Goal: Task Accomplishment & Management: Manage account settings

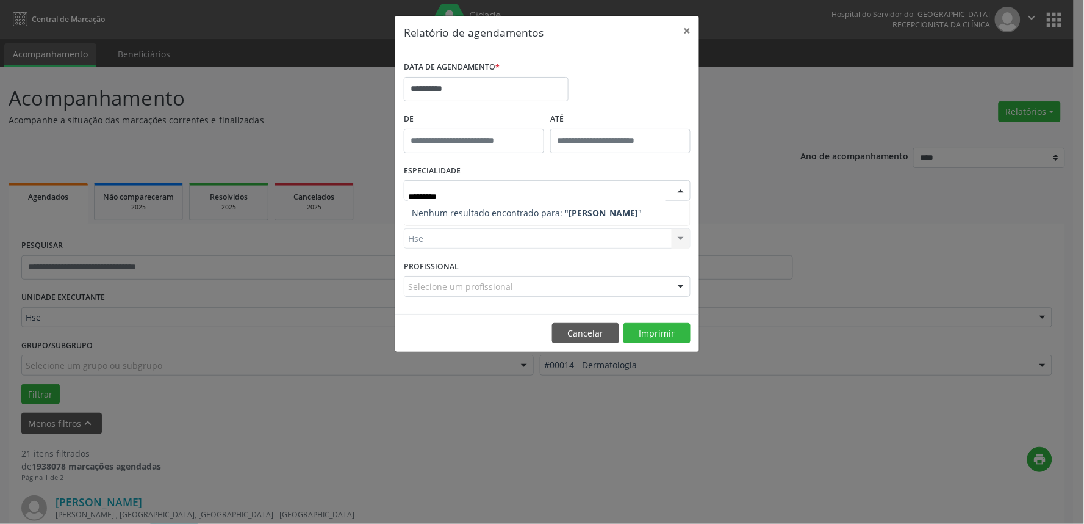
type input "*********"
click at [408, 284] on input "text" at bounding box center [408, 292] width 0 height 24
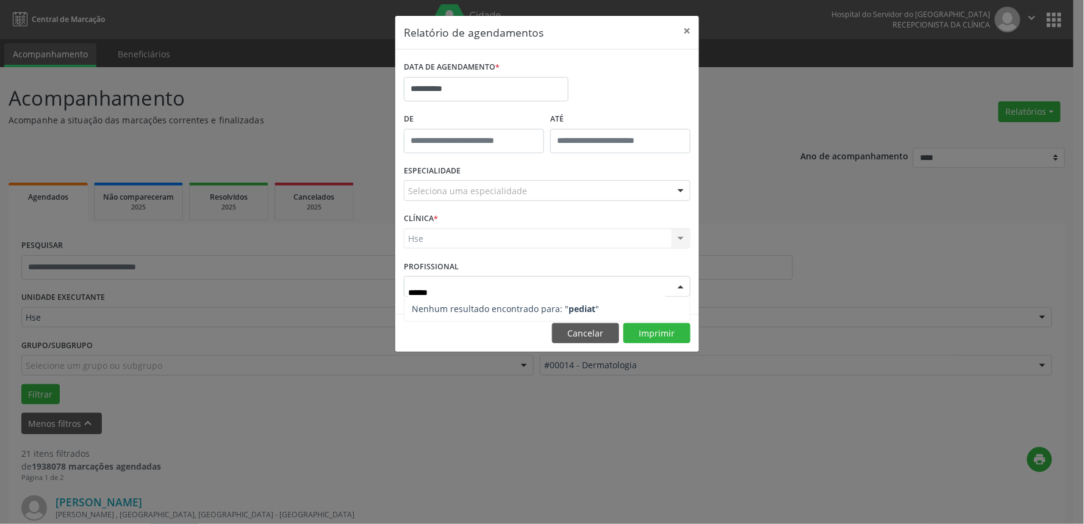
type input "*******"
click at [653, 334] on div "**********" at bounding box center [547, 183] width 305 height 337
click at [669, 330] on button "Imprimir" at bounding box center [657, 333] width 67 height 21
click at [597, 326] on button "Cancelar" at bounding box center [585, 333] width 67 height 21
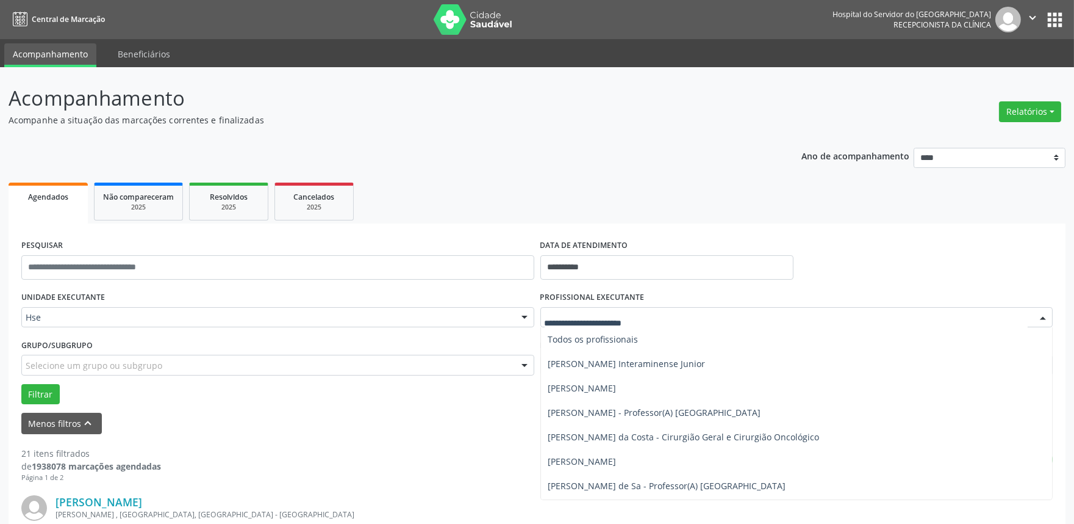
click at [699, 309] on div at bounding box center [797, 317] width 513 height 21
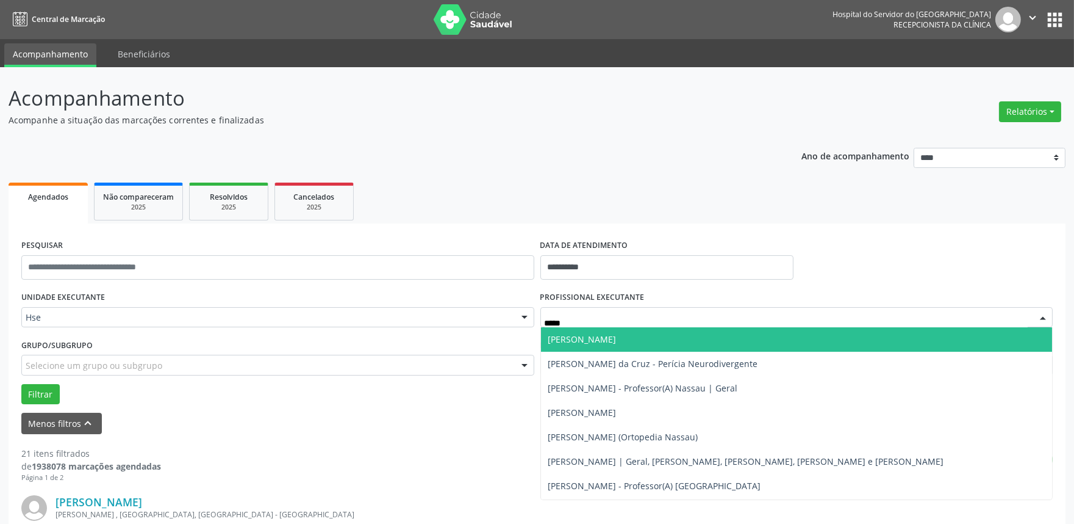
type input "******"
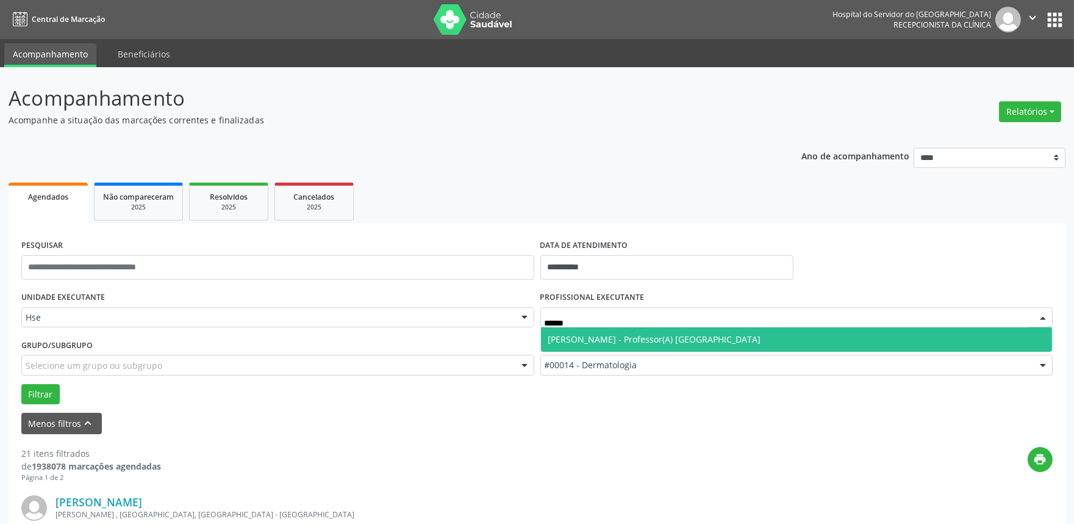
click at [635, 344] on span "[PERSON_NAME] - Professor(A) [GEOGRAPHIC_DATA]" at bounding box center [655, 339] width 213 height 12
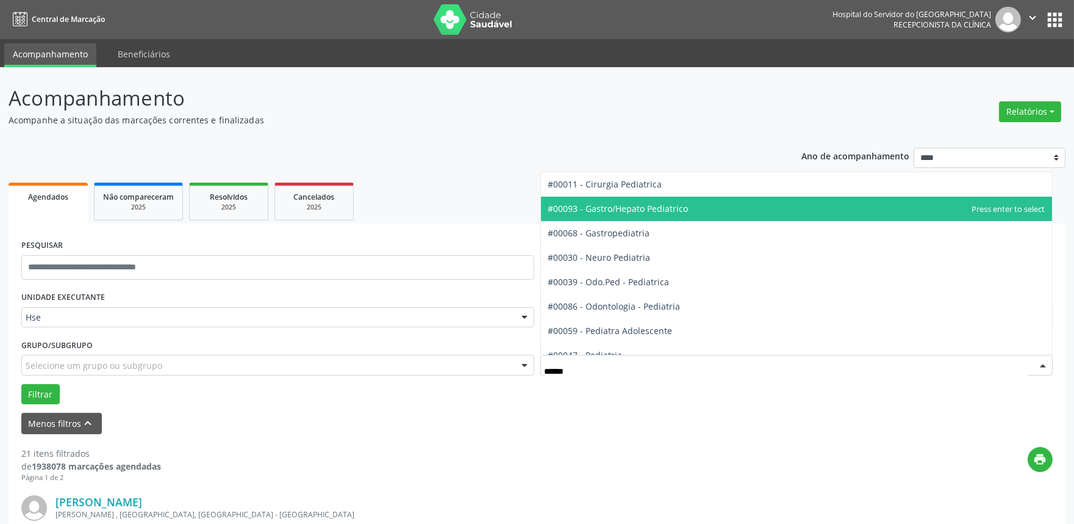
type input "*******"
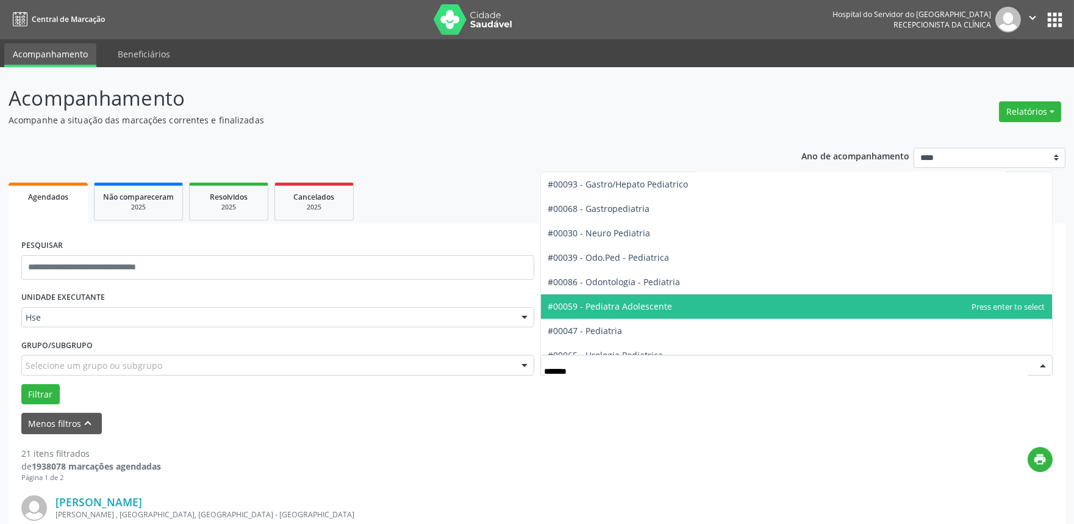
scroll to position [37, 0]
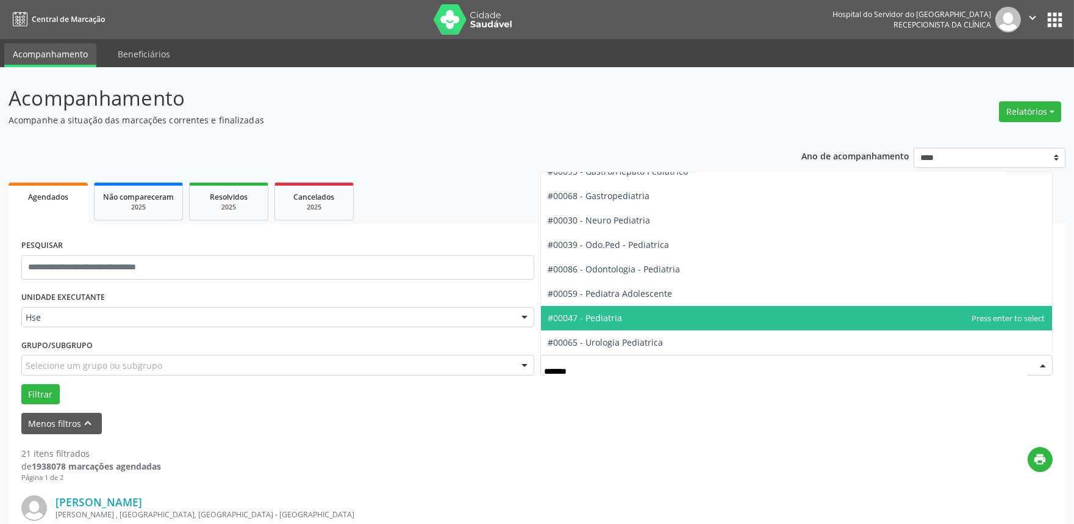
click at [614, 315] on span "#00047 - Pediatria" at bounding box center [586, 318] width 74 height 12
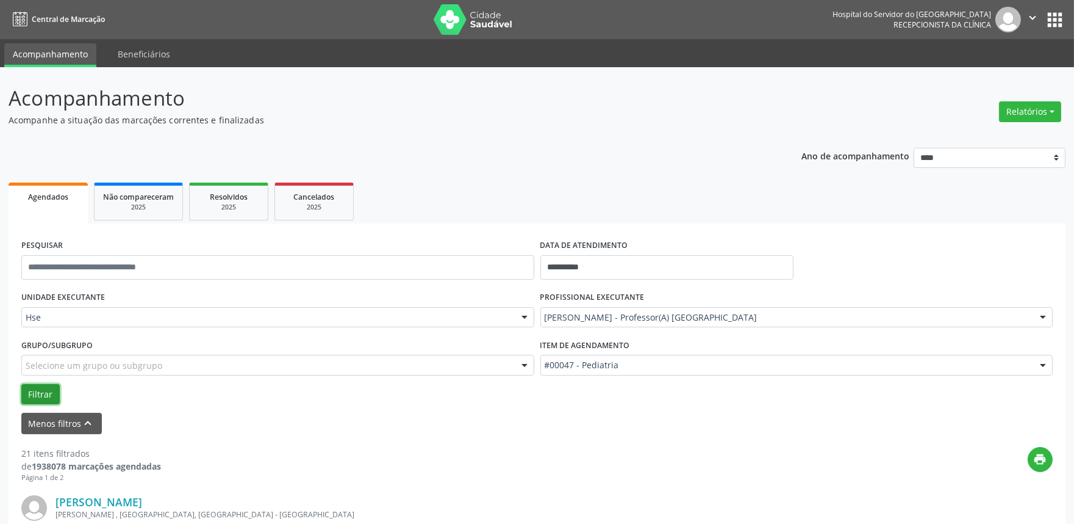
click at [35, 389] on button "Filtrar" at bounding box center [40, 394] width 38 height 21
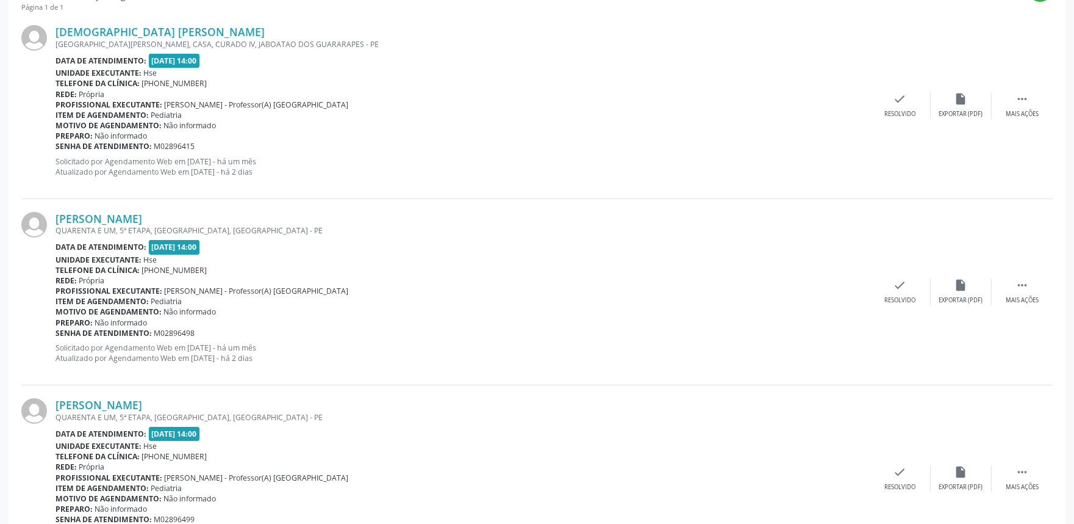
scroll to position [538, 0]
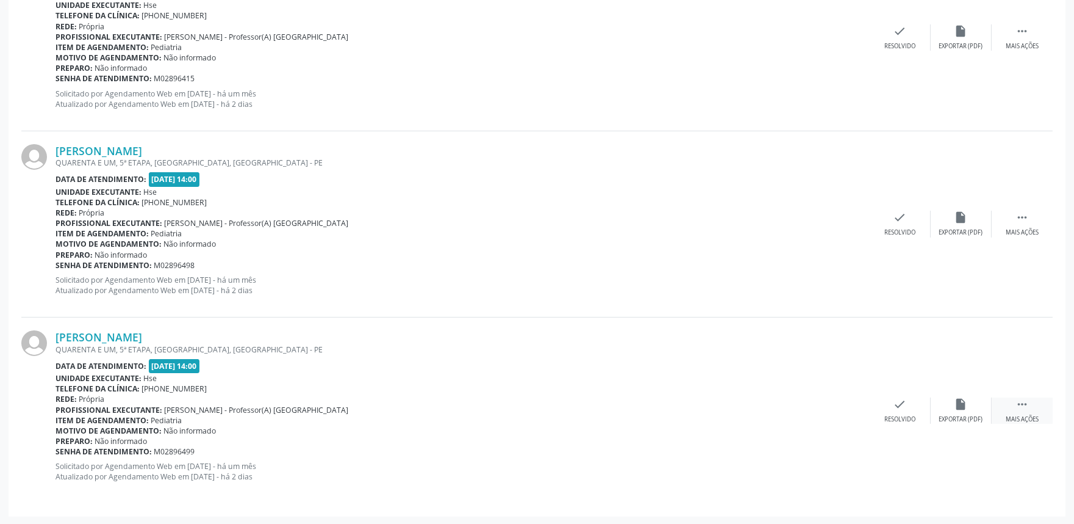
click at [1017, 411] on div " Mais ações" at bounding box center [1022, 410] width 61 height 26
click at [948, 403] on div "alarm_off Não compareceu" at bounding box center [961, 410] width 61 height 26
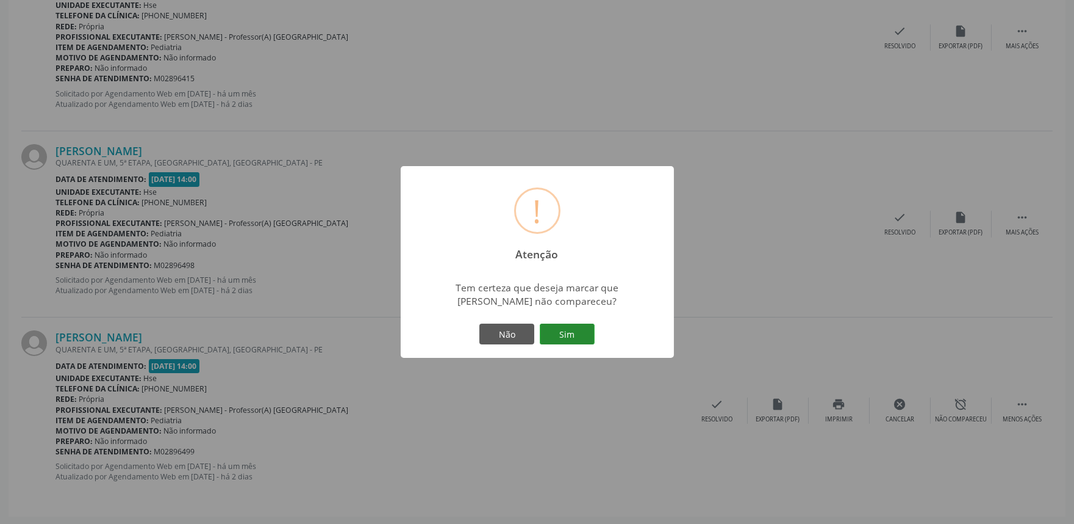
click at [562, 332] on button "Sim" at bounding box center [567, 333] width 55 height 21
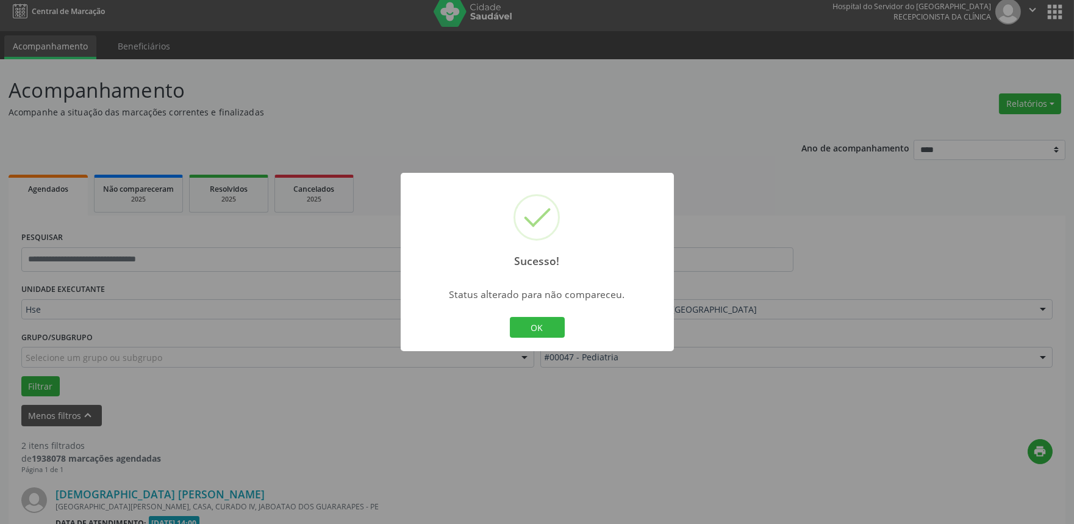
scroll to position [351, 0]
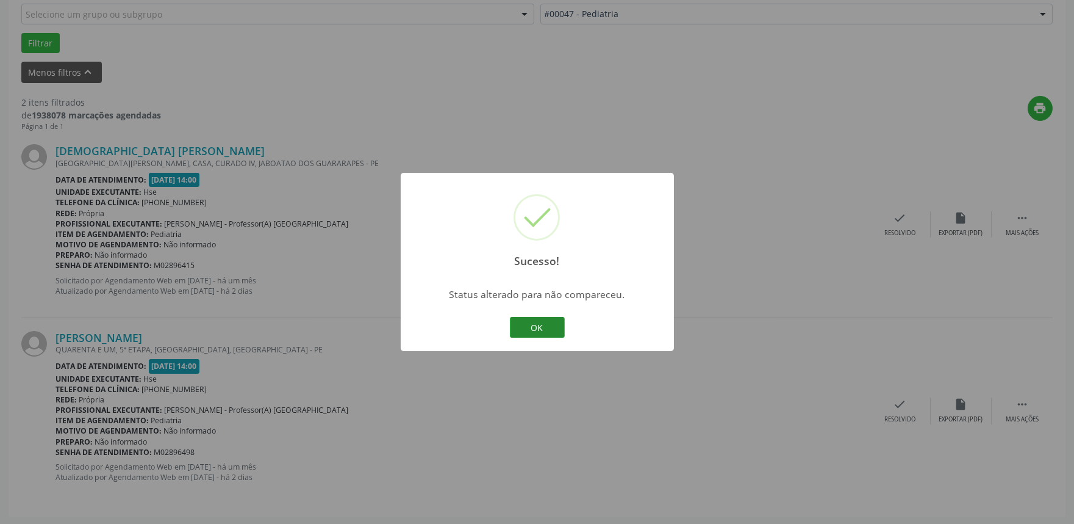
click at [541, 331] on button "OK" at bounding box center [537, 327] width 55 height 21
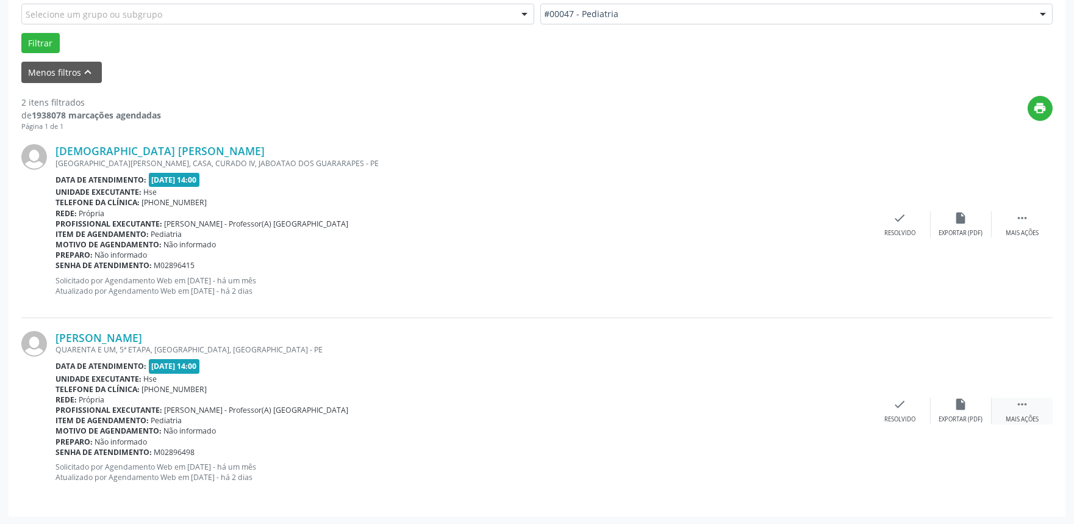
click at [1023, 409] on icon "" at bounding box center [1022, 403] width 13 height 13
click at [960, 413] on div "alarm_off Não compareceu" at bounding box center [961, 410] width 61 height 26
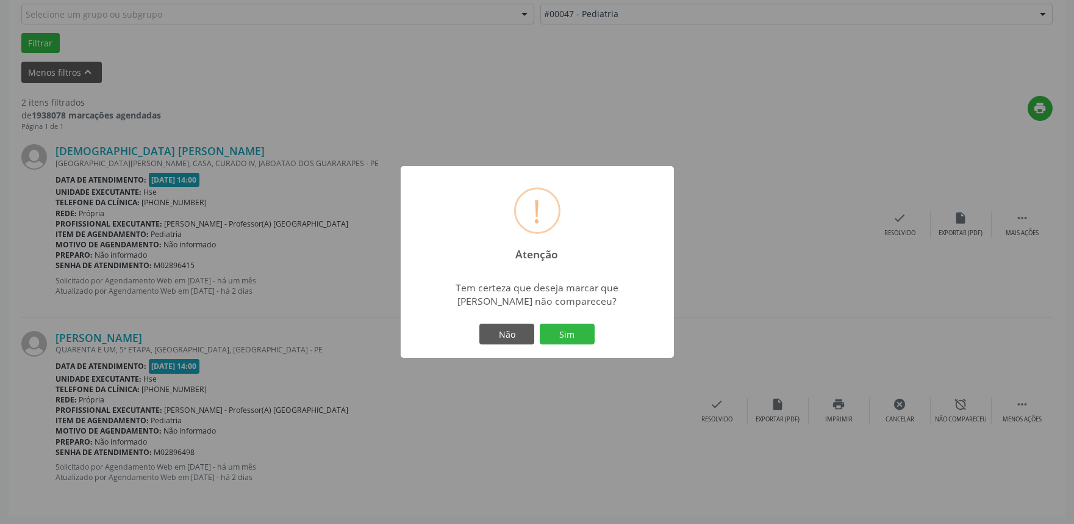
click at [556, 321] on div "Não Sim" at bounding box center [537, 334] width 121 height 26
click at [562, 336] on button "Sim" at bounding box center [567, 333] width 55 height 21
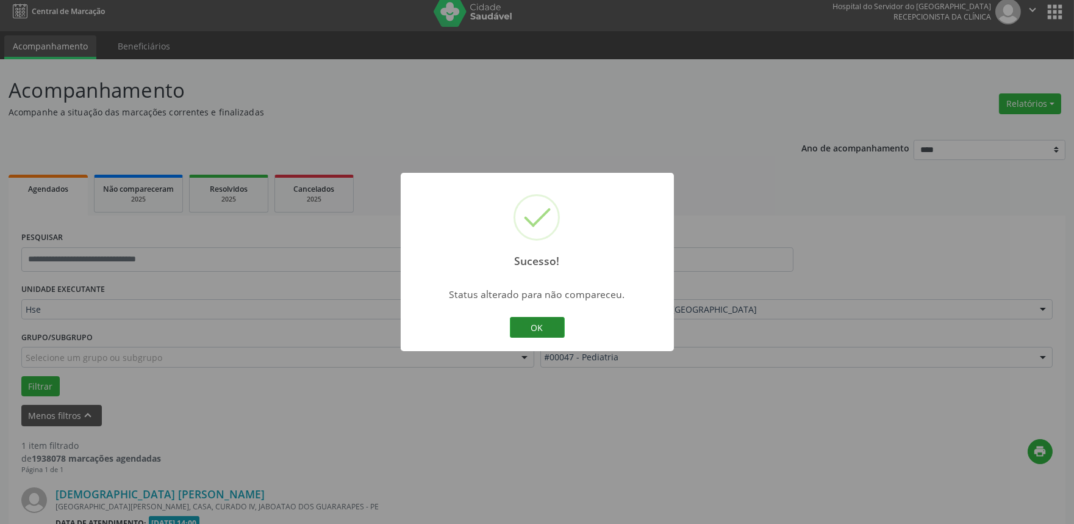
scroll to position [165, 0]
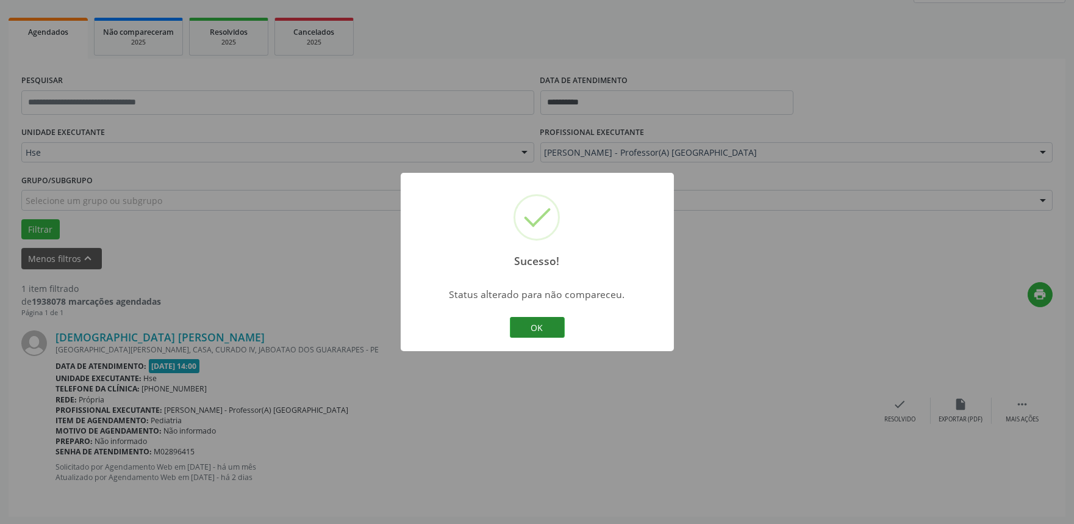
click at [544, 333] on button "OK" at bounding box center [537, 327] width 55 height 21
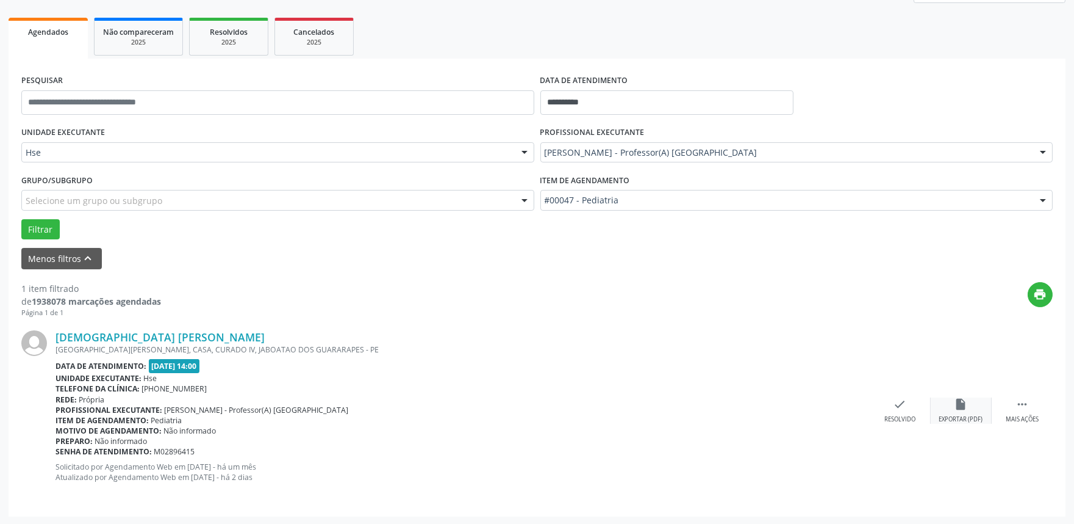
drag, startPoint x: 1027, startPoint y: 412, endPoint x: 954, endPoint y: 405, distance: 73.6
click at [1026, 412] on div " Mais ações" at bounding box center [1022, 410] width 61 height 26
click at [1024, 412] on div " Mais ações" at bounding box center [1022, 410] width 61 height 26
click at [970, 411] on div "insert_drive_file Exportar (PDF)" at bounding box center [961, 410] width 61 height 26
click at [1021, 416] on div "Mais ações" at bounding box center [1022, 419] width 33 height 9
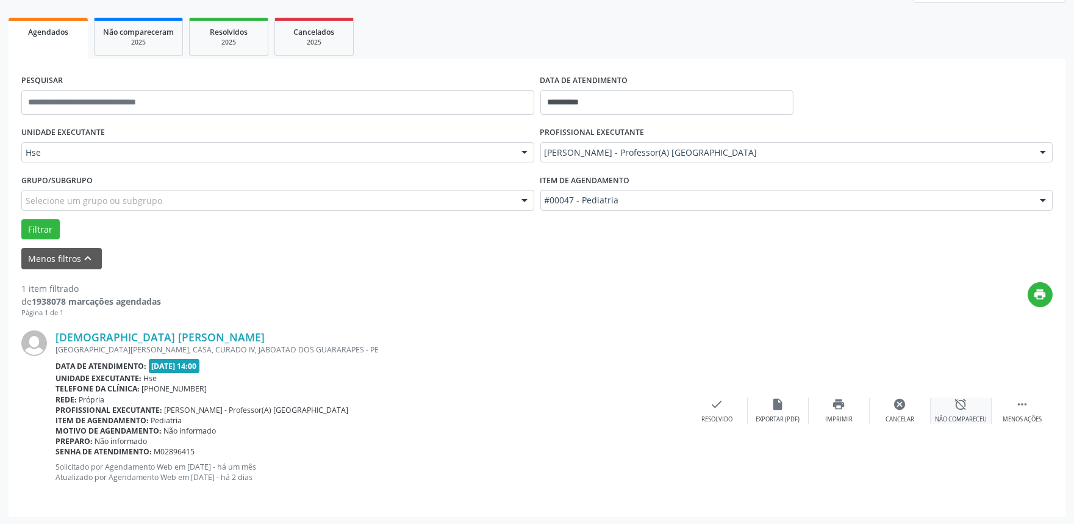
click at [970, 415] on div "Não compareceu" at bounding box center [961, 419] width 52 height 9
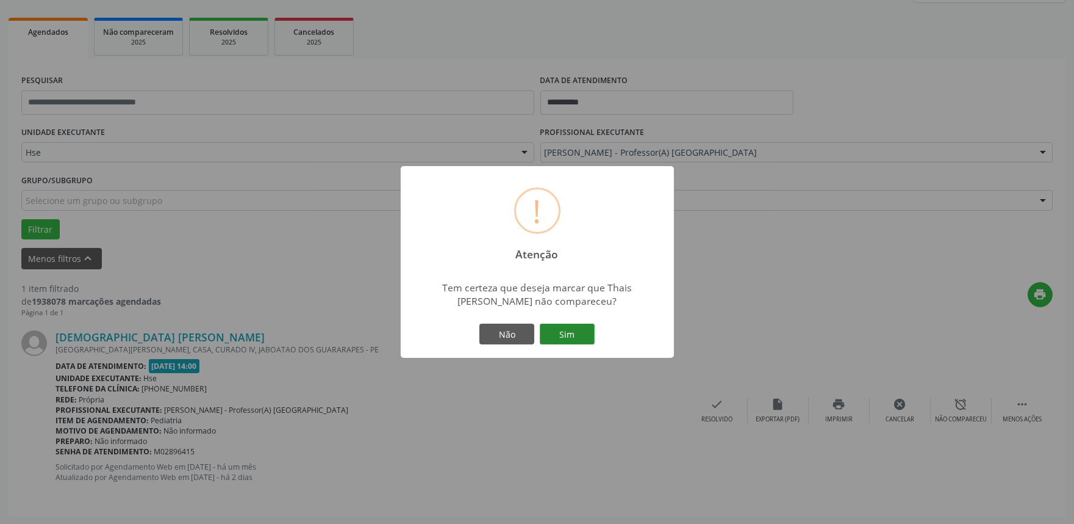
click at [558, 330] on button "Sim" at bounding box center [567, 333] width 55 height 21
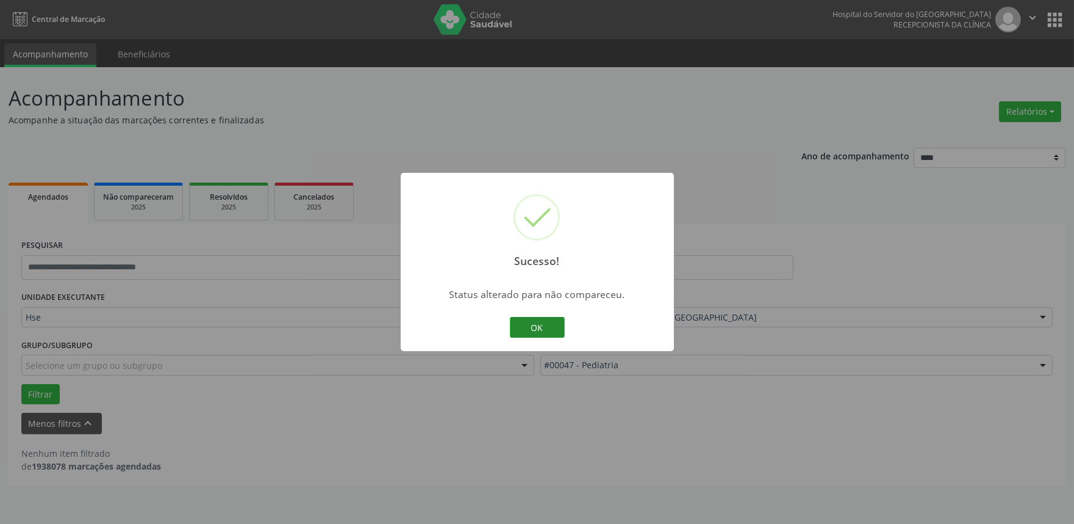
scroll to position [0, 0]
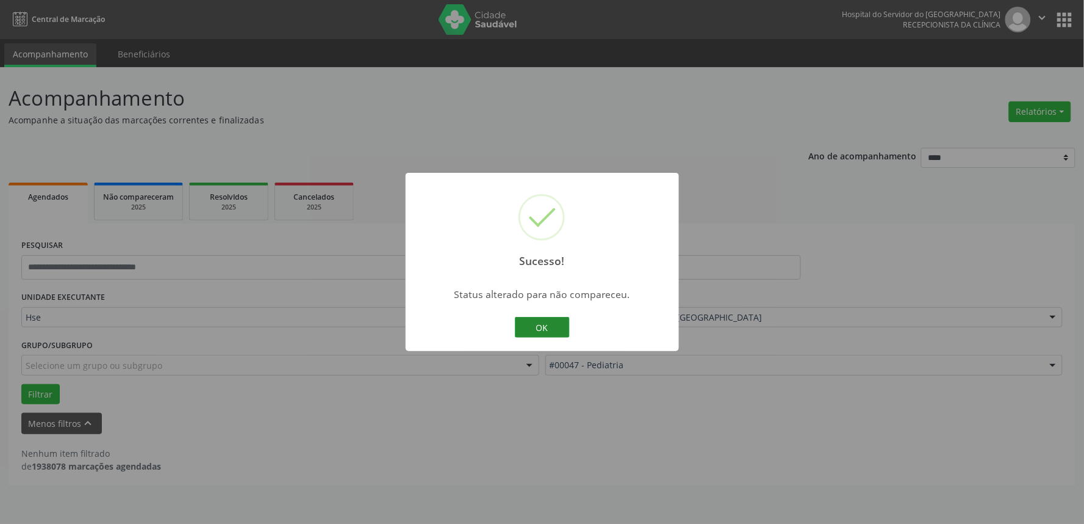
click at [552, 326] on button "OK" at bounding box center [542, 327] width 55 height 21
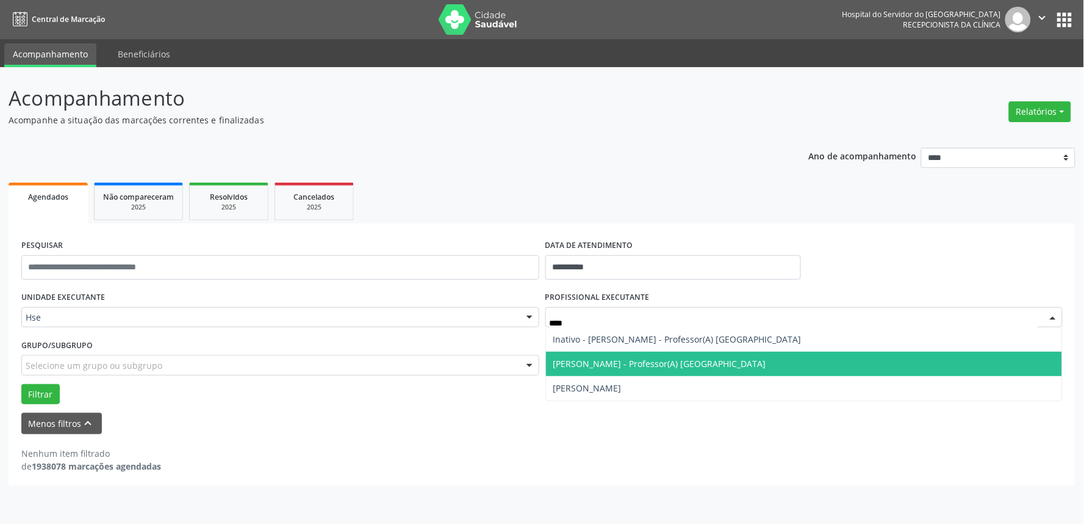
click at [660, 363] on span "[PERSON_NAME] - Professor(A) [GEOGRAPHIC_DATA]" at bounding box center [659, 364] width 213 height 12
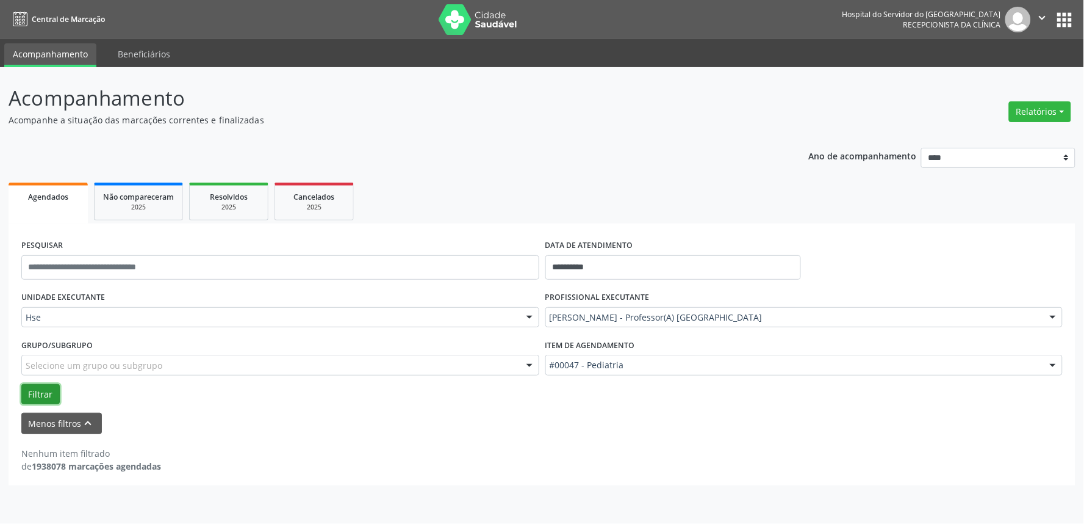
click at [40, 391] on button "Filtrar" at bounding box center [40, 394] width 38 height 21
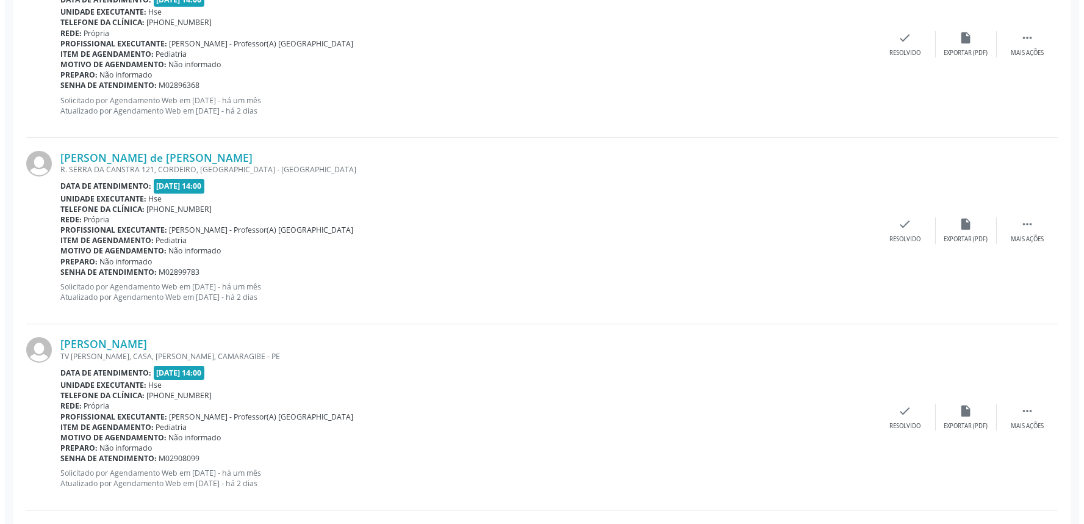
scroll to position [542, 0]
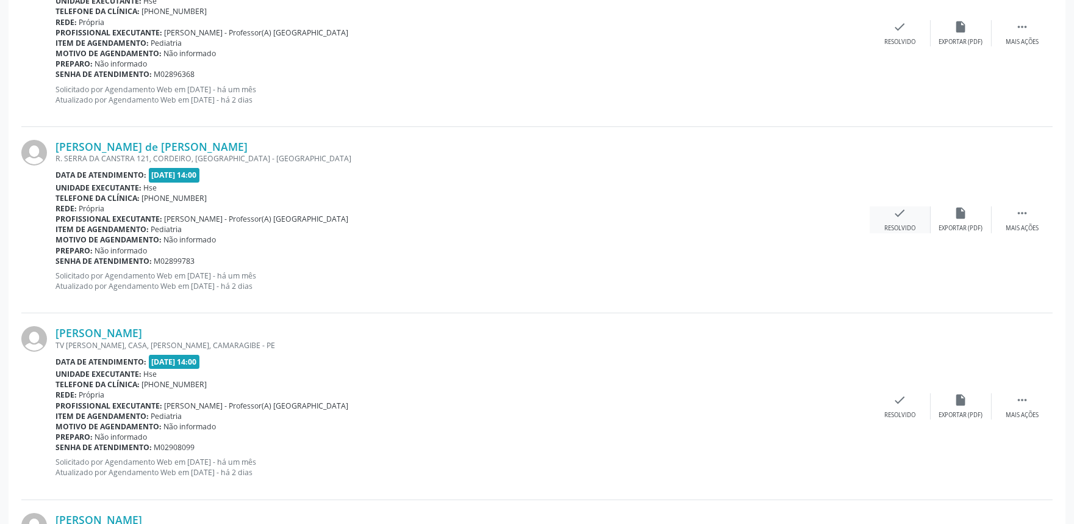
click at [898, 221] on div "check Resolvido" at bounding box center [900, 219] width 61 height 26
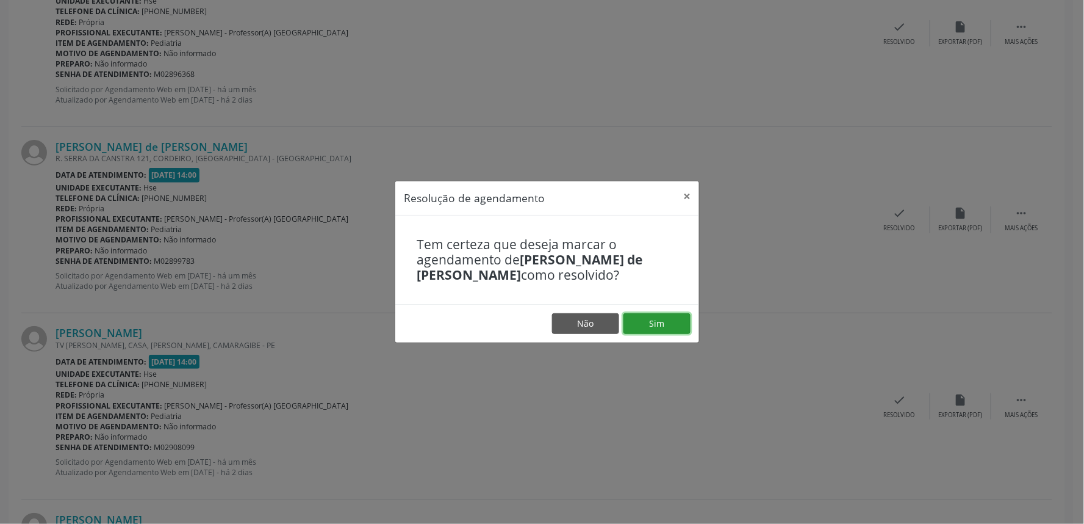
click at [660, 329] on button "Sim" at bounding box center [657, 323] width 67 height 21
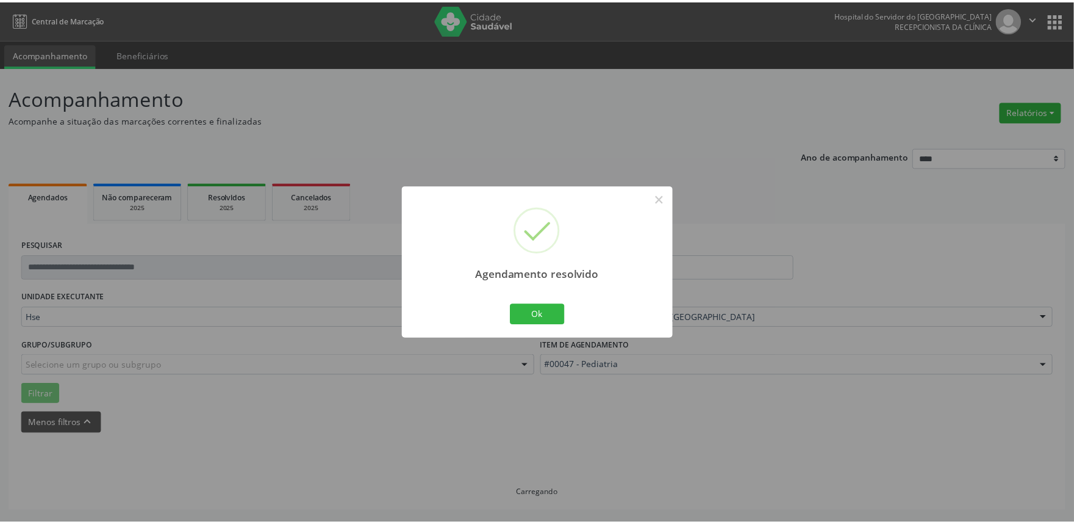
scroll to position [0, 0]
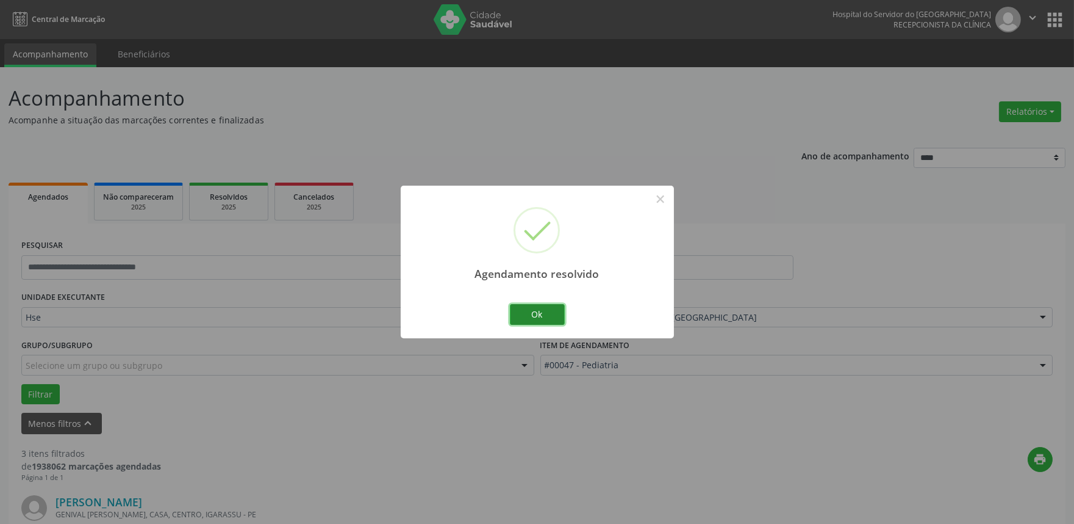
click at [542, 312] on button "Ok" at bounding box center [537, 314] width 55 height 21
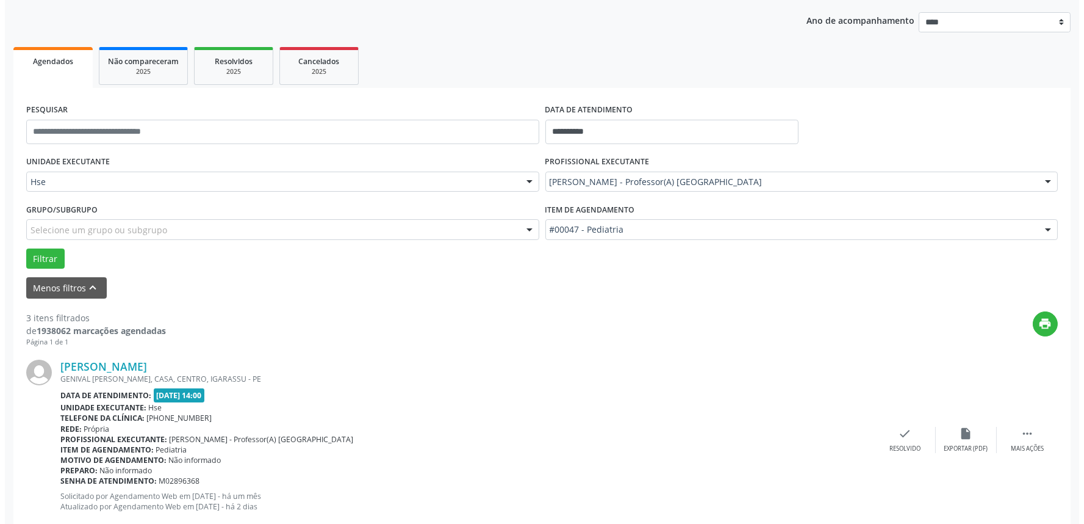
scroll to position [271, 0]
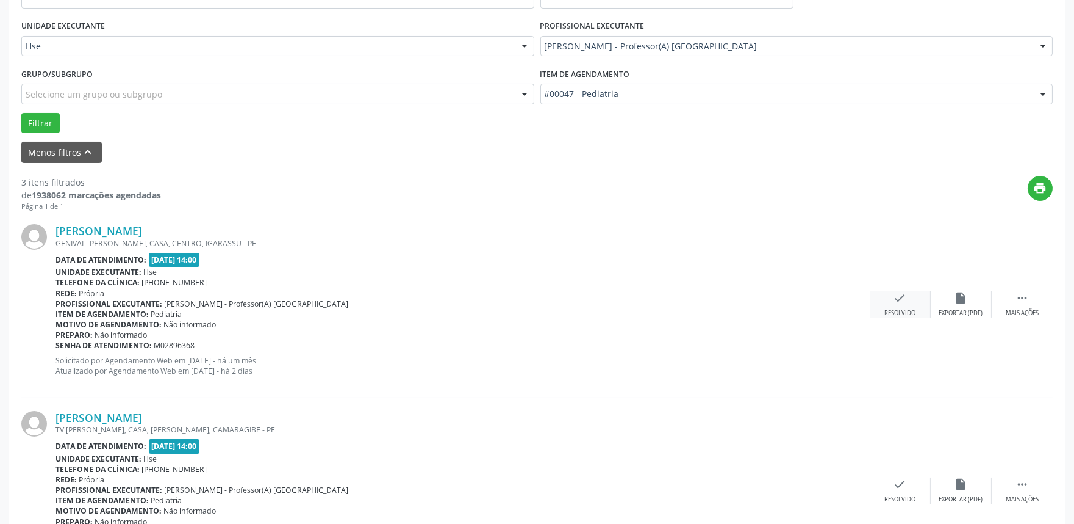
click at [900, 309] on div "Resolvido" at bounding box center [900, 313] width 31 height 9
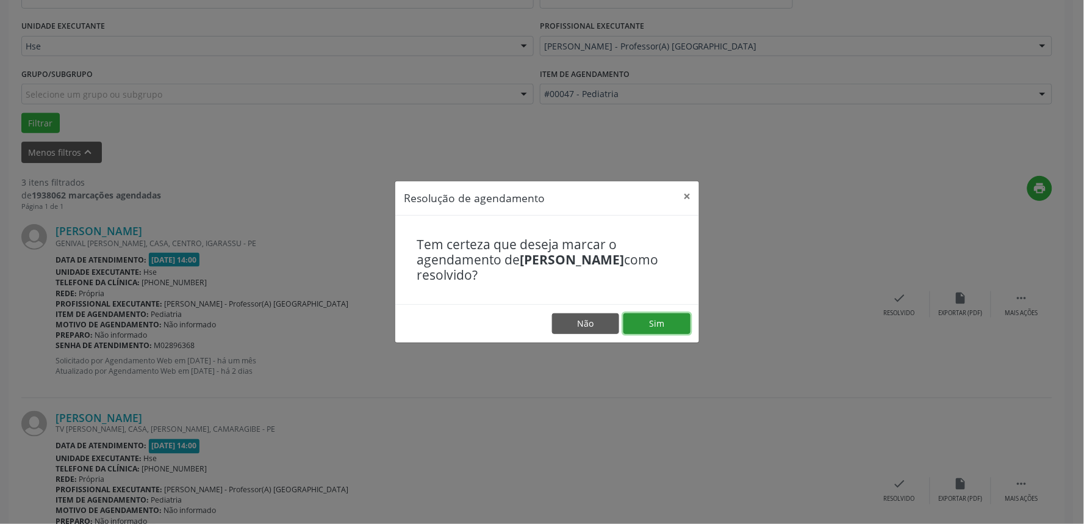
click at [651, 325] on button "Sim" at bounding box center [657, 323] width 67 height 21
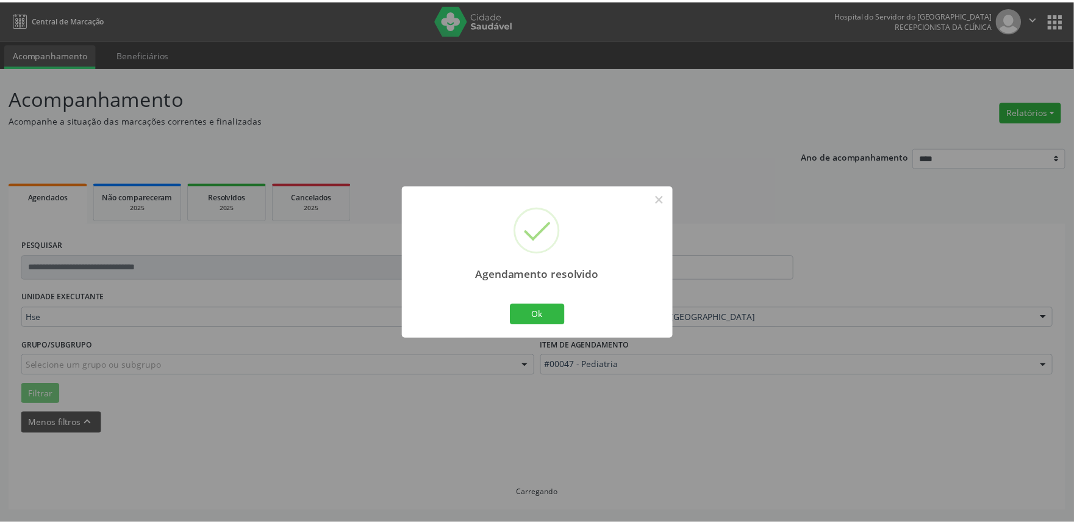
scroll to position [0, 0]
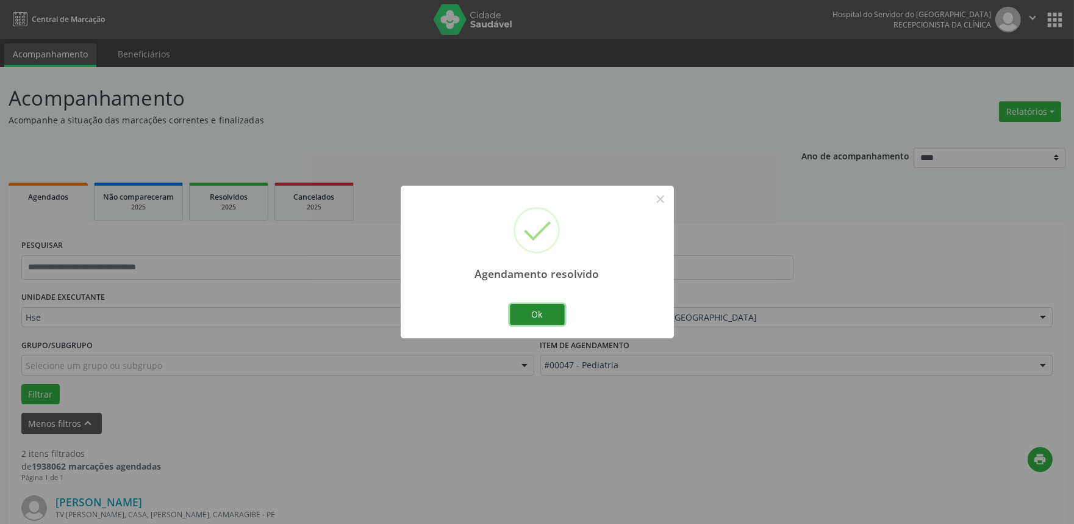
click at [531, 318] on button "Ok" at bounding box center [537, 314] width 55 height 21
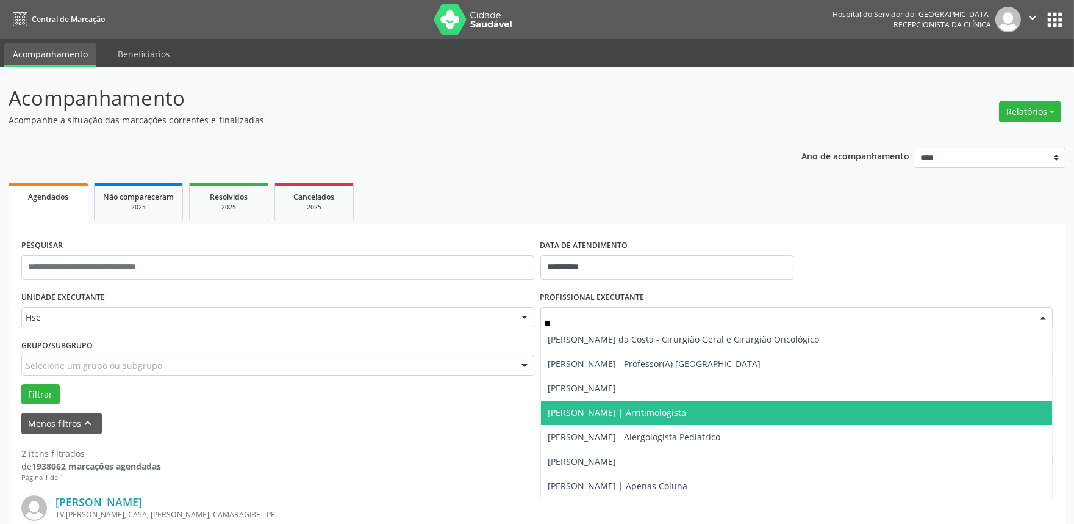
type input "***"
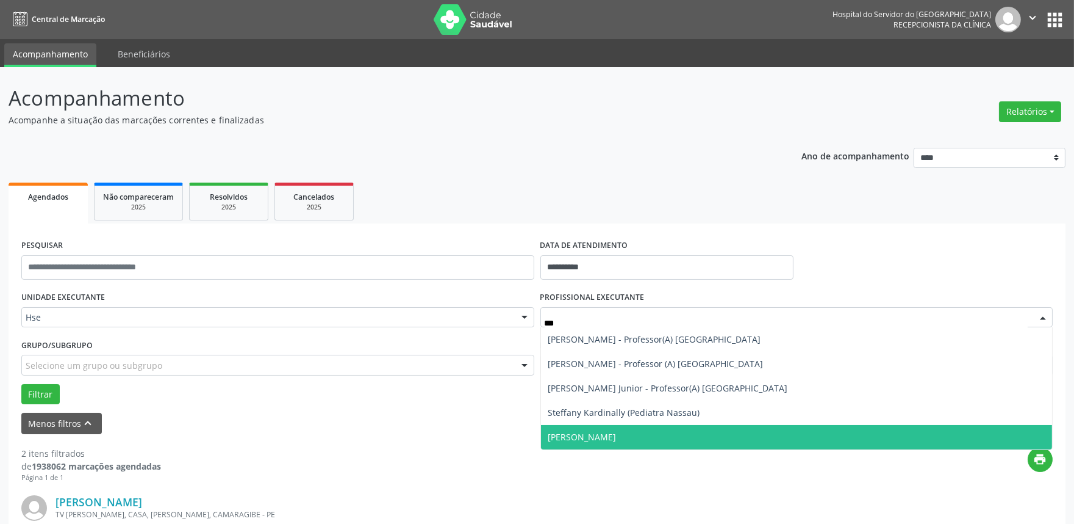
click at [617, 437] on span "[PERSON_NAME]" at bounding box center [583, 437] width 68 height 12
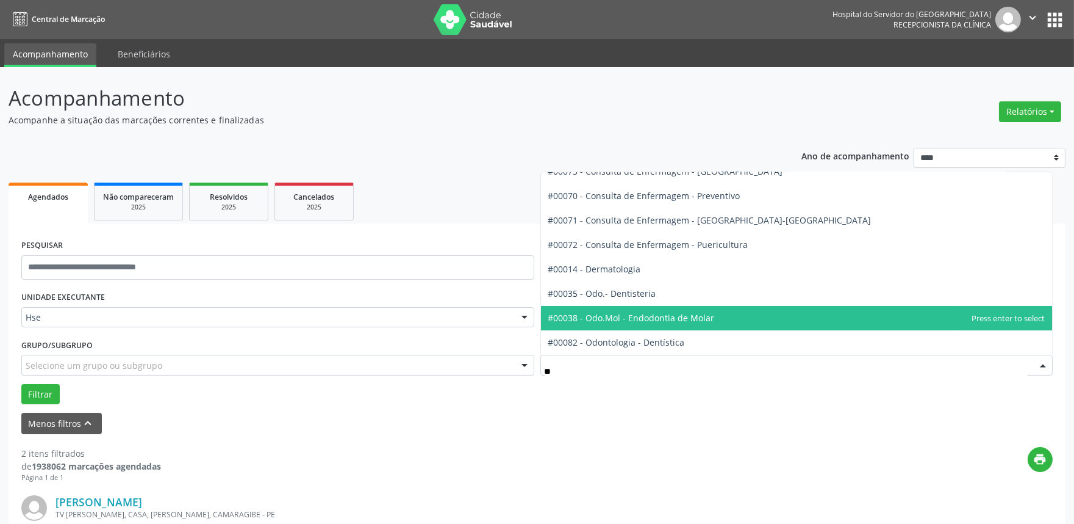
type input "***"
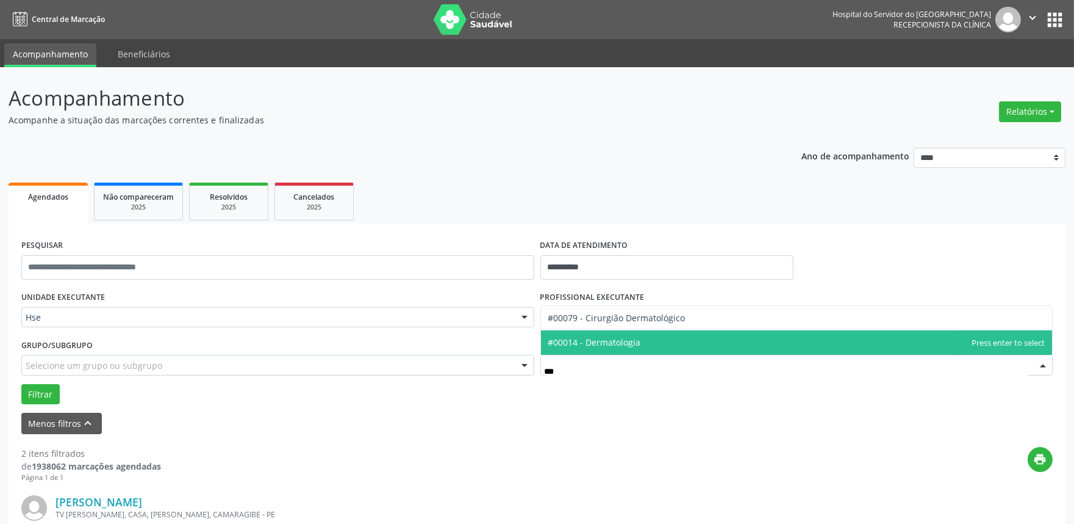
click at [619, 340] on span "#00014 - Dermatologia" at bounding box center [595, 342] width 93 height 12
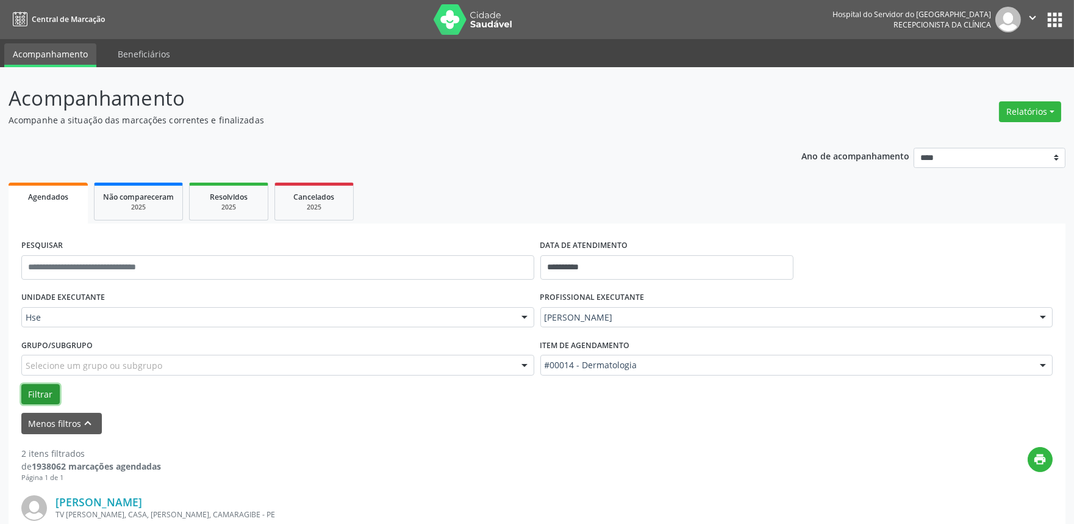
click at [35, 392] on button "Filtrar" at bounding box center [40, 394] width 38 height 21
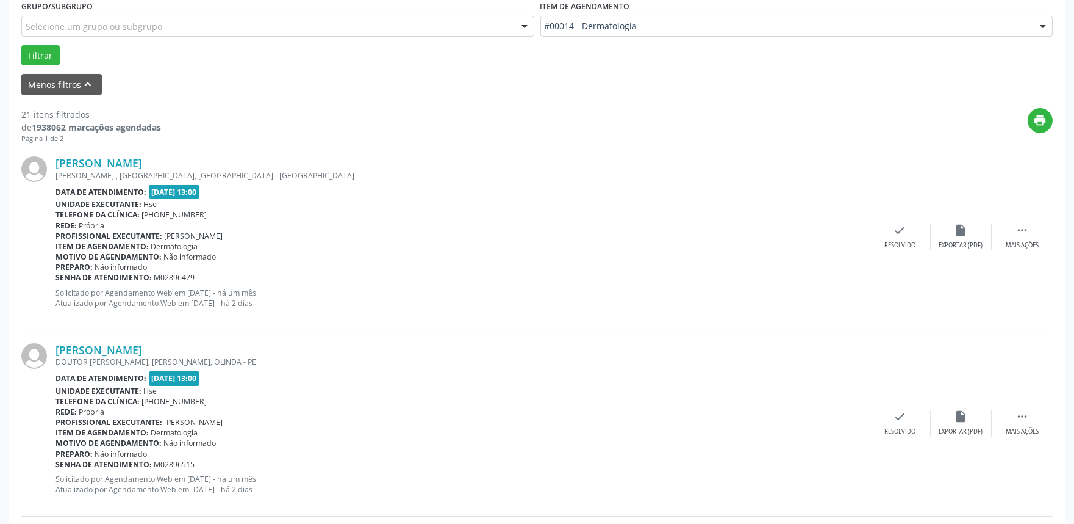
scroll to position [271, 0]
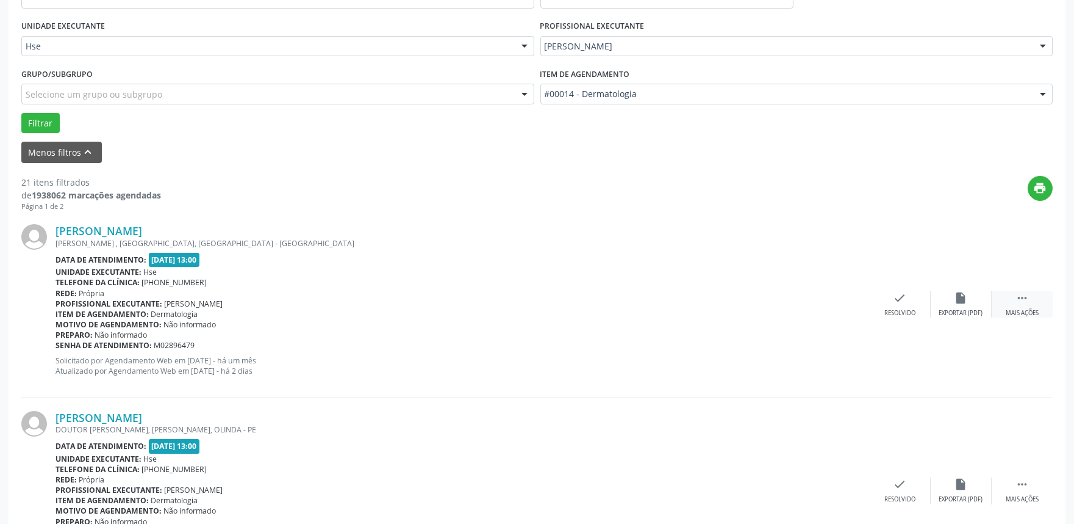
click at [1020, 309] on div "Mais ações" at bounding box center [1022, 313] width 33 height 9
click at [959, 312] on div "Não compareceu" at bounding box center [961, 313] width 52 height 9
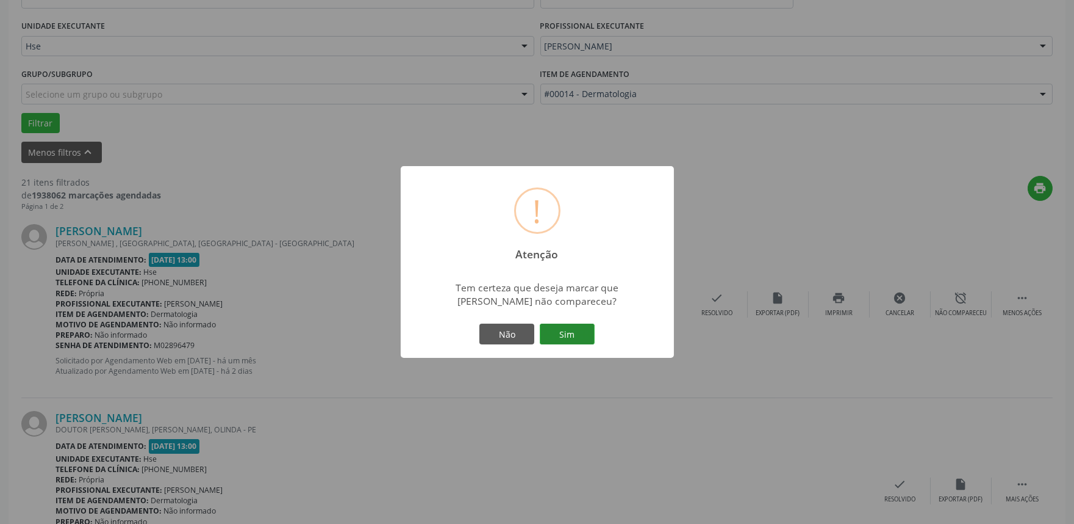
click at [585, 333] on button "Sim" at bounding box center [567, 333] width 55 height 21
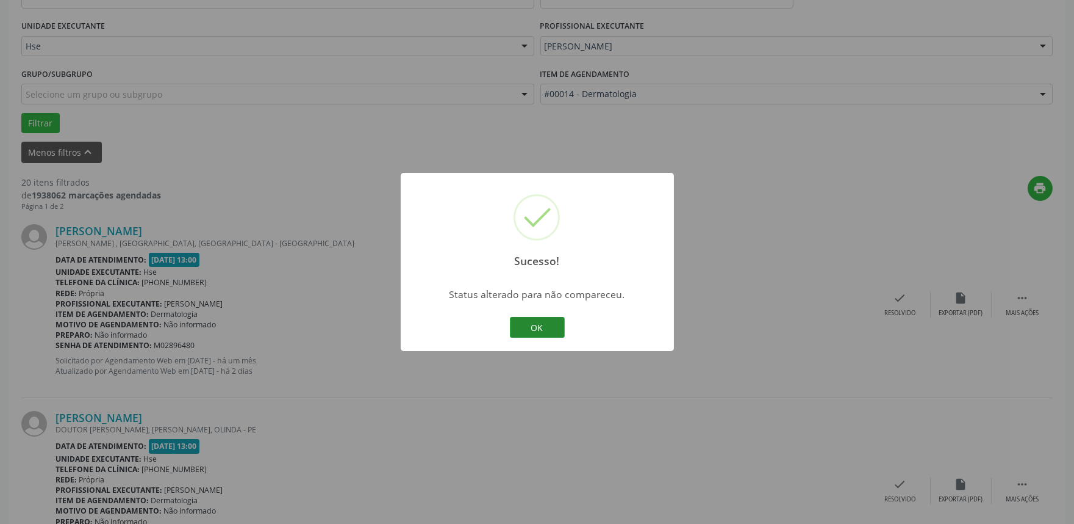
click at [540, 328] on button "OK" at bounding box center [537, 327] width 55 height 21
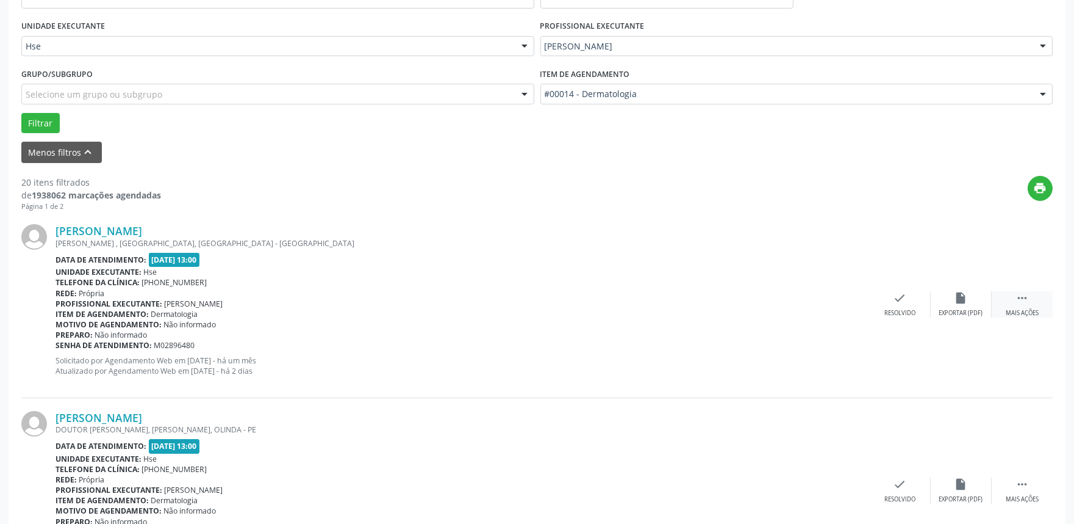
click at [1017, 291] on icon "" at bounding box center [1022, 297] width 13 height 13
click at [949, 305] on div "alarm_off Não compareceu" at bounding box center [961, 304] width 61 height 26
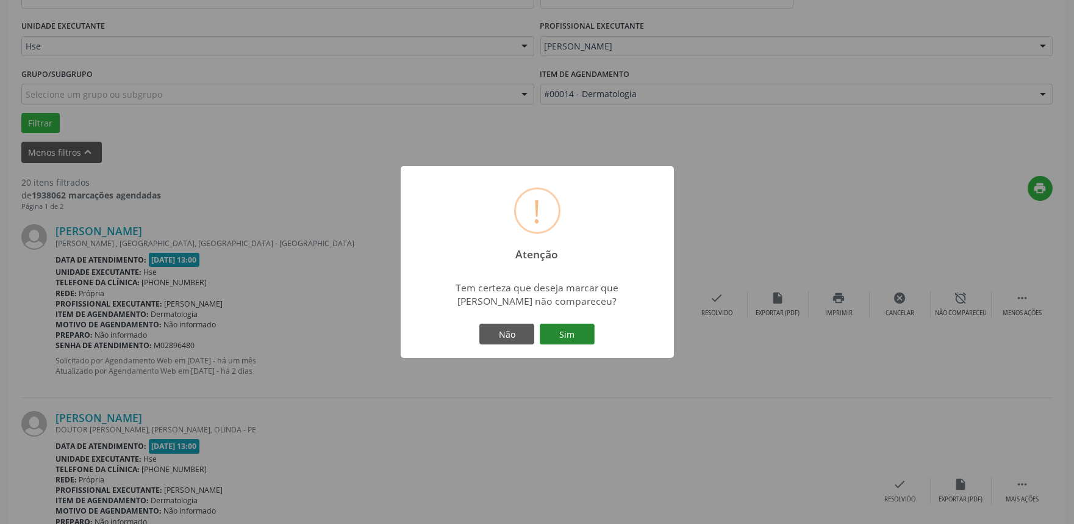
click at [558, 330] on button "Sim" at bounding box center [567, 333] width 55 height 21
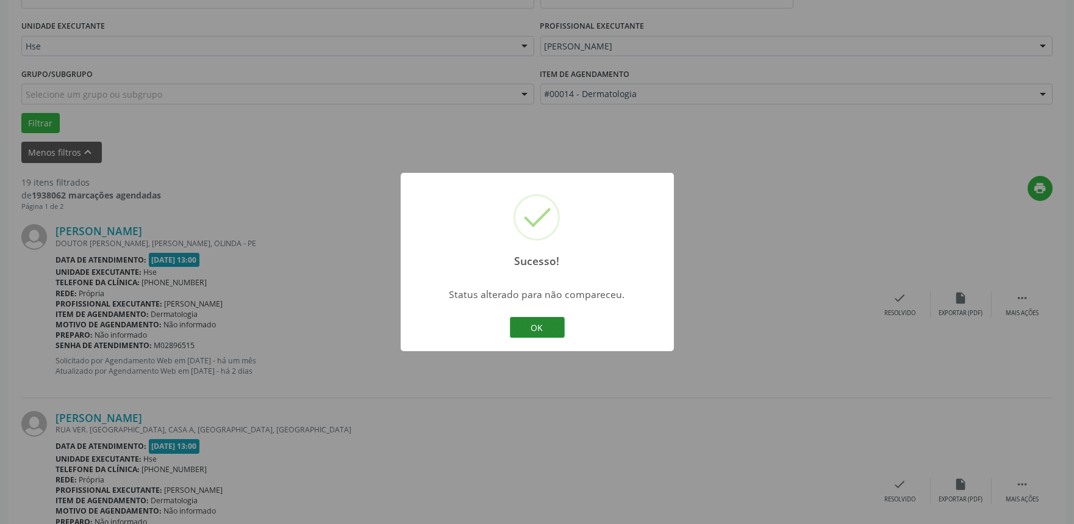
click at [538, 326] on button "OK" at bounding box center [537, 327] width 55 height 21
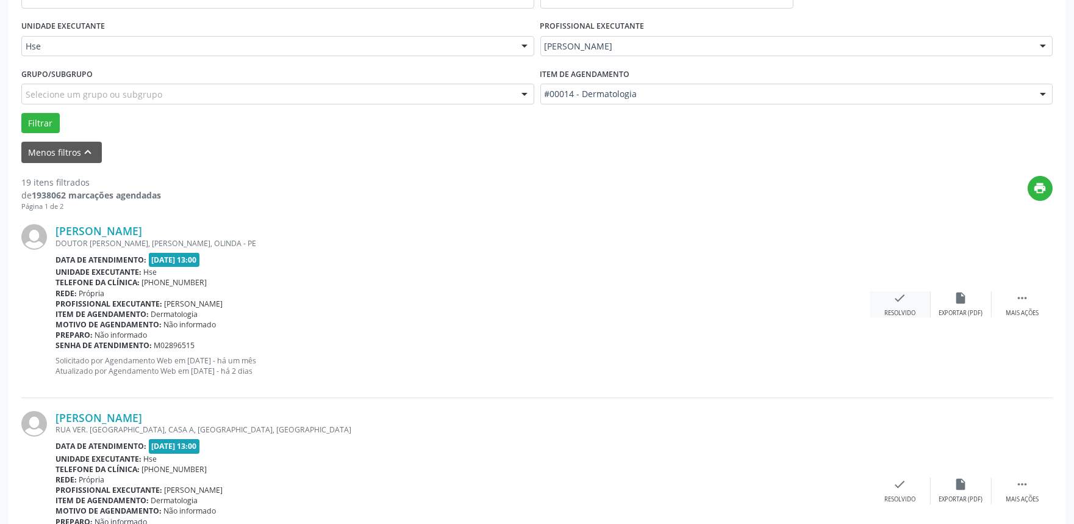
click at [893, 305] on div "check Resolvido" at bounding box center [900, 304] width 61 height 26
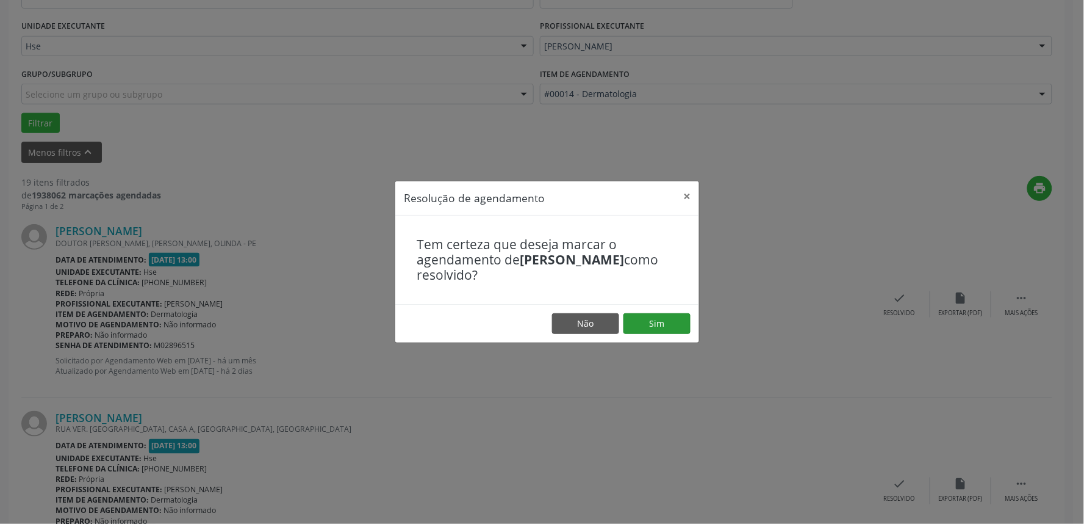
drag, startPoint x: 650, startPoint y: 338, endPoint x: 654, endPoint y: 330, distance: 9.0
click at [650, 338] on footer "Não Sim" at bounding box center [547, 323] width 304 height 38
click at [655, 329] on button "Sim" at bounding box center [657, 323] width 67 height 21
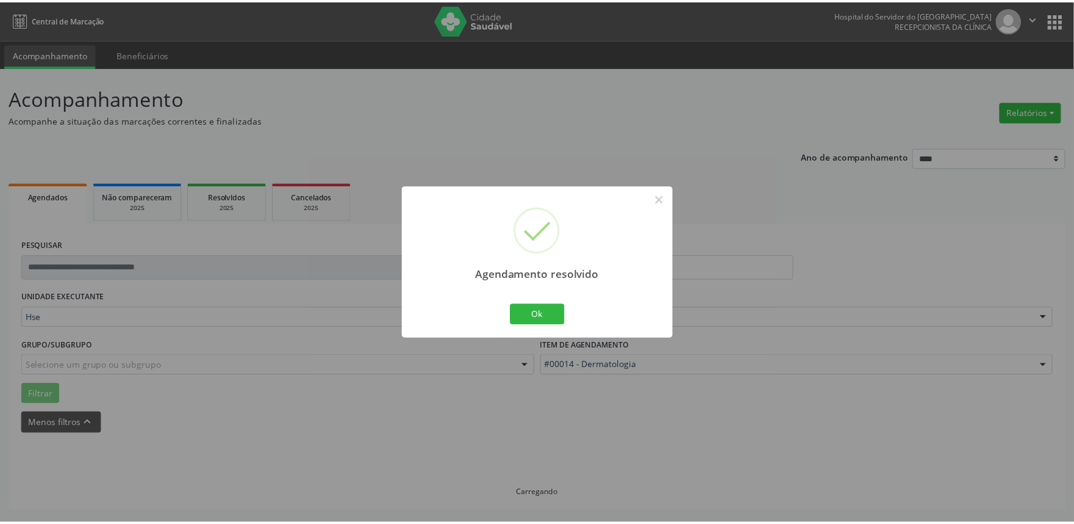
scroll to position [0, 0]
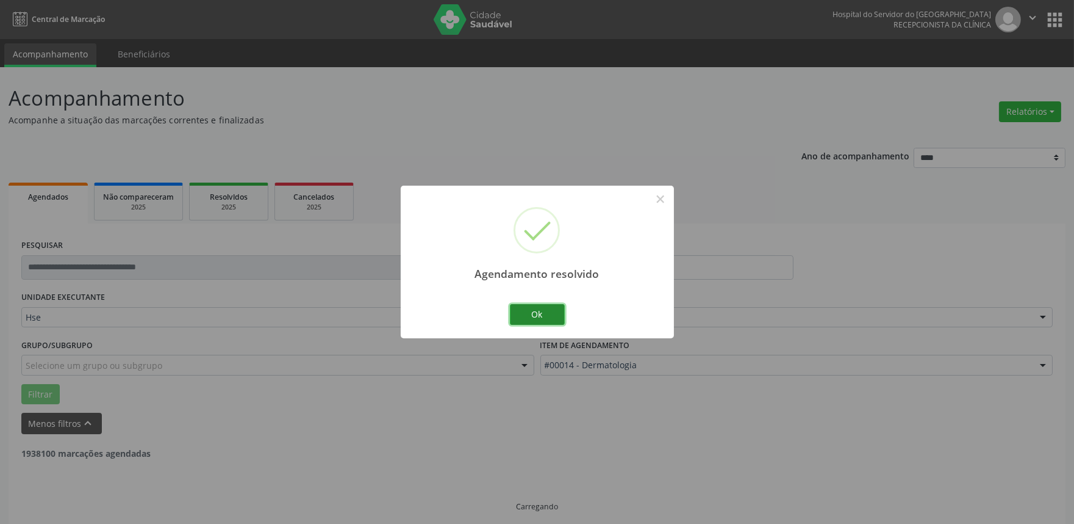
click at [529, 317] on button "Ok" at bounding box center [537, 314] width 55 height 21
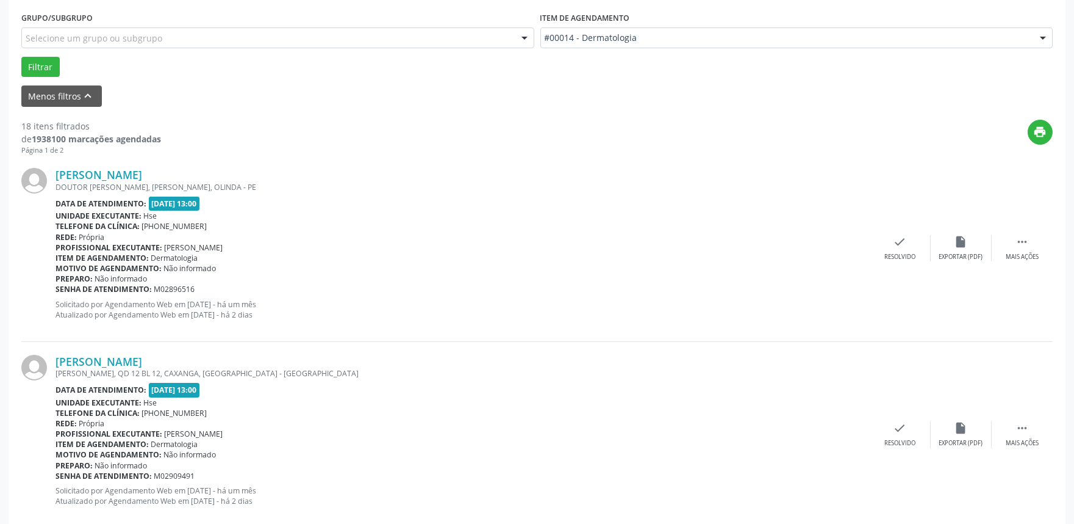
scroll to position [339, 0]
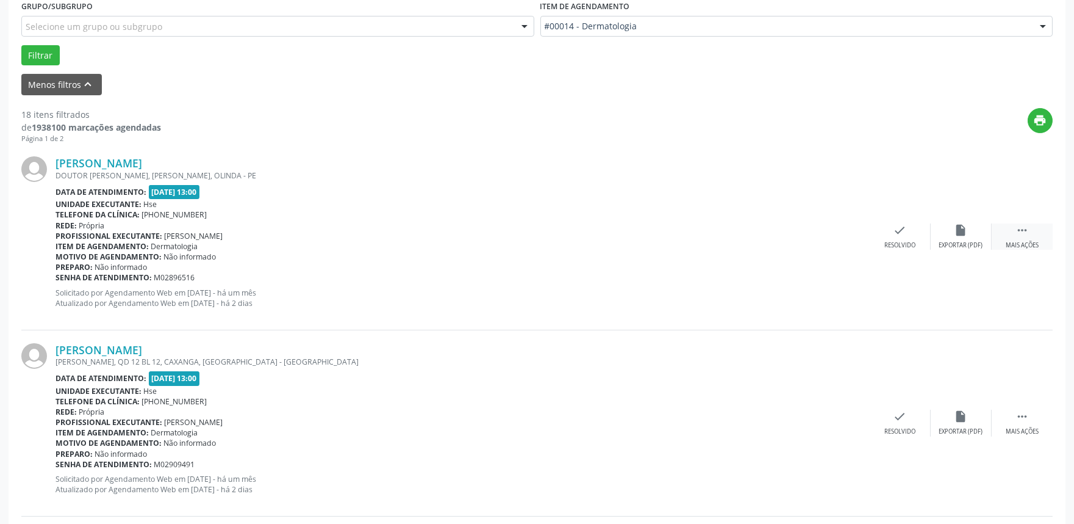
click at [1023, 233] on icon "" at bounding box center [1022, 229] width 13 height 13
click at [954, 232] on div "alarm_off Não compareceu" at bounding box center [961, 236] width 61 height 26
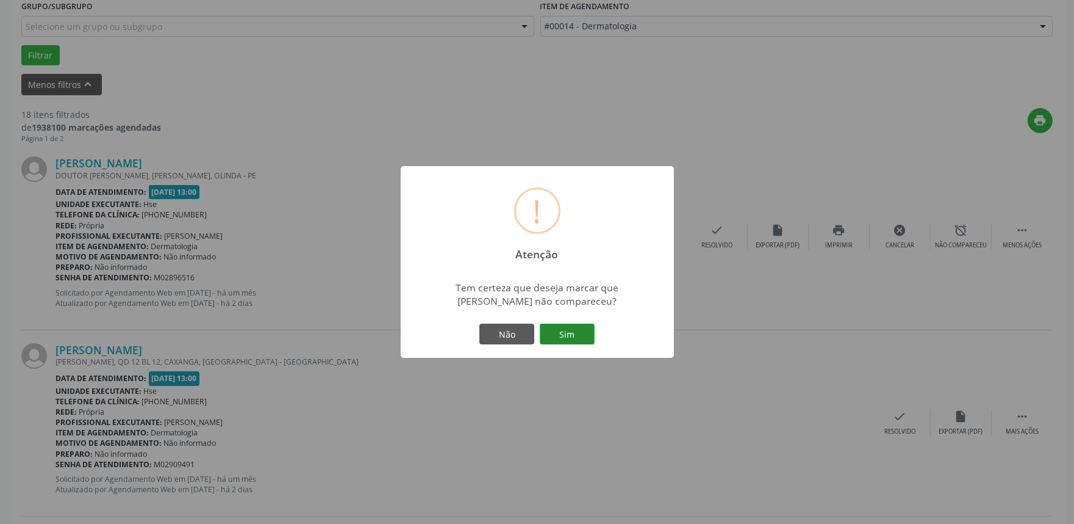
click at [577, 338] on button "Sim" at bounding box center [567, 333] width 55 height 21
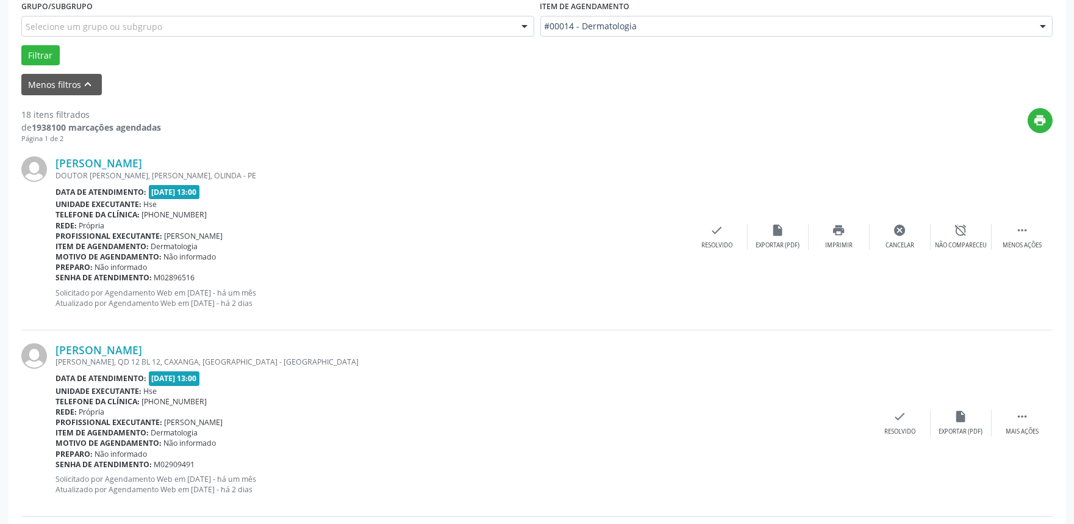
scroll to position [8, 0]
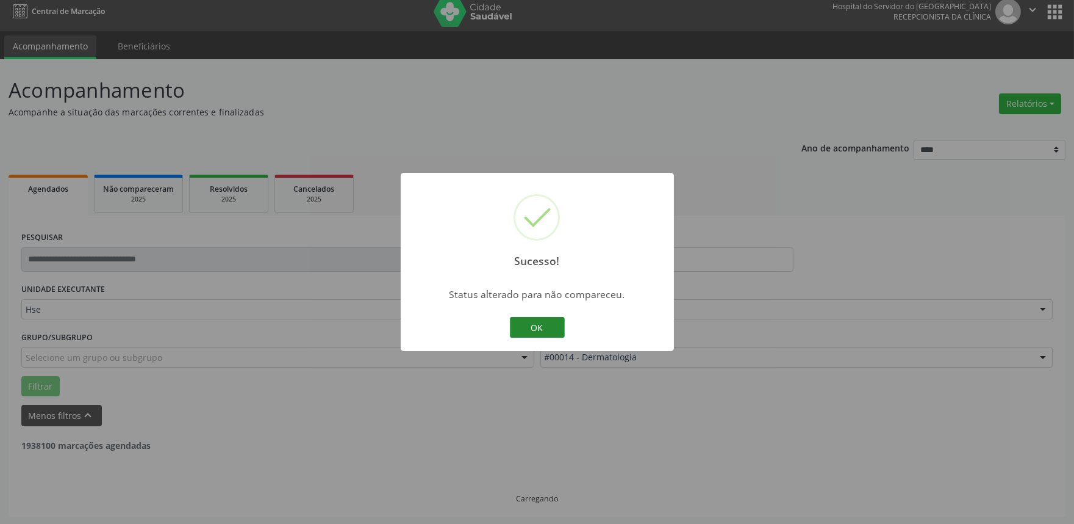
click at [531, 331] on button "OK" at bounding box center [537, 327] width 55 height 21
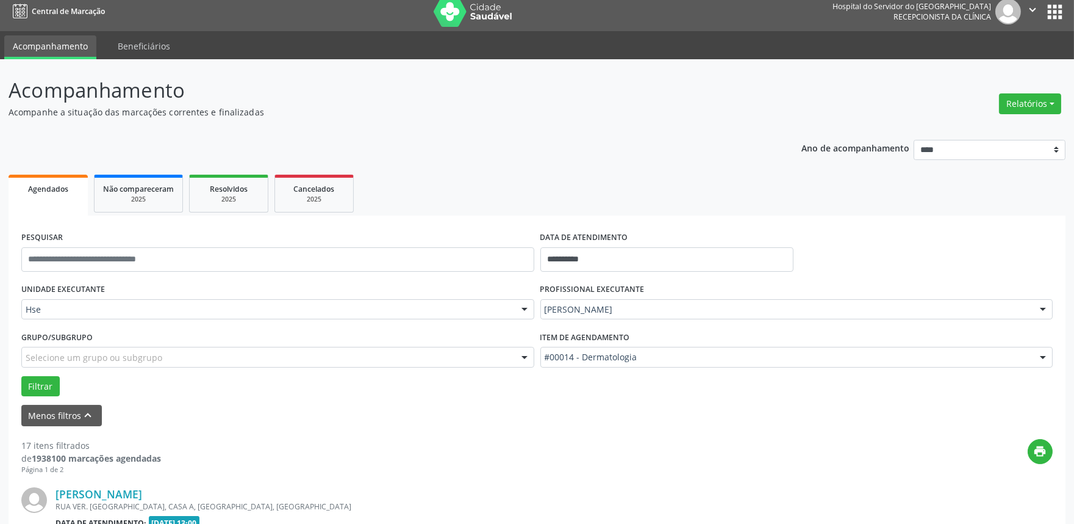
scroll to position [339, 0]
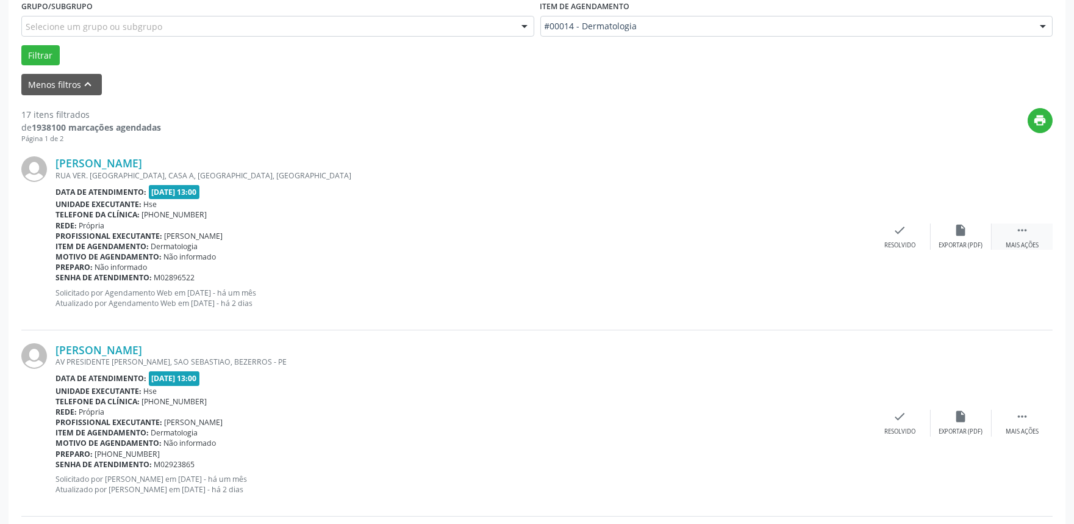
click at [1022, 236] on icon "" at bounding box center [1022, 229] width 13 height 13
click at [952, 235] on div "alarm_off Não compareceu" at bounding box center [961, 236] width 61 height 26
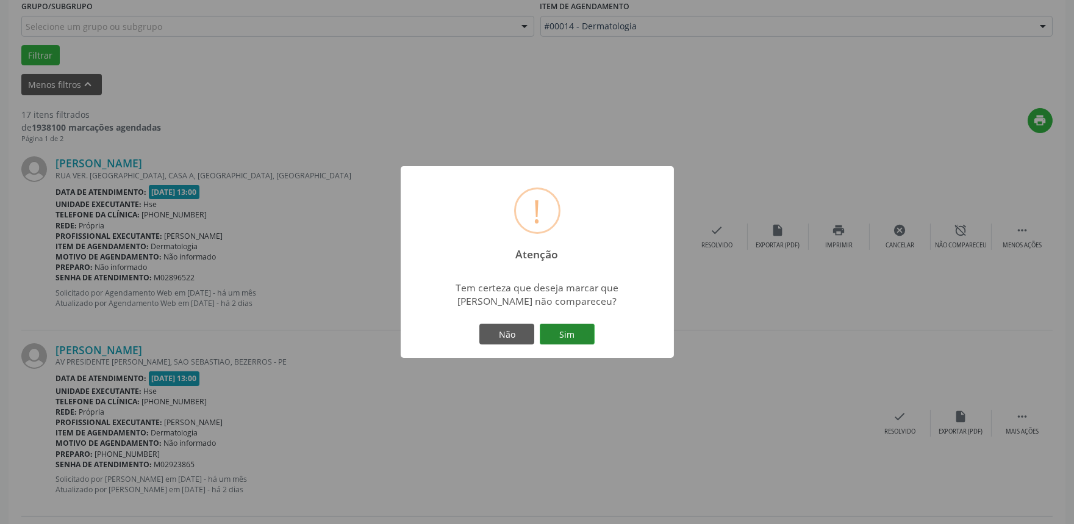
click at [565, 336] on button "Sim" at bounding box center [567, 333] width 55 height 21
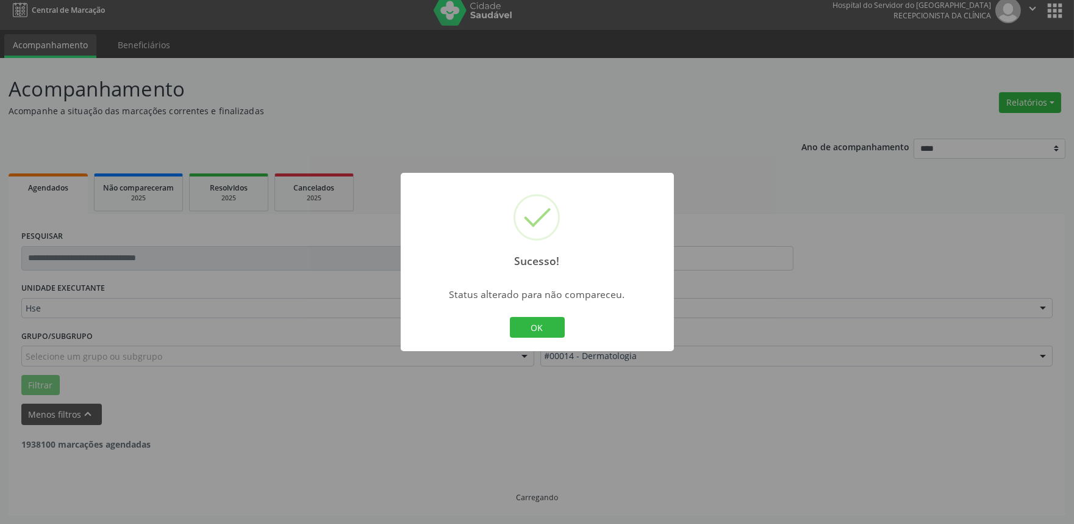
scroll to position [8, 0]
click at [545, 319] on button "OK" at bounding box center [537, 327] width 55 height 21
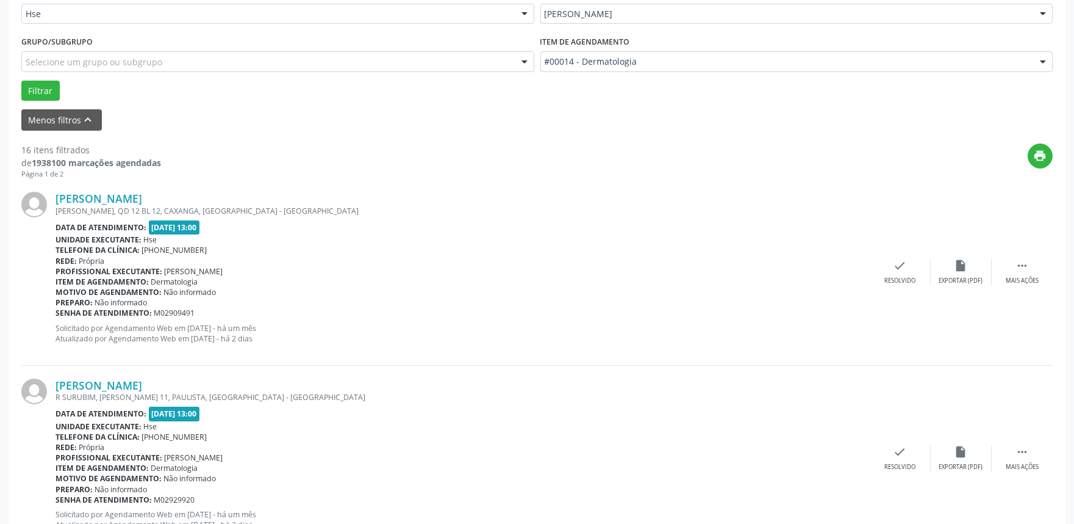
scroll to position [279, 0]
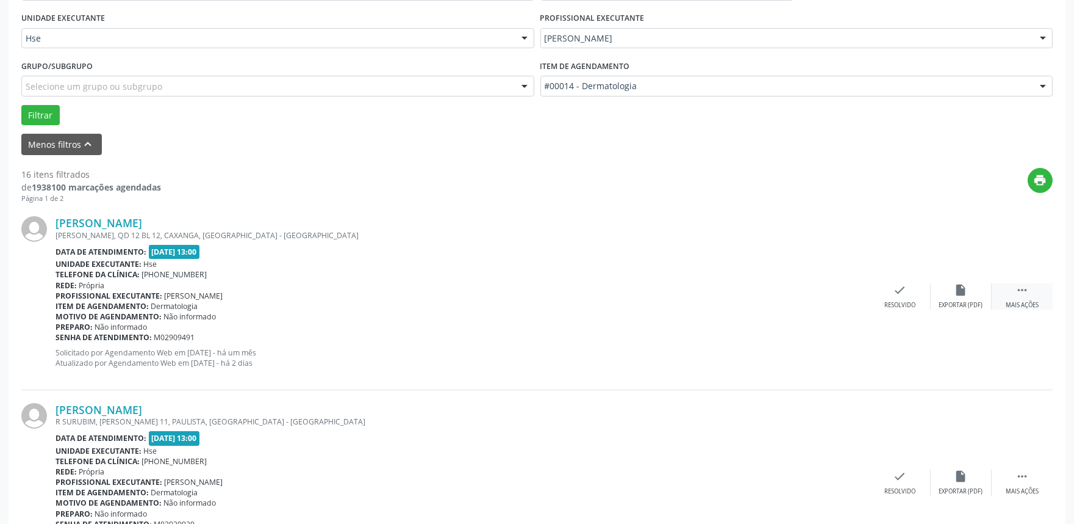
click at [1017, 301] on div "Mais ações" at bounding box center [1022, 305] width 33 height 9
click at [966, 301] on div "Não compareceu" at bounding box center [961, 305] width 52 height 9
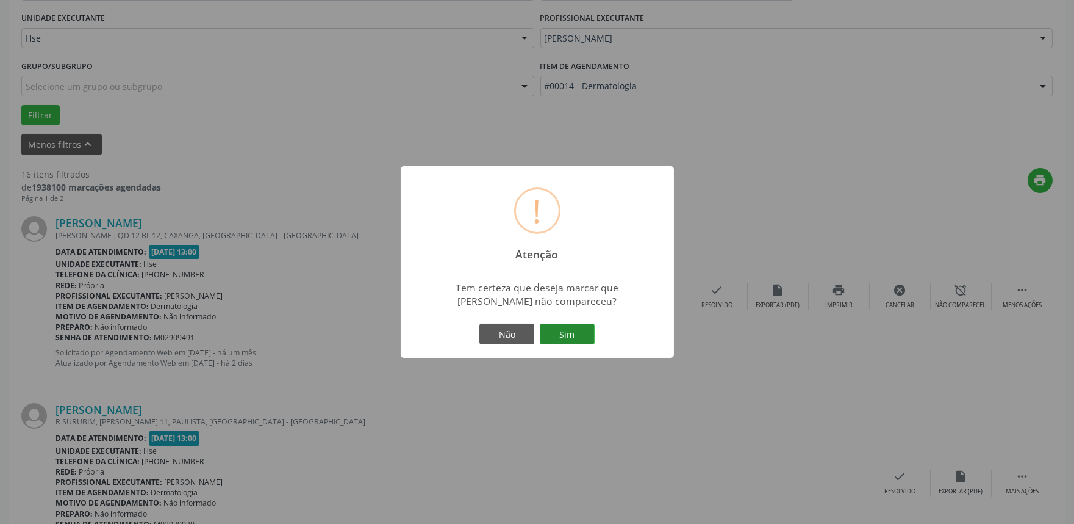
click at [559, 336] on button "Sim" at bounding box center [567, 333] width 55 height 21
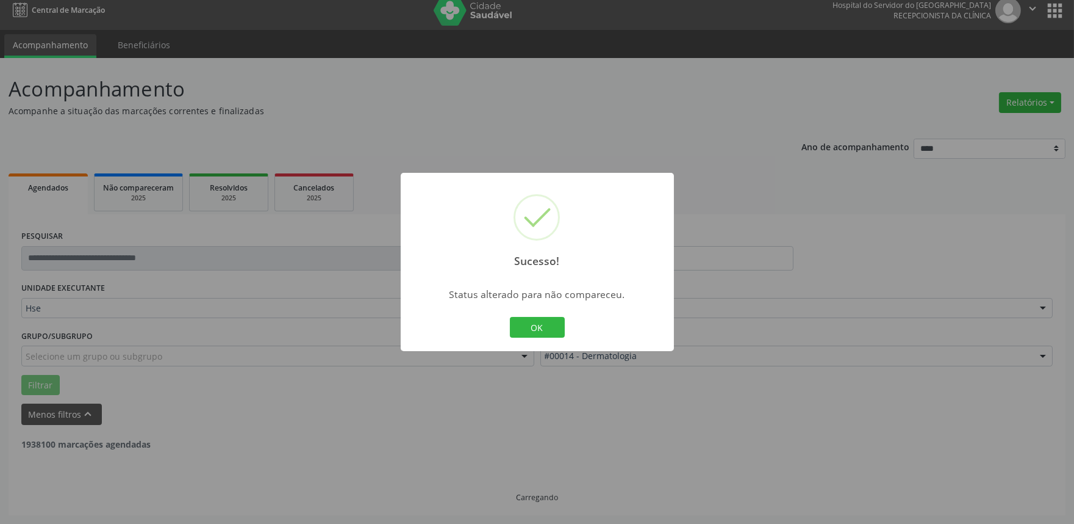
scroll to position [8, 0]
click at [525, 327] on button "OK" at bounding box center [537, 327] width 55 height 21
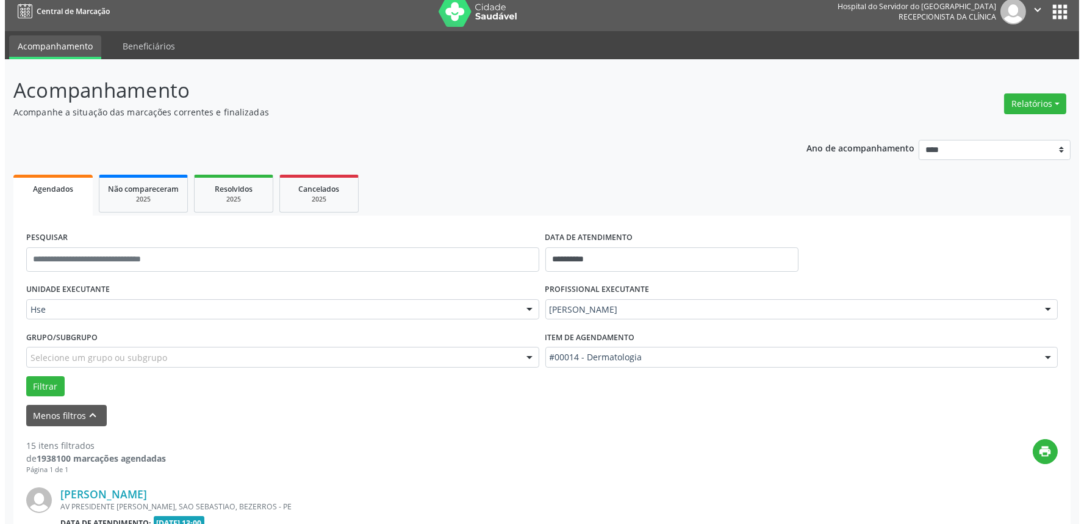
scroll to position [279, 0]
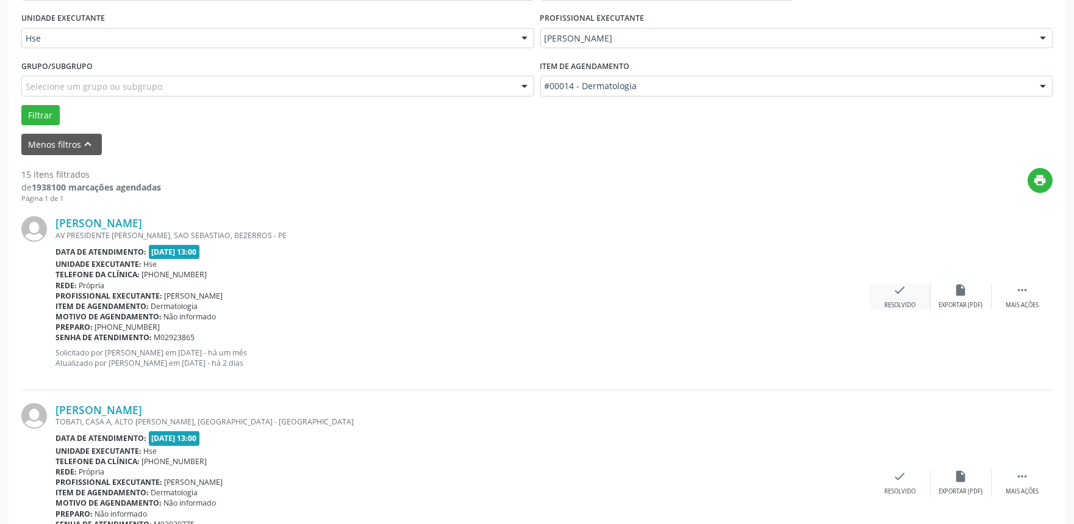
click at [901, 301] on div "Resolvido" at bounding box center [900, 305] width 31 height 9
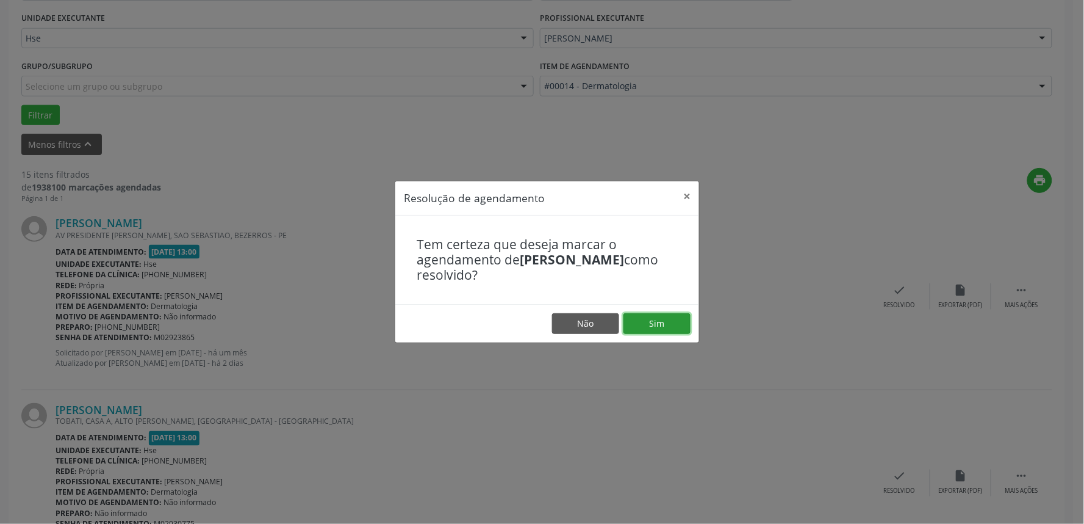
click at [662, 324] on button "Sim" at bounding box center [657, 323] width 67 height 21
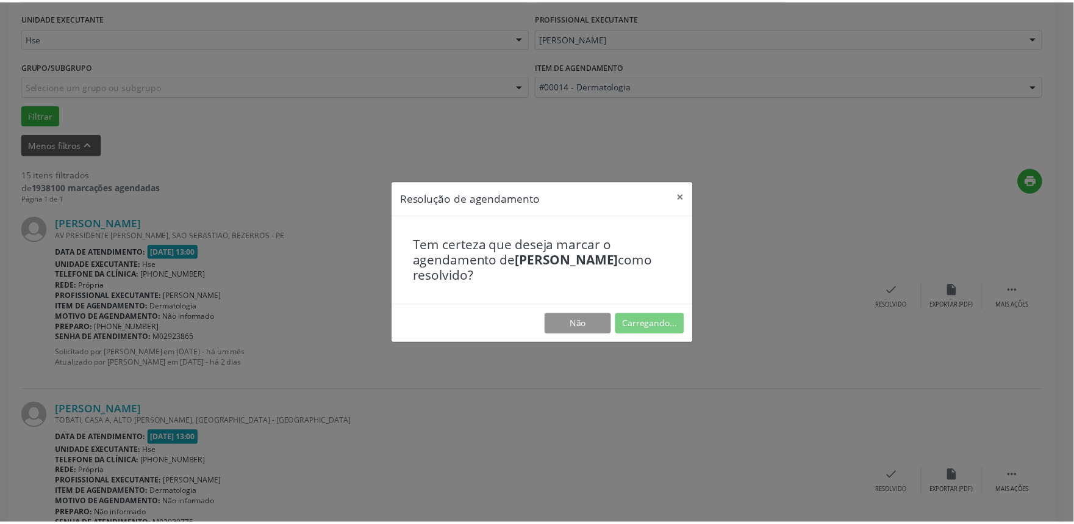
scroll to position [0, 0]
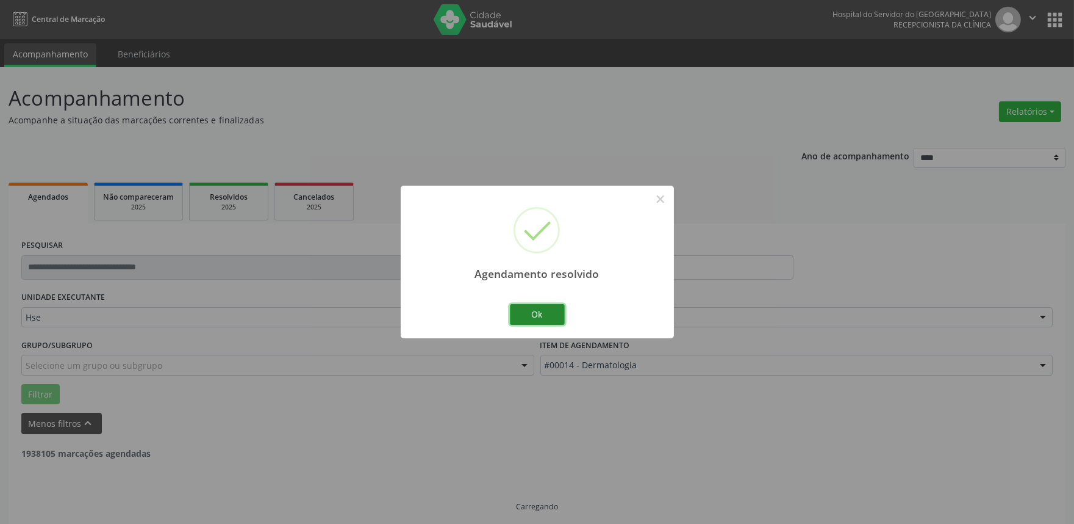
click at [540, 319] on button "Ok" at bounding box center [537, 314] width 55 height 21
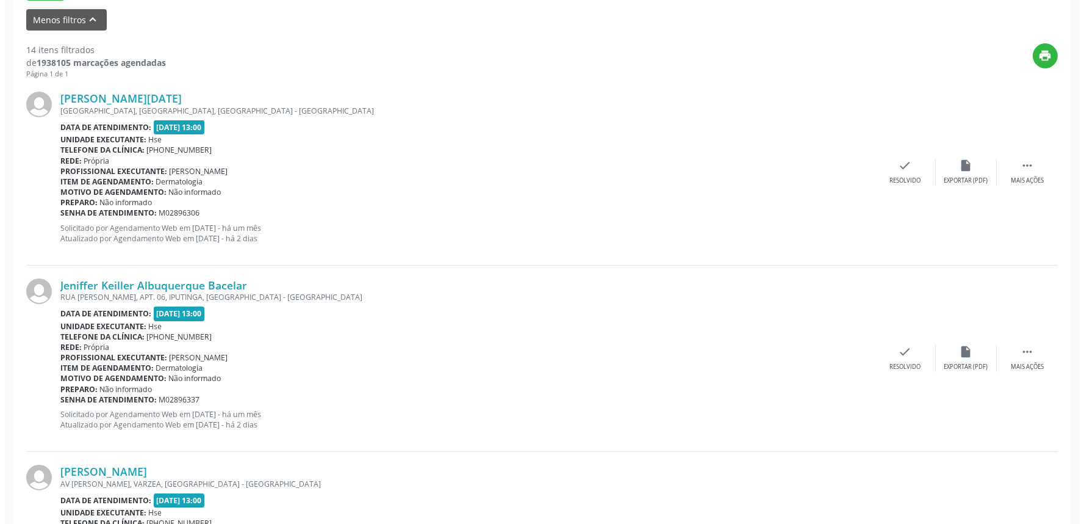
scroll to position [406, 0]
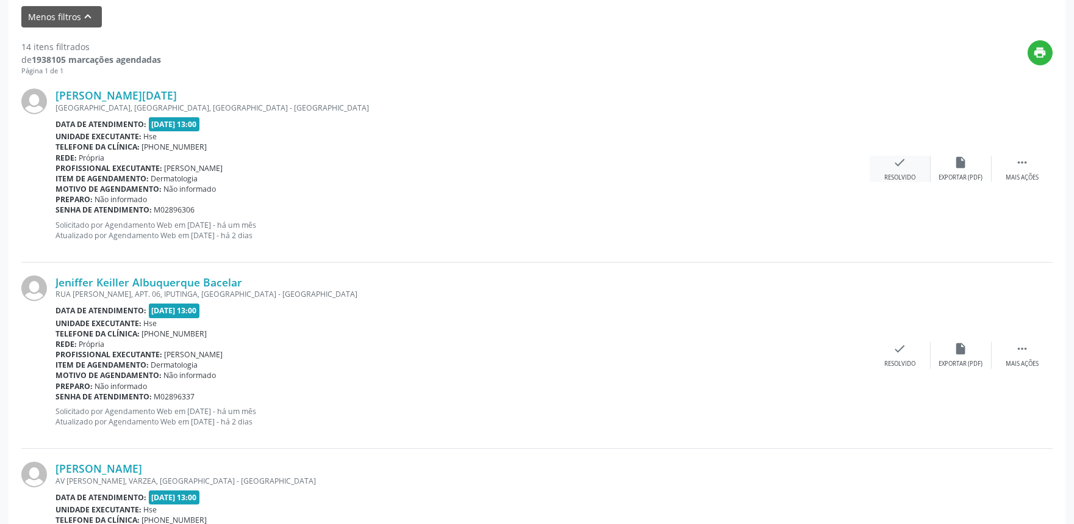
click at [898, 165] on icon "check" at bounding box center [900, 162] width 13 height 13
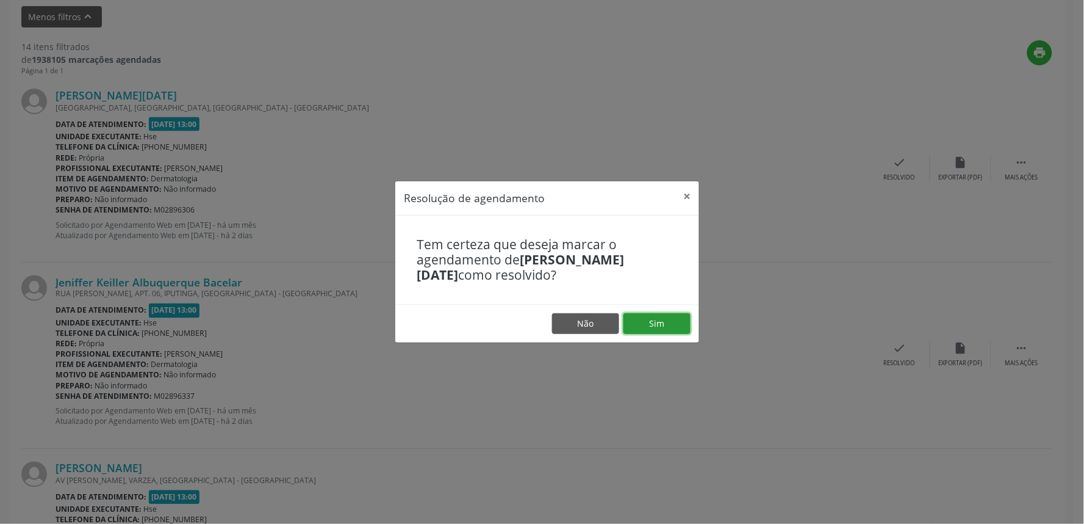
click at [657, 316] on button "Sim" at bounding box center [657, 323] width 67 height 21
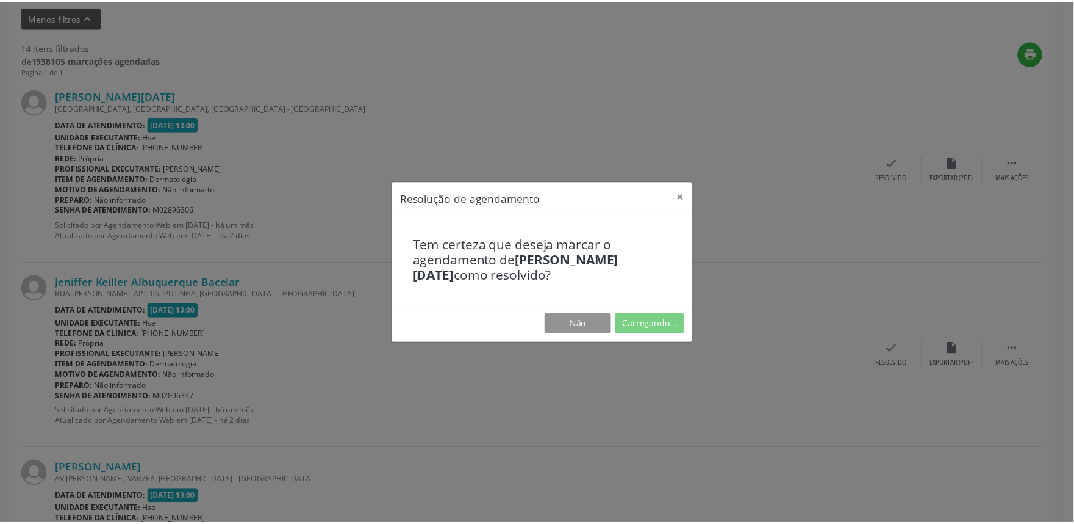
scroll to position [0, 0]
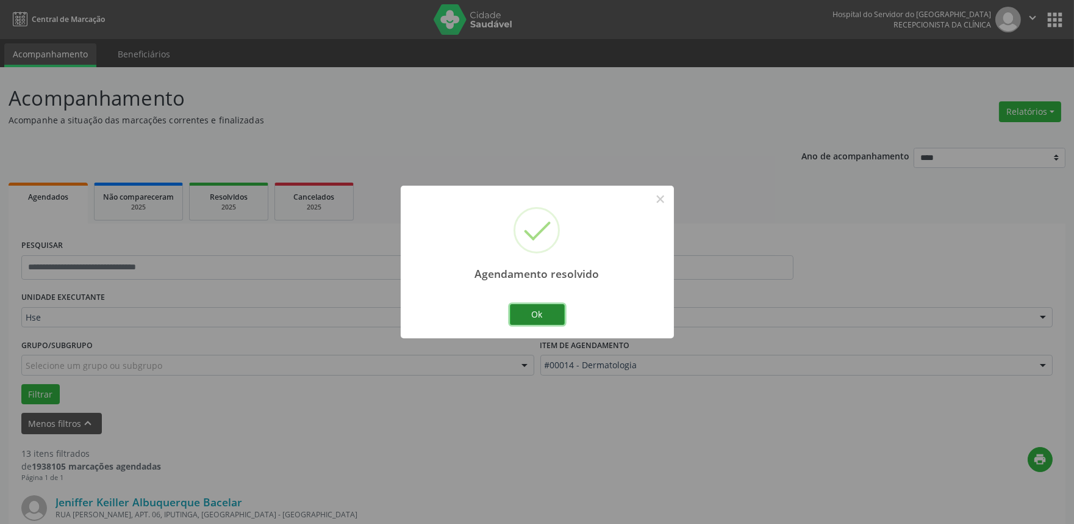
click at [545, 317] on button "Ok" at bounding box center [537, 314] width 55 height 21
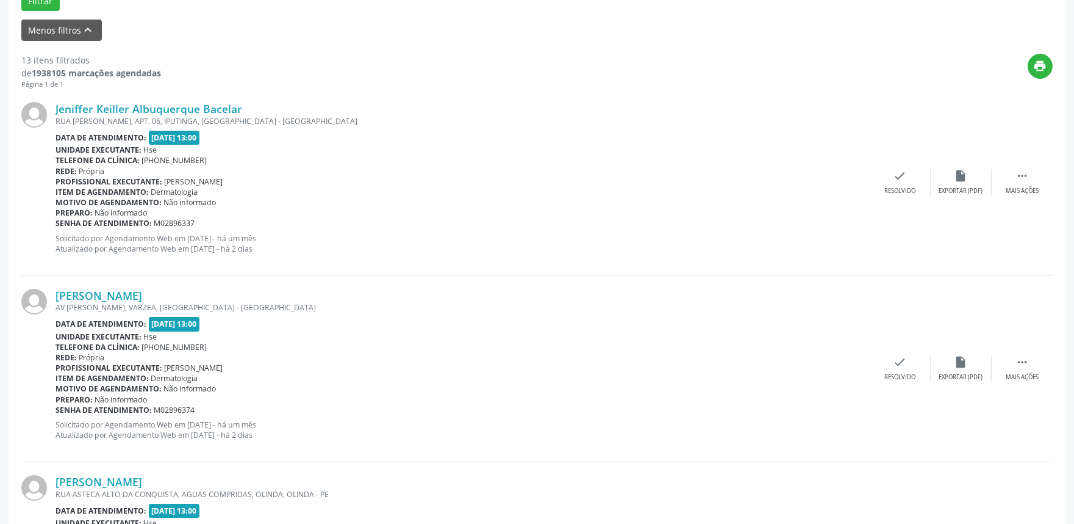
scroll to position [406, 0]
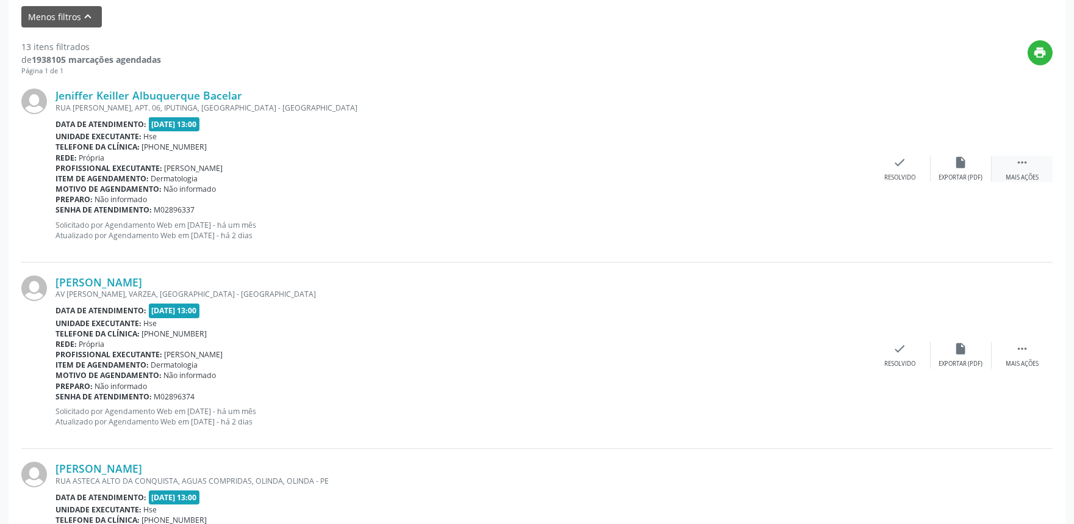
click at [1020, 162] on icon "" at bounding box center [1022, 162] width 13 height 13
click at [942, 171] on div "alarm_off Não compareceu" at bounding box center [961, 169] width 61 height 26
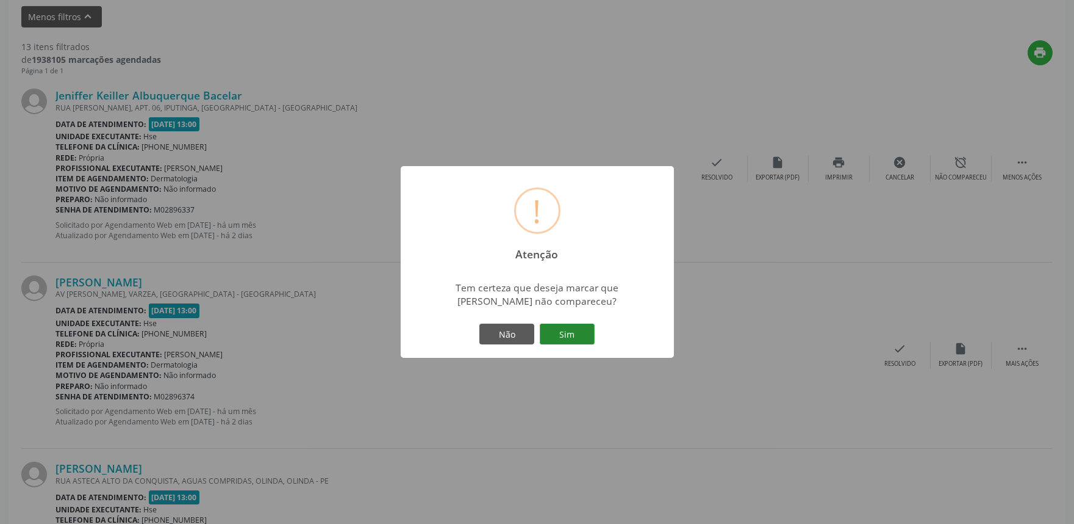
click at [555, 331] on button "Sim" at bounding box center [567, 333] width 55 height 21
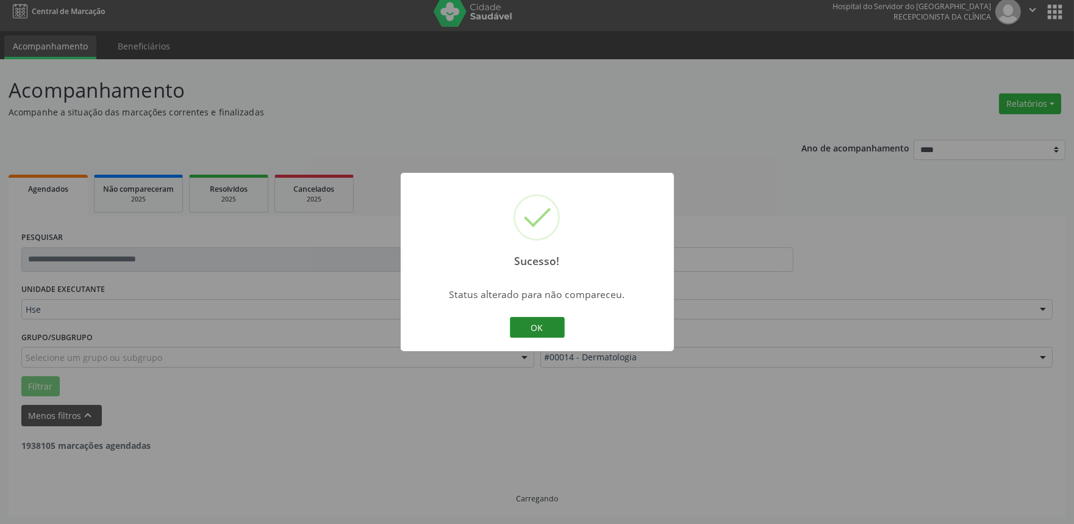
click at [525, 325] on button "OK" at bounding box center [537, 327] width 55 height 21
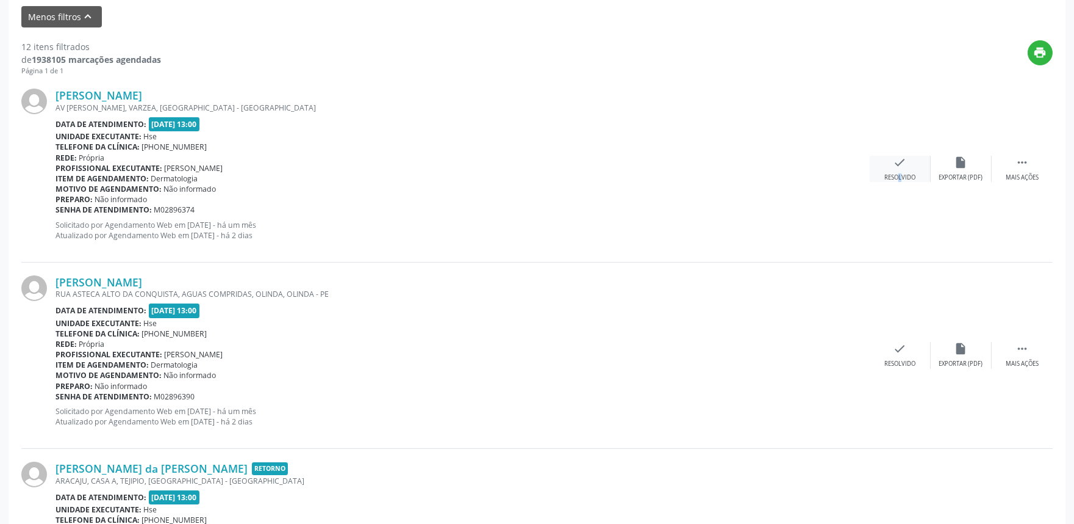
click at [890, 171] on div "check Resolvido" at bounding box center [900, 169] width 61 height 26
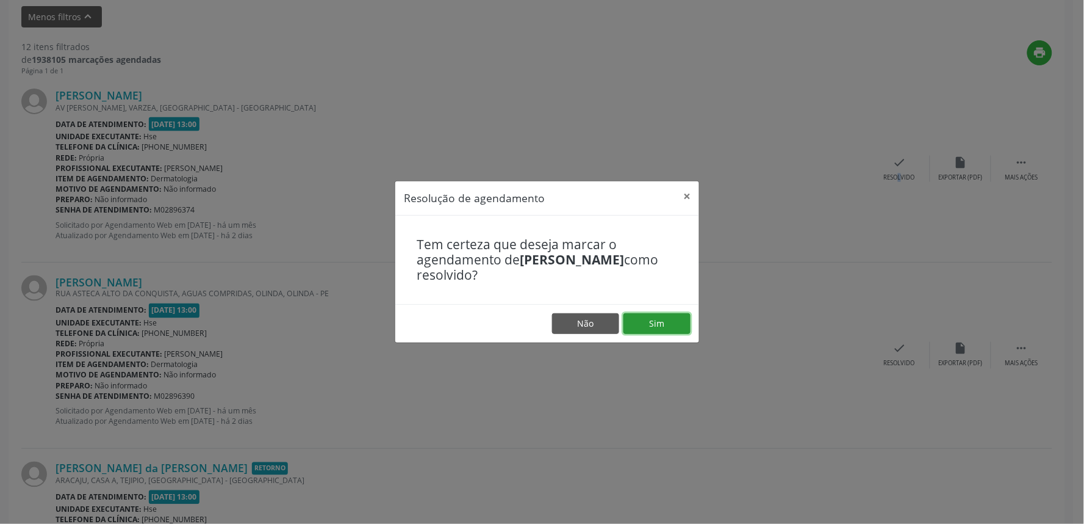
click at [663, 321] on button "Sim" at bounding box center [657, 323] width 67 height 21
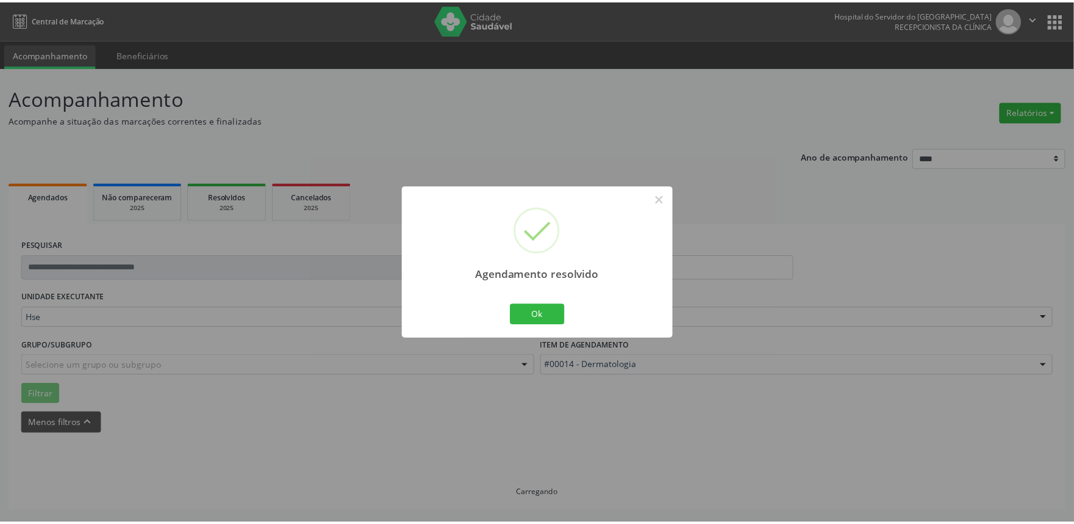
scroll to position [0, 0]
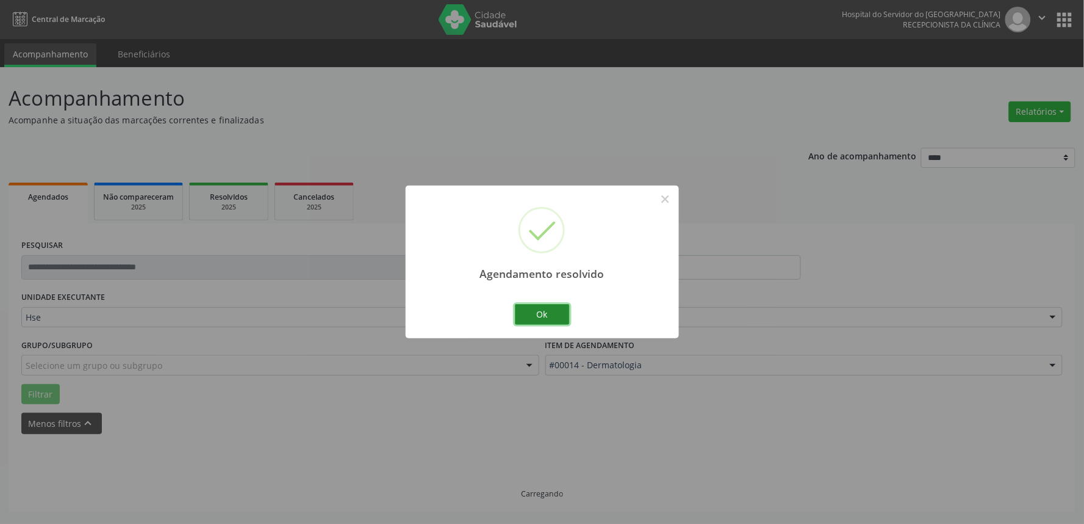
click at [549, 311] on button "Ok" at bounding box center [542, 314] width 55 height 21
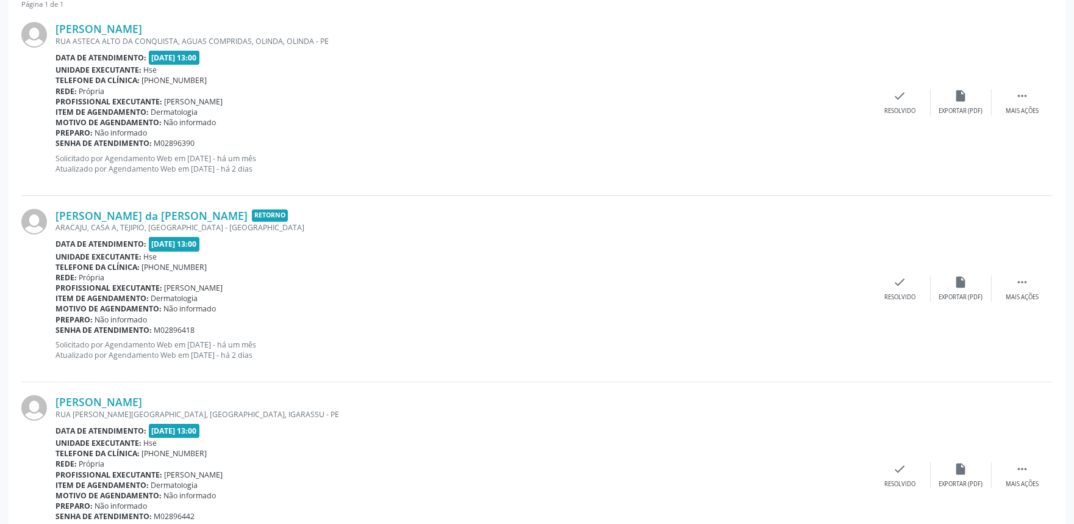
scroll to position [474, 0]
click at [1018, 94] on icon "" at bounding box center [1022, 94] width 13 height 13
click at [973, 101] on div "alarm_off Não compareceu" at bounding box center [961, 101] width 61 height 26
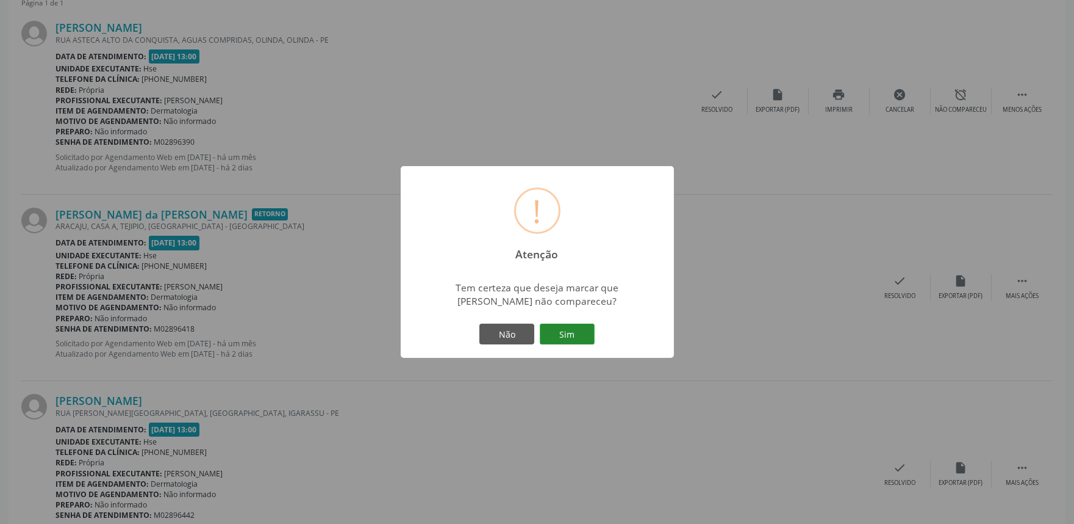
click at [556, 336] on button "Sim" at bounding box center [567, 333] width 55 height 21
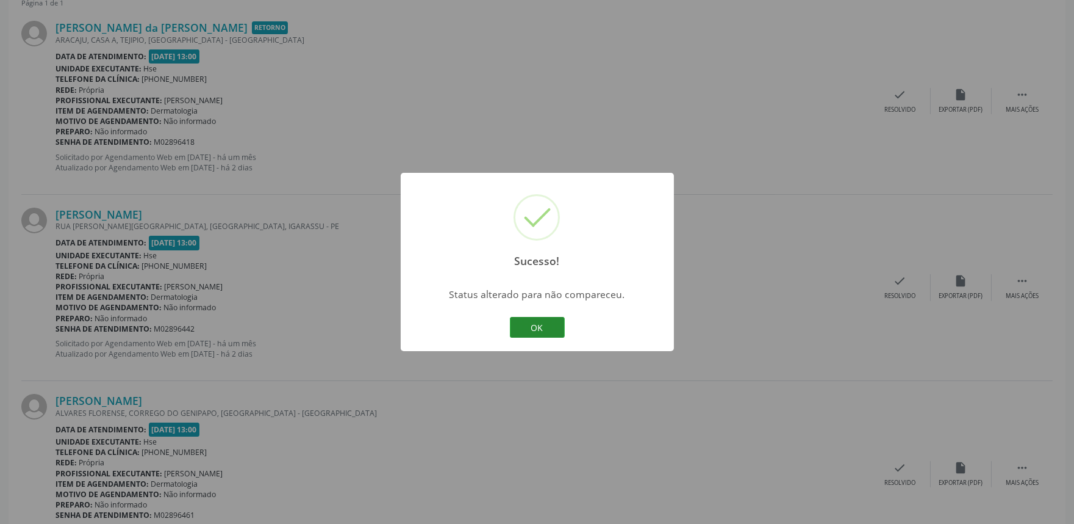
click at [536, 330] on button "OK" at bounding box center [537, 327] width 55 height 21
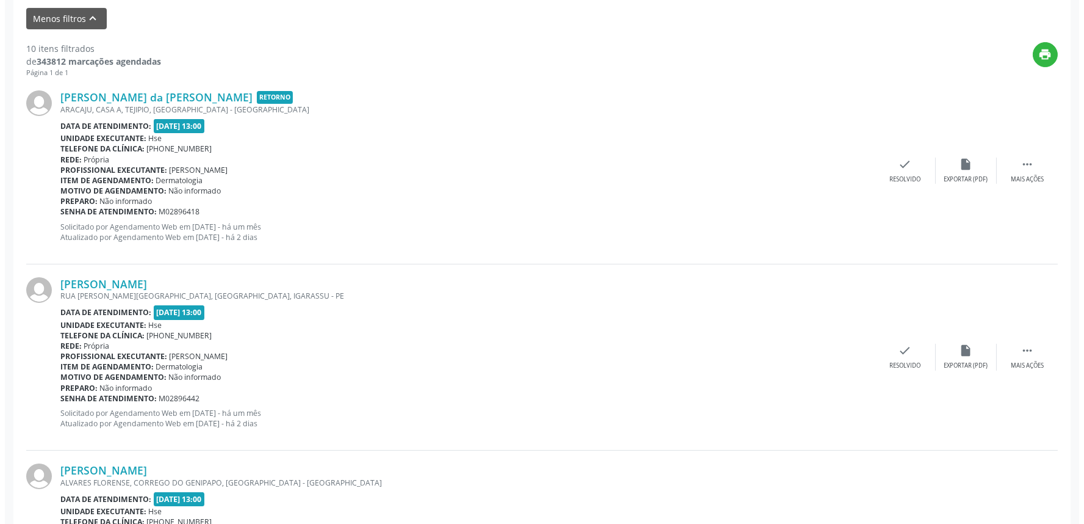
scroll to position [339, 0]
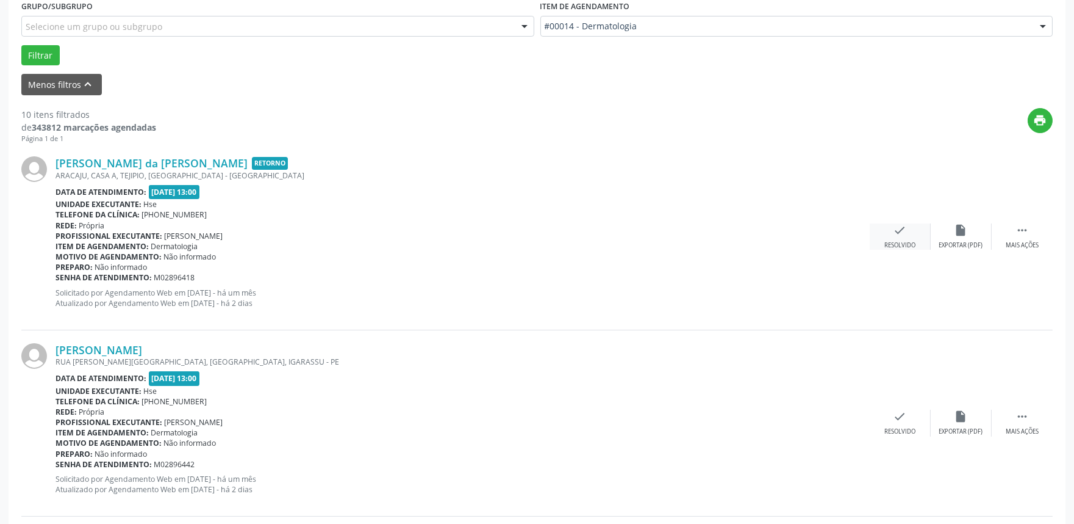
click at [905, 231] on icon "check" at bounding box center [900, 229] width 13 height 13
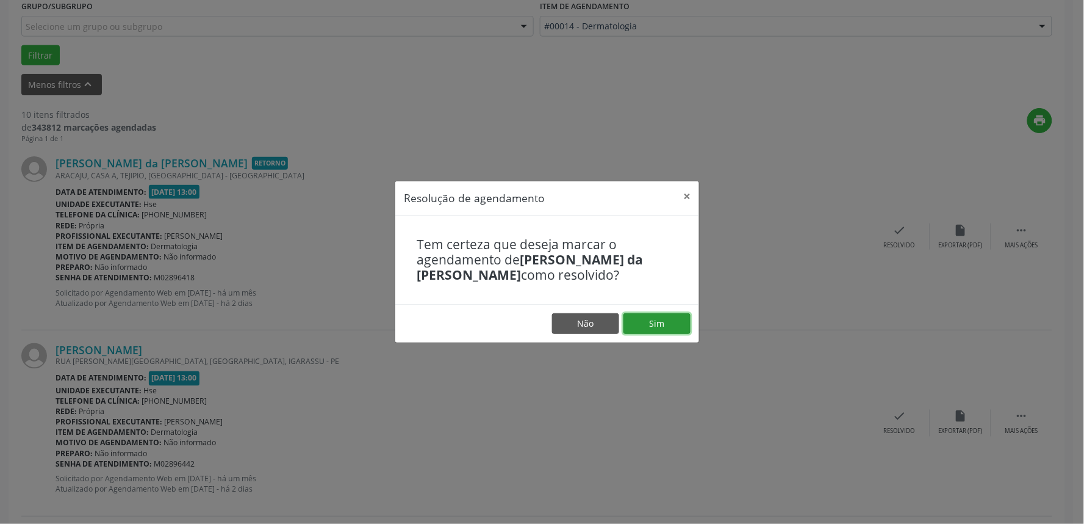
click at [660, 321] on button "Sim" at bounding box center [657, 323] width 67 height 21
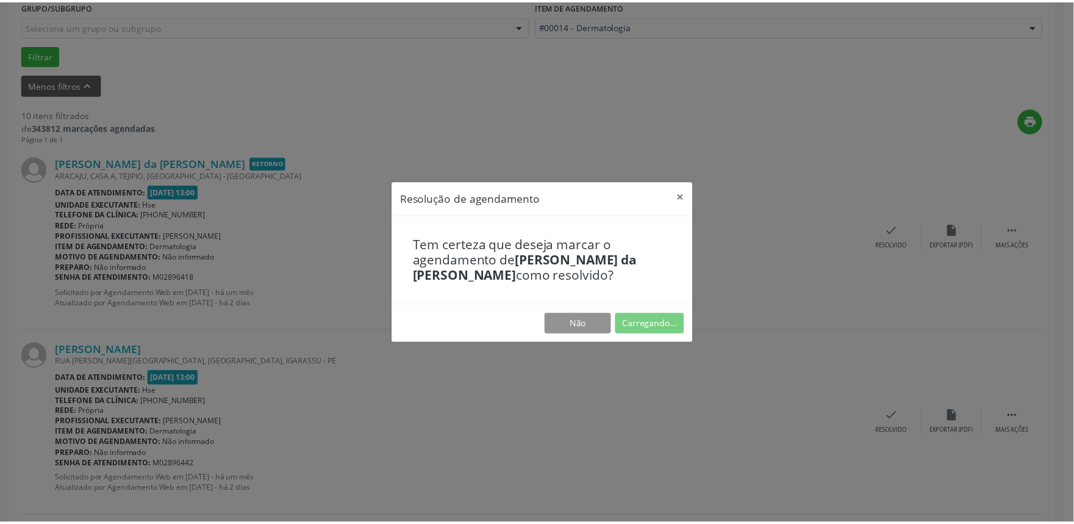
scroll to position [0, 0]
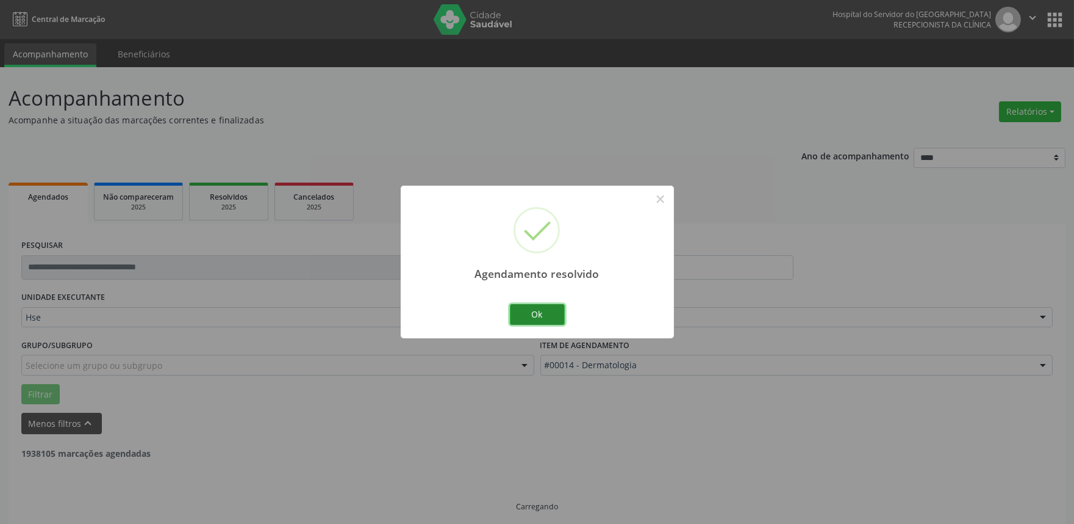
click at [542, 313] on button "Ok" at bounding box center [537, 314] width 55 height 21
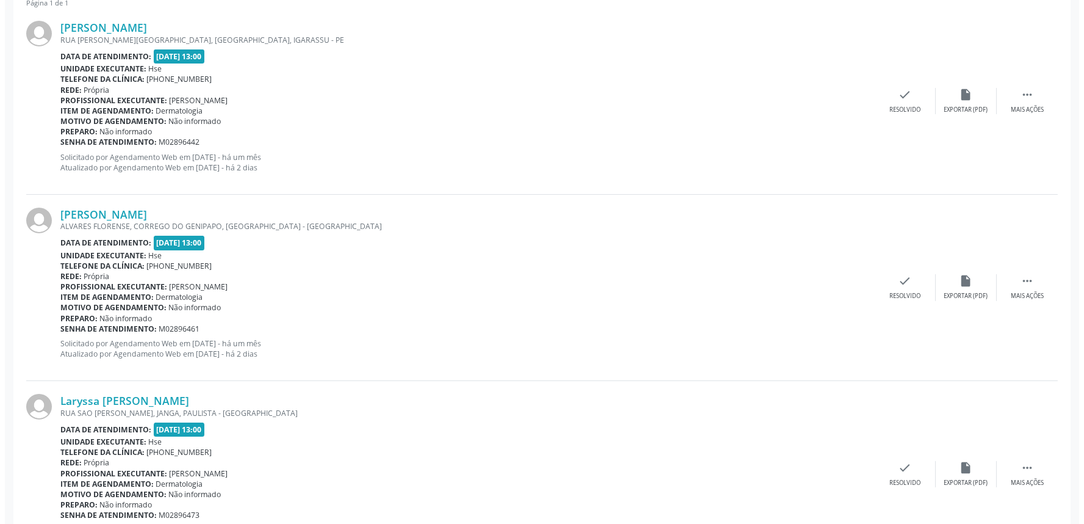
scroll to position [406, 0]
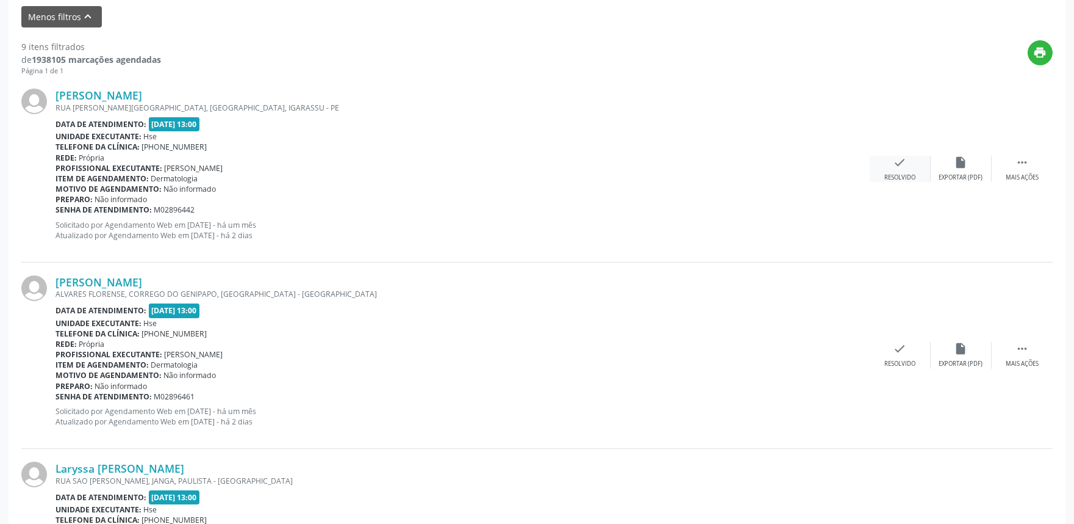
click at [910, 162] on div "check Resolvido" at bounding box center [900, 169] width 61 height 26
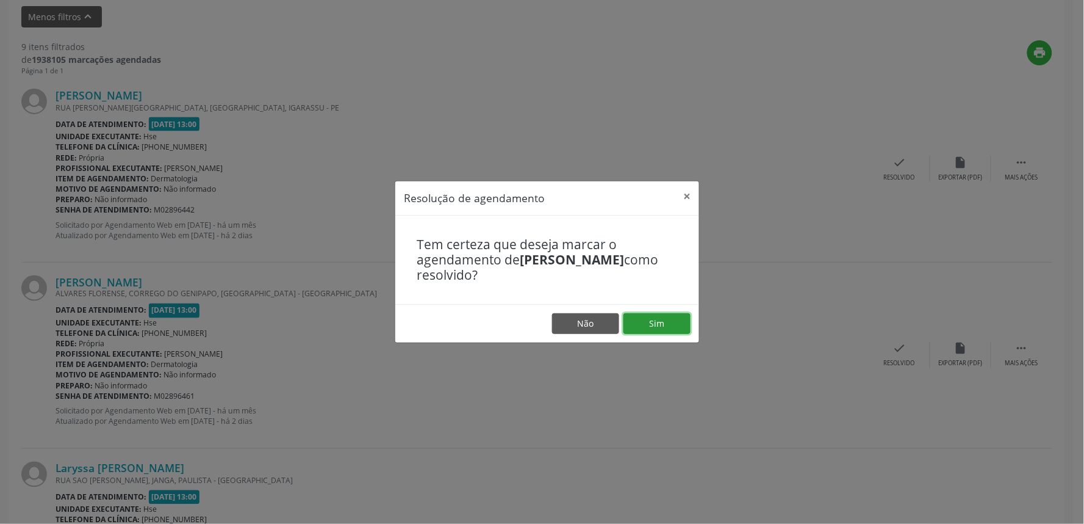
click at [653, 329] on button "Sim" at bounding box center [657, 323] width 67 height 21
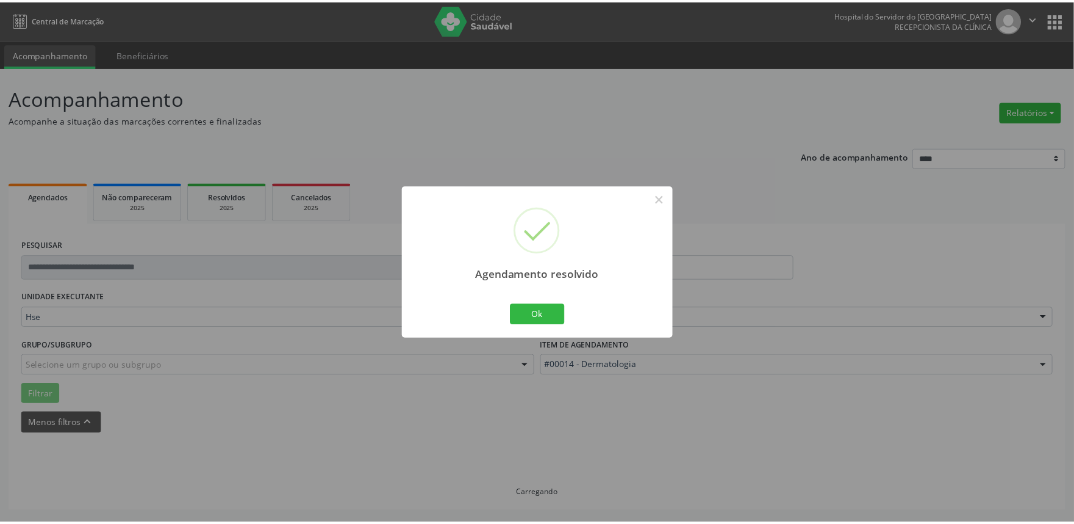
scroll to position [0, 0]
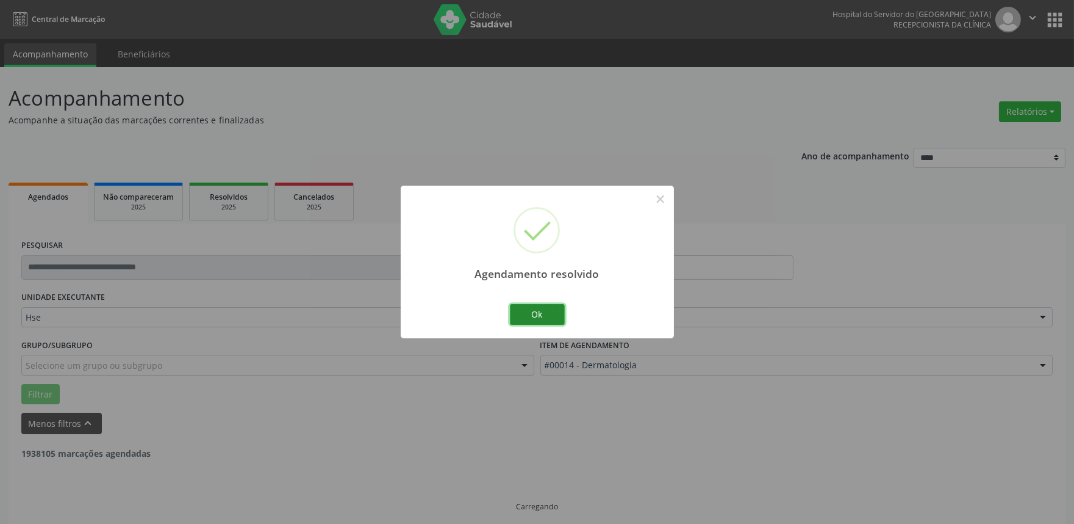
click at [541, 315] on button "Ok" at bounding box center [537, 314] width 55 height 21
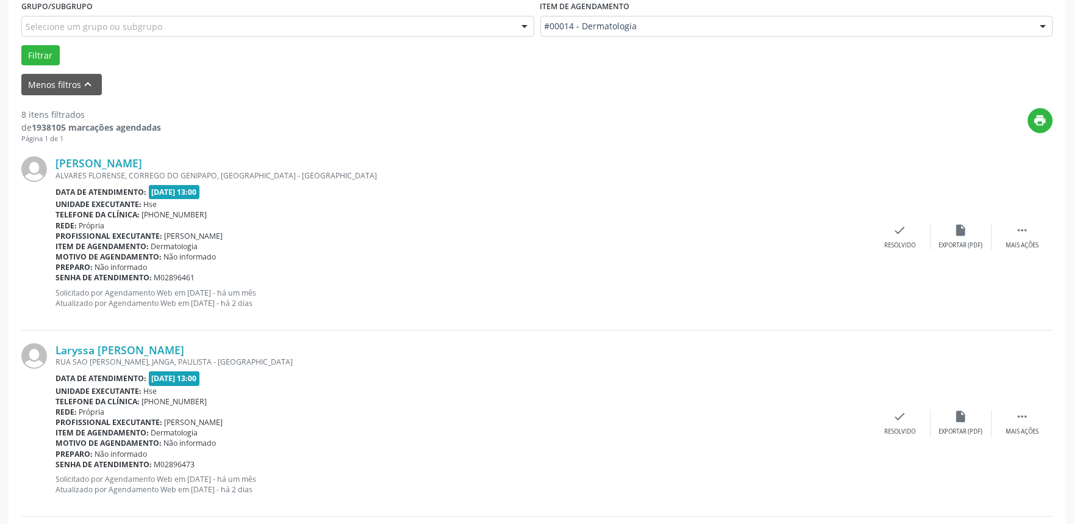
scroll to position [406, 0]
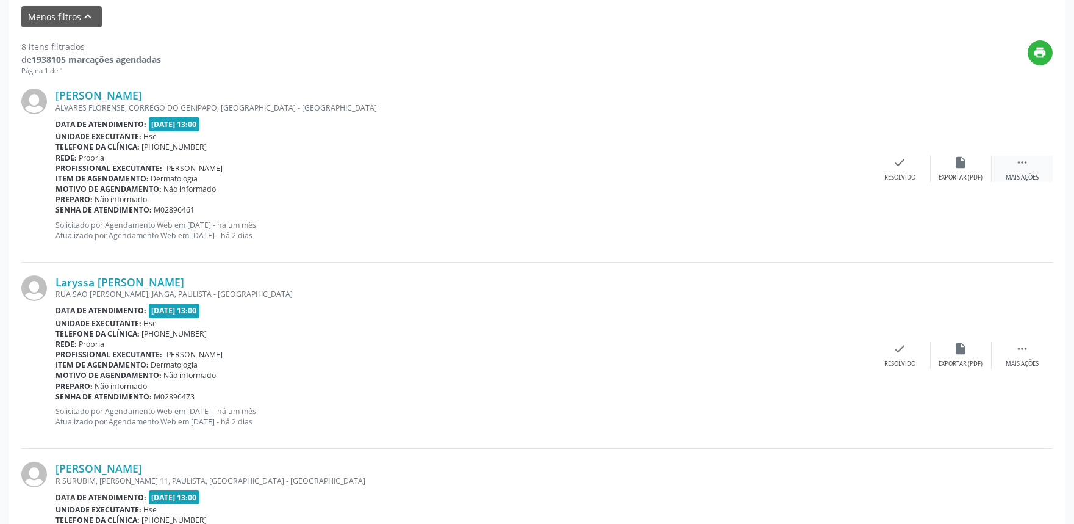
click at [1018, 168] on icon "" at bounding box center [1022, 162] width 13 height 13
click at [960, 168] on div "alarm_off Não compareceu" at bounding box center [961, 169] width 61 height 26
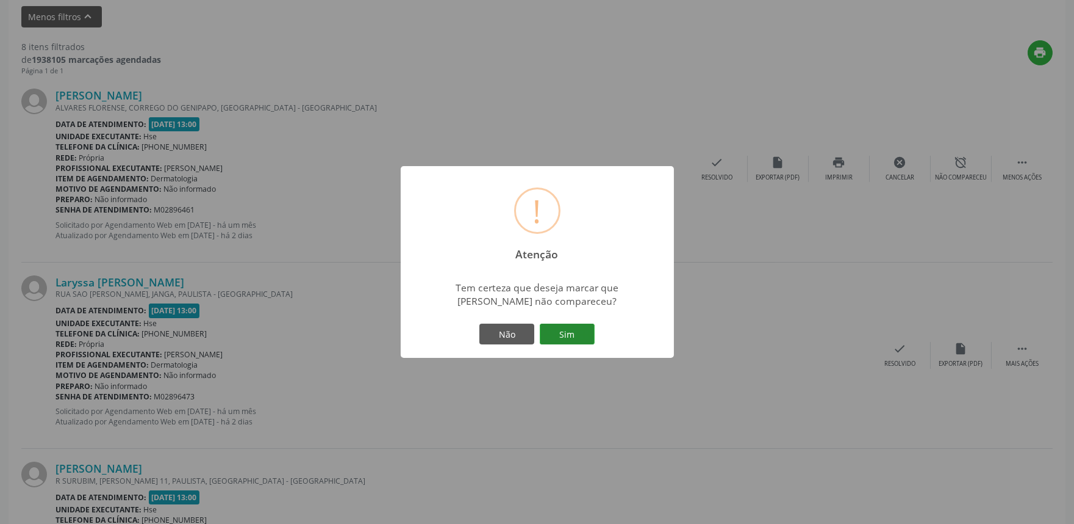
click at [563, 333] on button "Sim" at bounding box center [567, 333] width 55 height 21
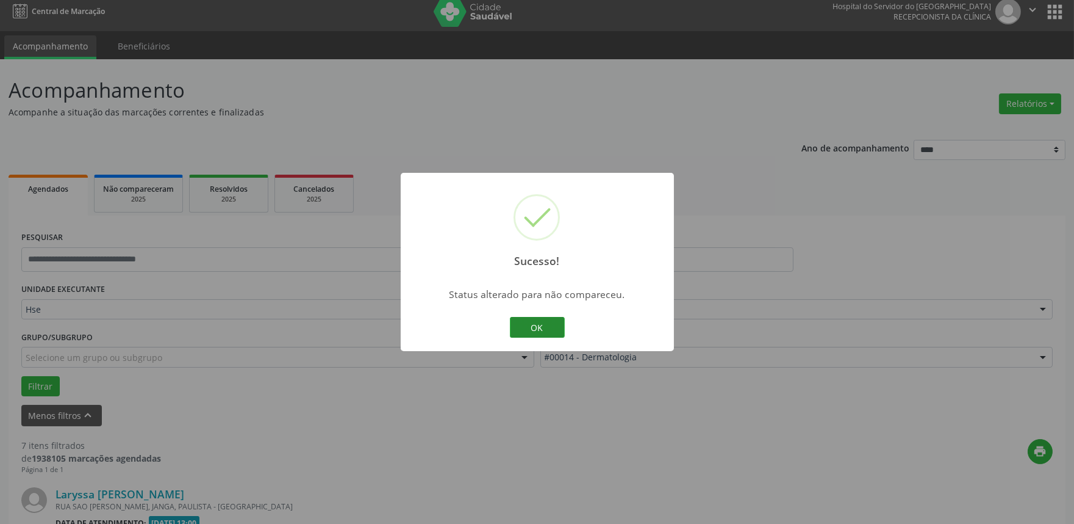
click at [536, 331] on button "OK" at bounding box center [537, 327] width 55 height 21
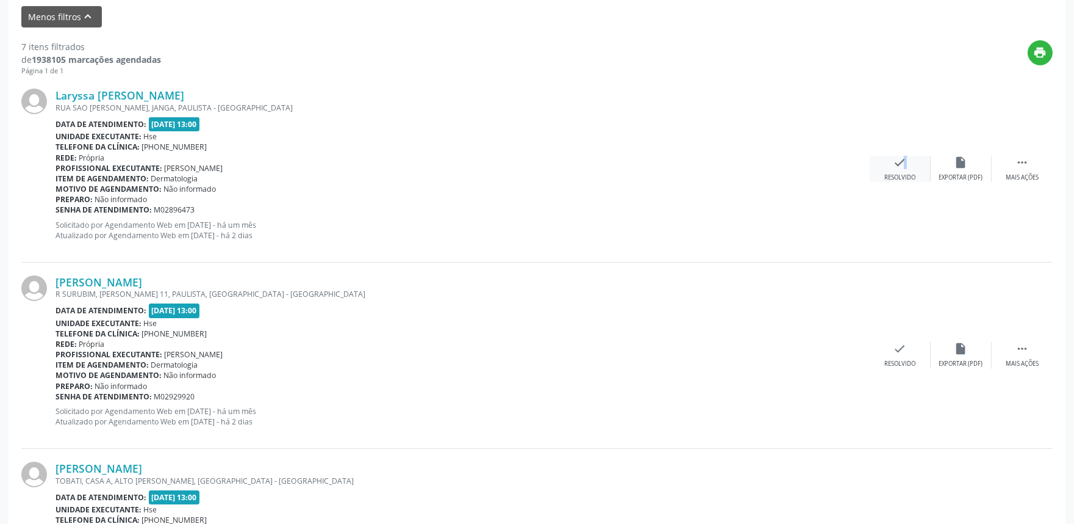
click at [898, 169] on div "check Resolvido" at bounding box center [900, 169] width 61 height 26
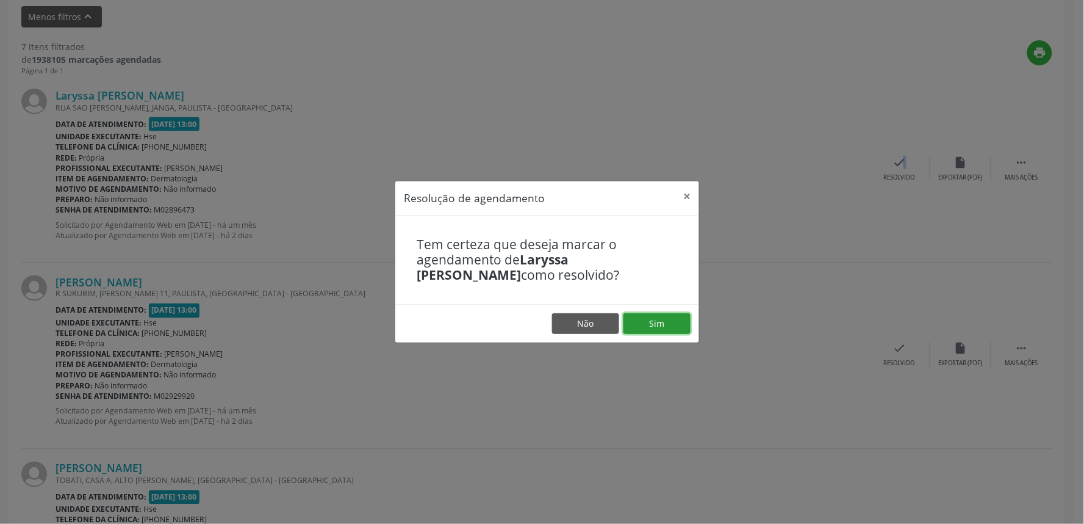
click at [654, 325] on button "Sim" at bounding box center [657, 323] width 67 height 21
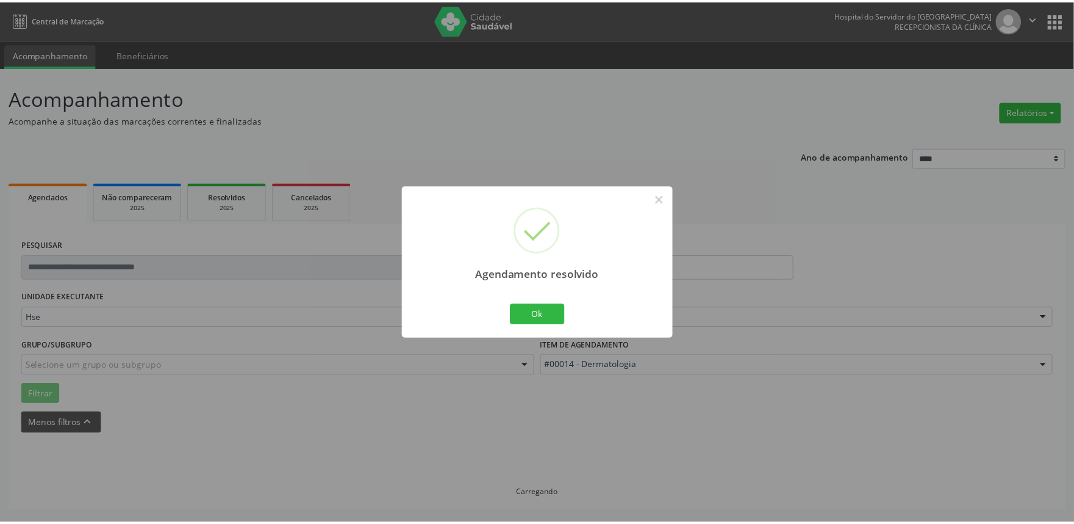
scroll to position [0, 0]
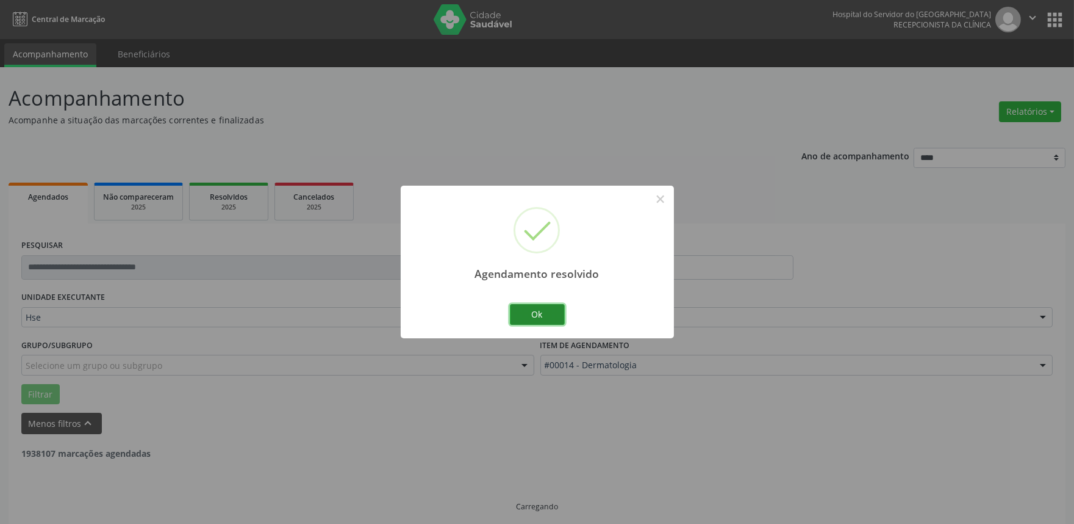
click at [546, 312] on button "Ok" at bounding box center [537, 314] width 55 height 21
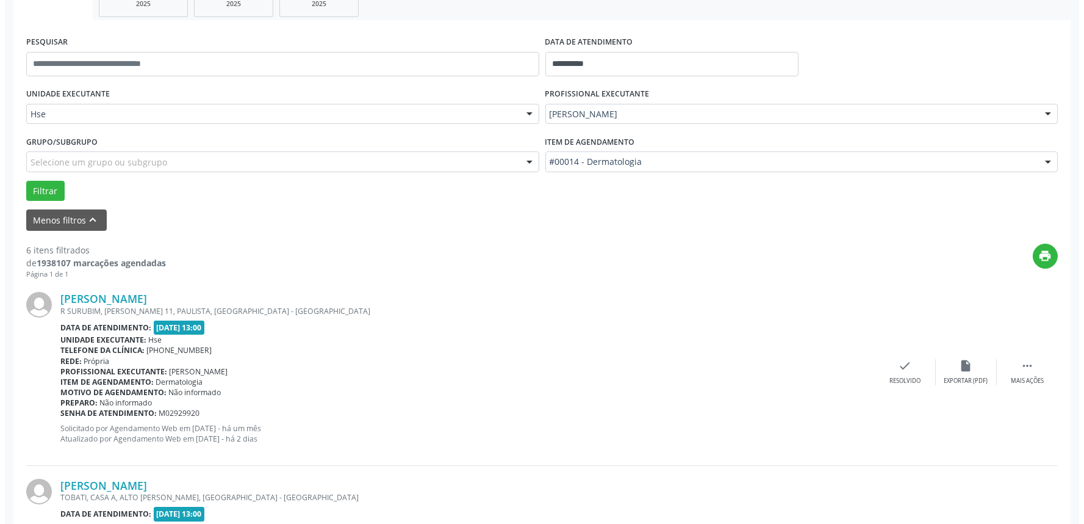
scroll to position [271, 0]
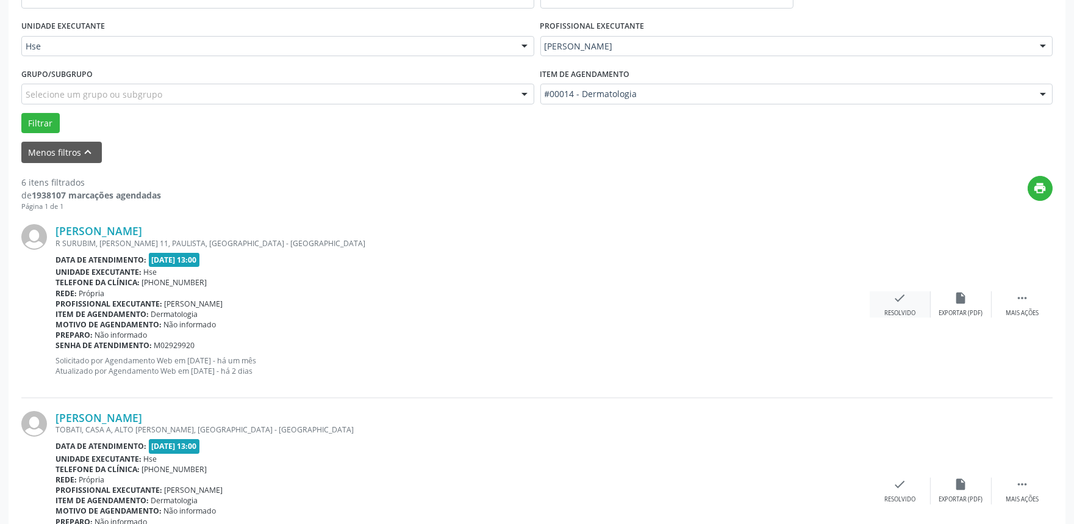
click at [909, 306] on div "check Resolvido" at bounding box center [900, 304] width 61 height 26
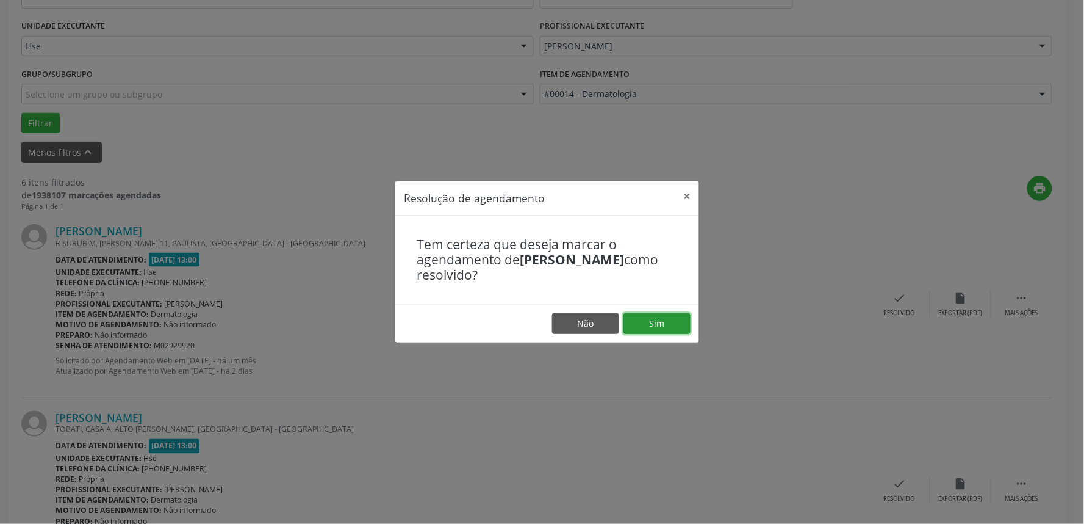
click at [643, 331] on button "Sim" at bounding box center [657, 323] width 67 height 21
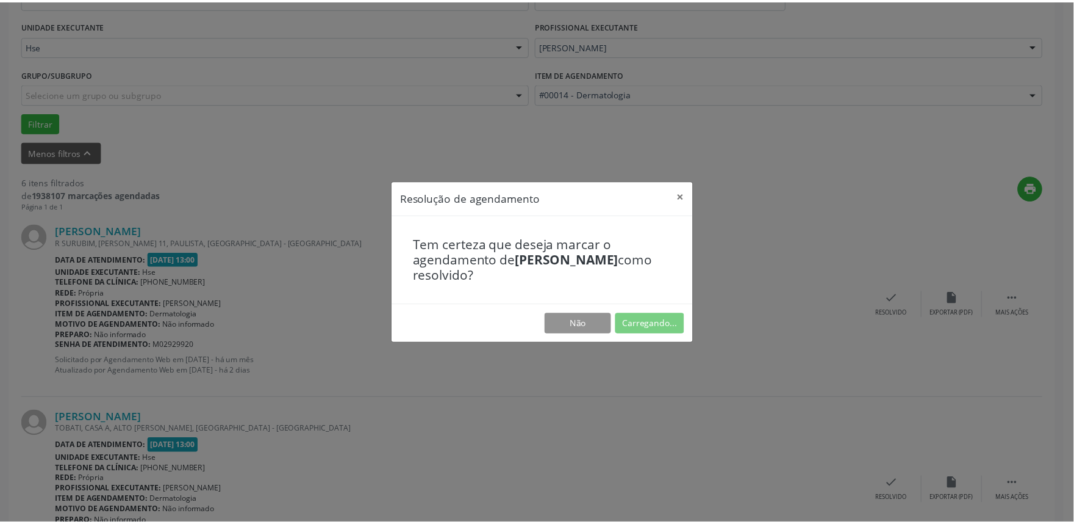
scroll to position [0, 0]
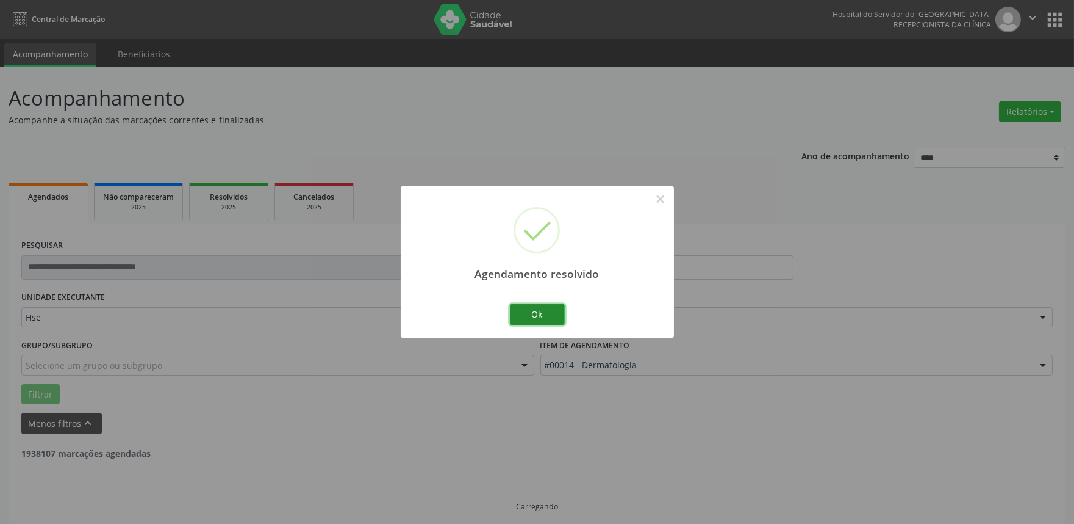
click at [545, 317] on button "Ok" at bounding box center [537, 314] width 55 height 21
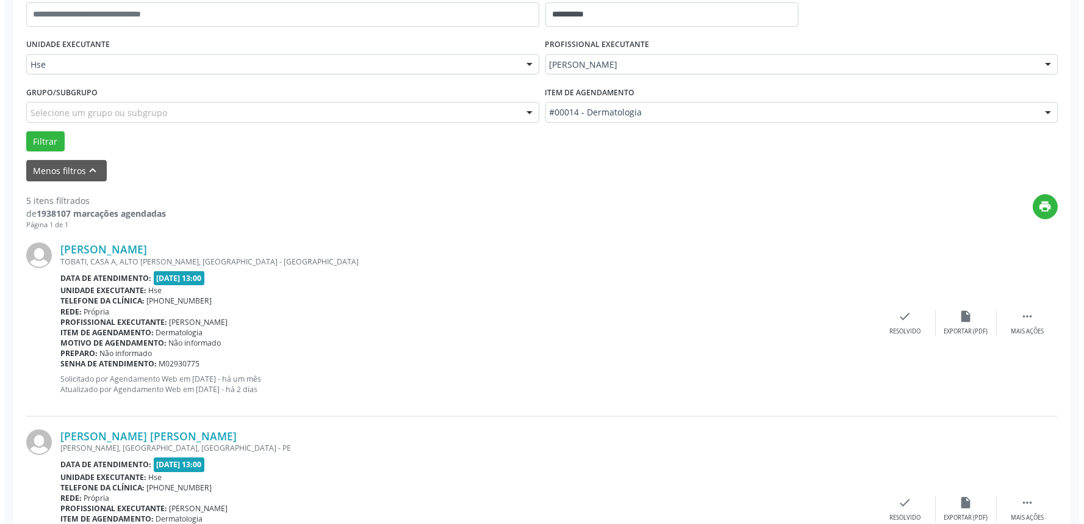
scroll to position [271, 0]
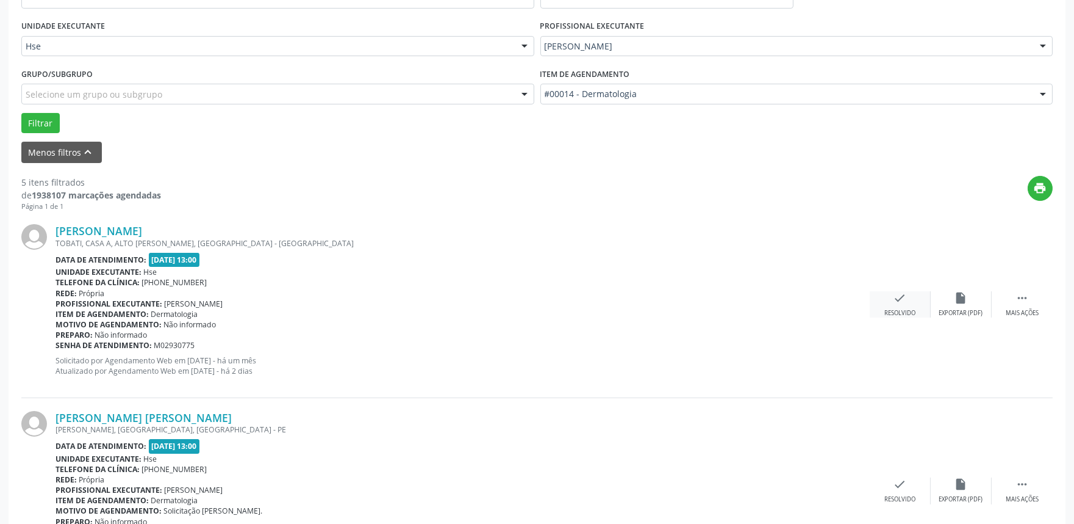
click at [901, 304] on div "check Resolvido" at bounding box center [900, 304] width 61 height 26
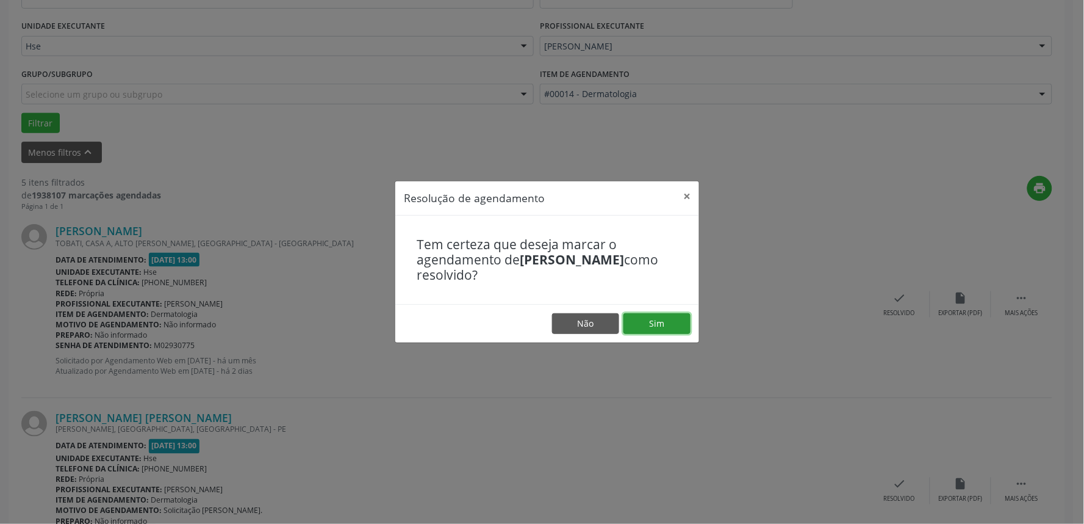
click at [657, 324] on button "Sim" at bounding box center [657, 323] width 67 height 21
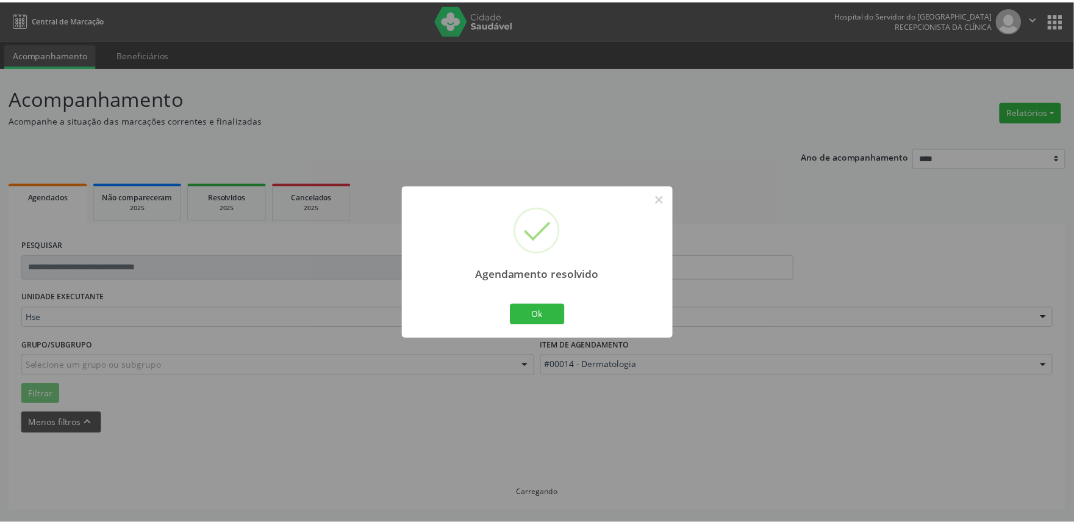
scroll to position [0, 0]
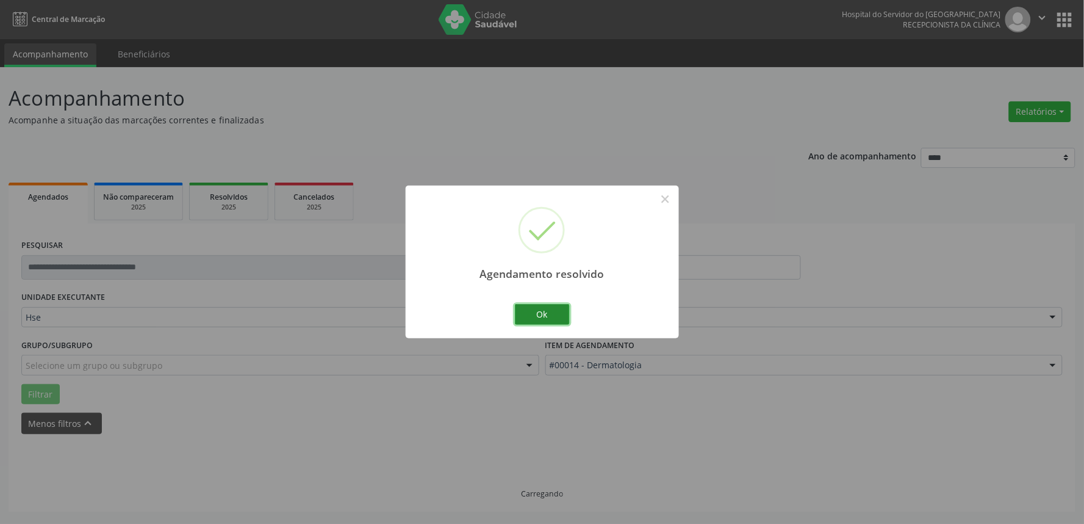
click at [552, 315] on button "Ok" at bounding box center [542, 314] width 55 height 21
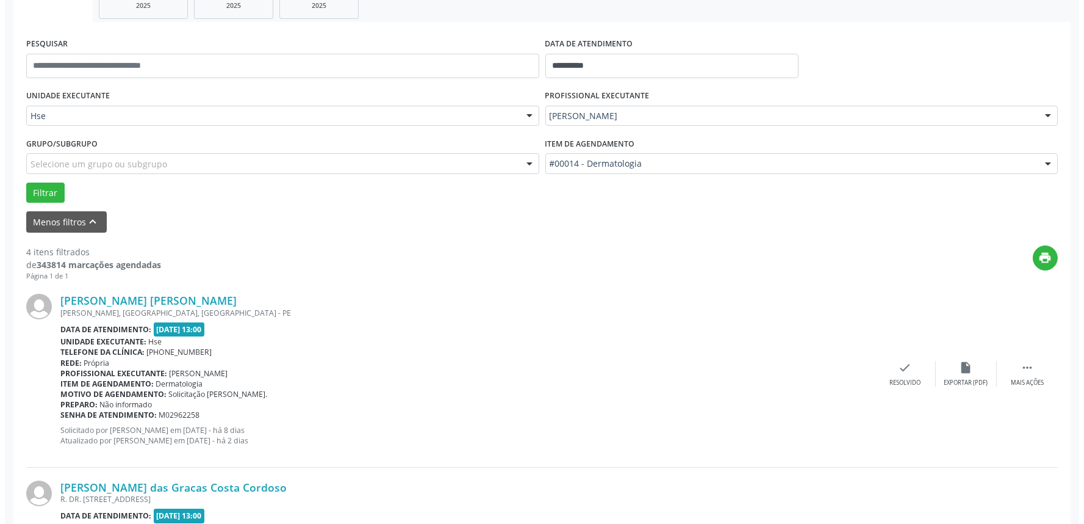
scroll to position [203, 0]
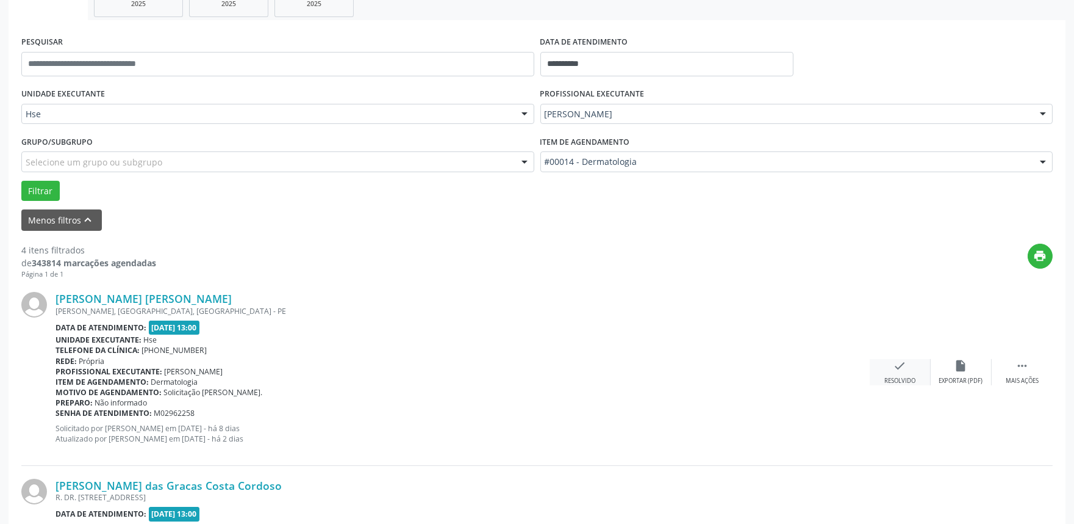
click at [905, 369] on icon "check" at bounding box center [900, 365] width 13 height 13
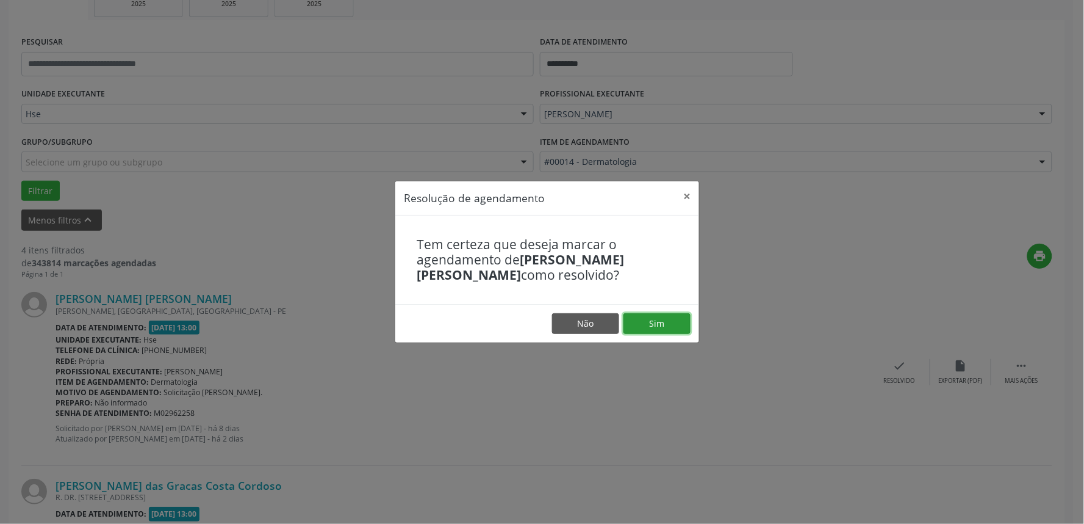
click at [659, 320] on button "Sim" at bounding box center [657, 323] width 67 height 21
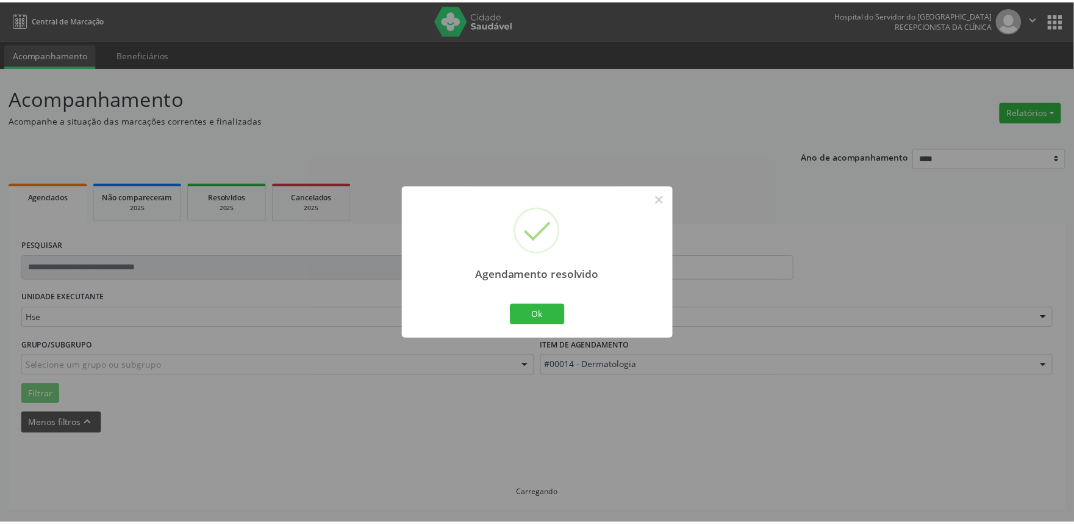
scroll to position [0, 0]
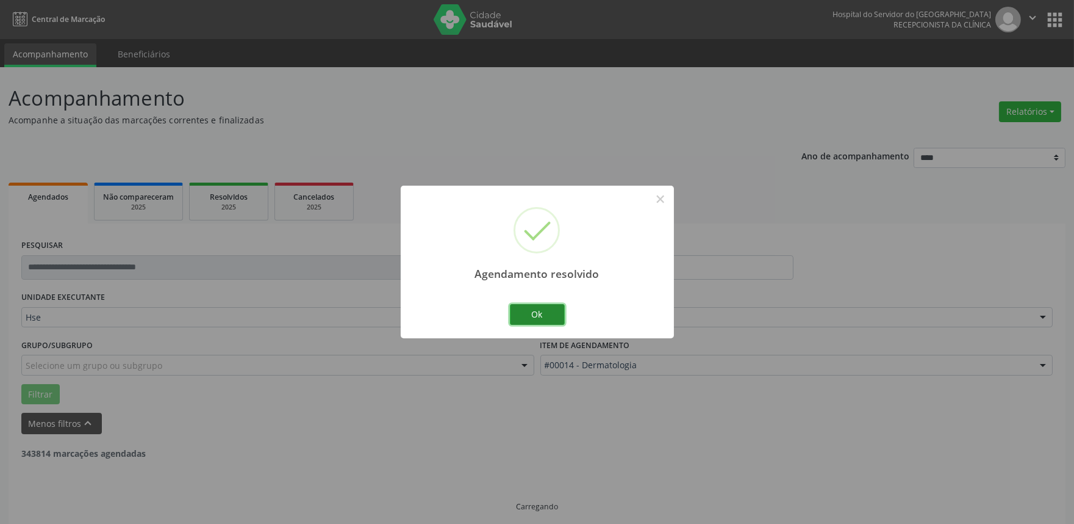
click at [534, 319] on button "Ok" at bounding box center [537, 314] width 55 height 21
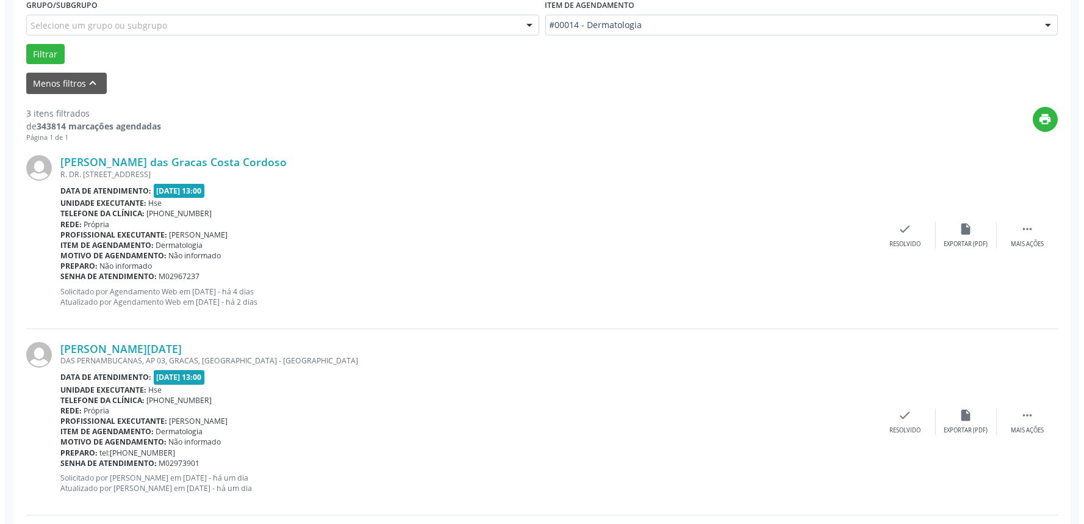
scroll to position [339, 0]
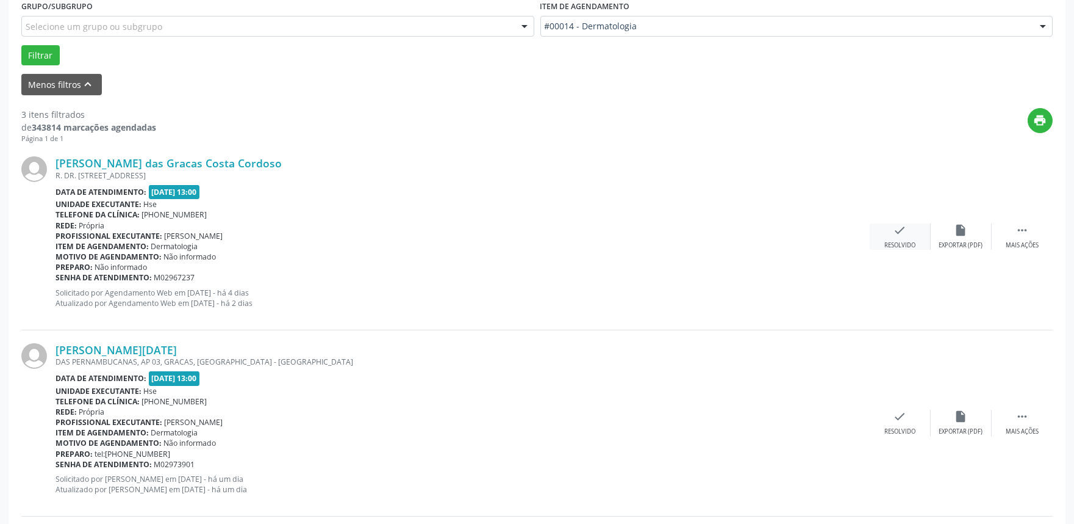
click at [890, 228] on div "check Resolvido" at bounding box center [900, 236] width 61 height 26
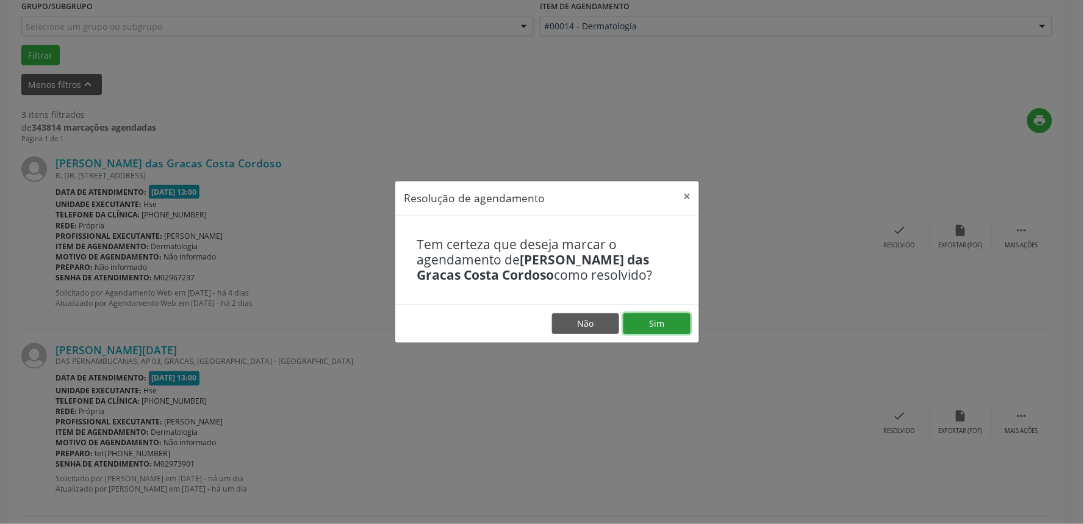
click at [665, 322] on button "Sim" at bounding box center [657, 323] width 67 height 21
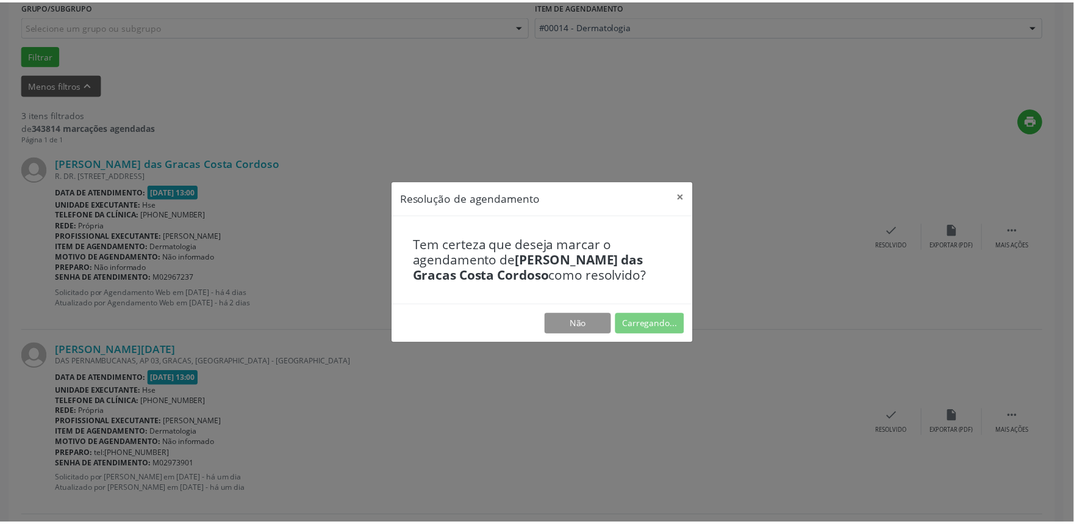
scroll to position [0, 0]
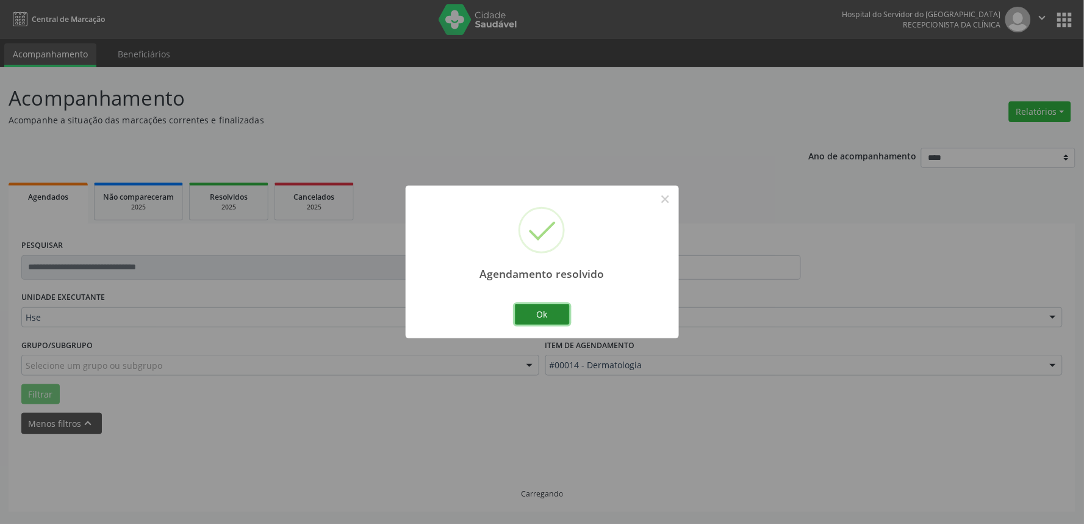
click at [561, 317] on button "Ok" at bounding box center [542, 314] width 55 height 21
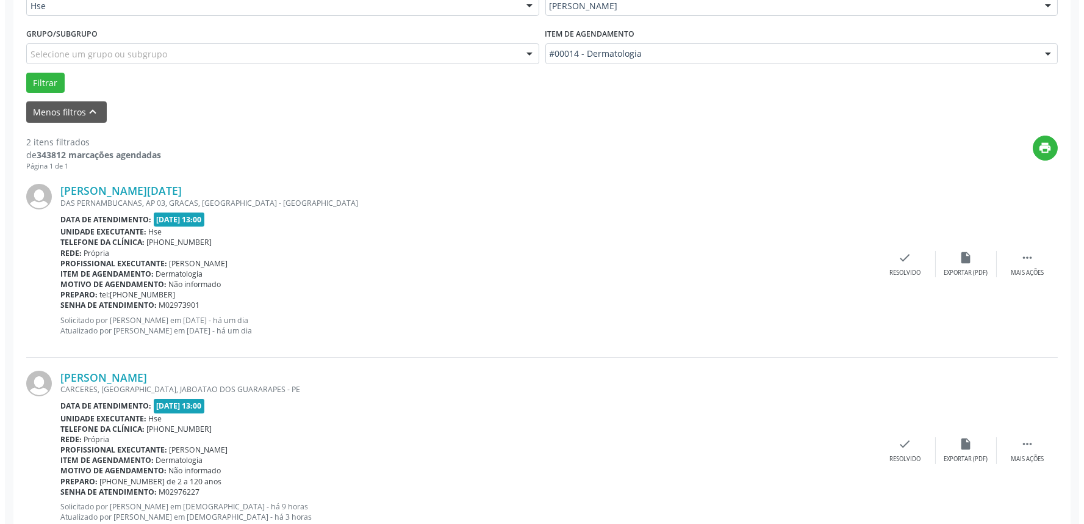
scroll to position [351, 0]
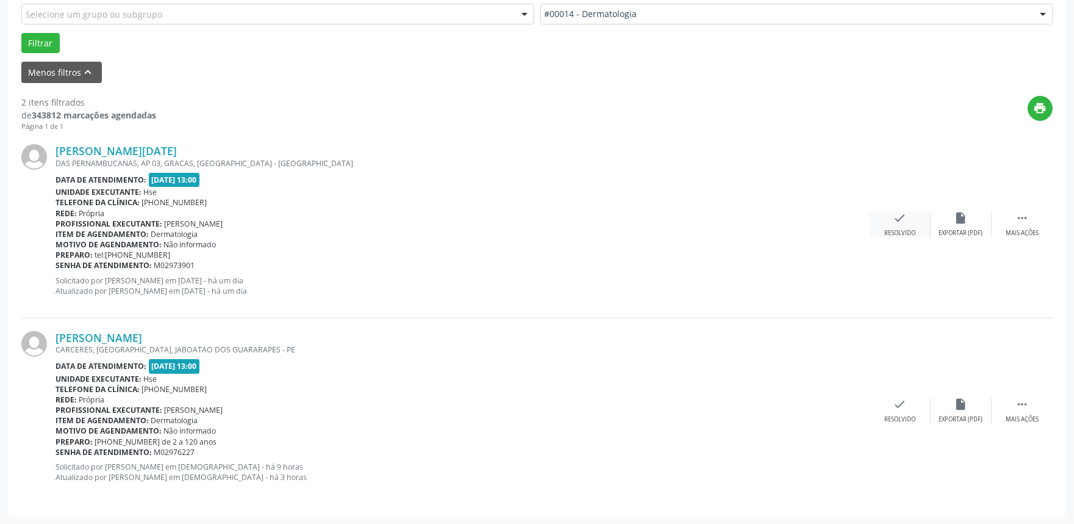
click at [893, 224] on div "check Resolvido" at bounding box center [900, 224] width 61 height 26
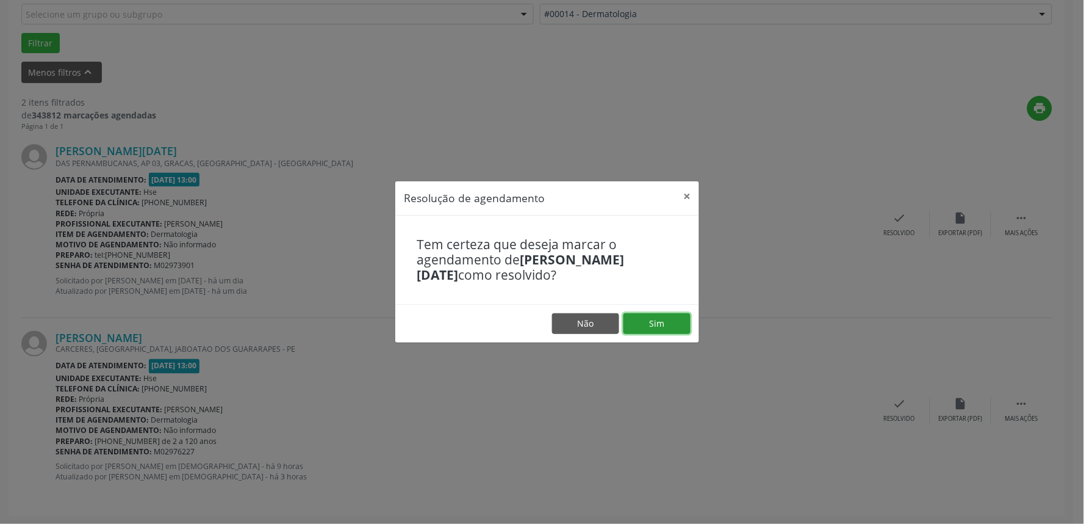
click at [655, 325] on button "Sim" at bounding box center [657, 323] width 67 height 21
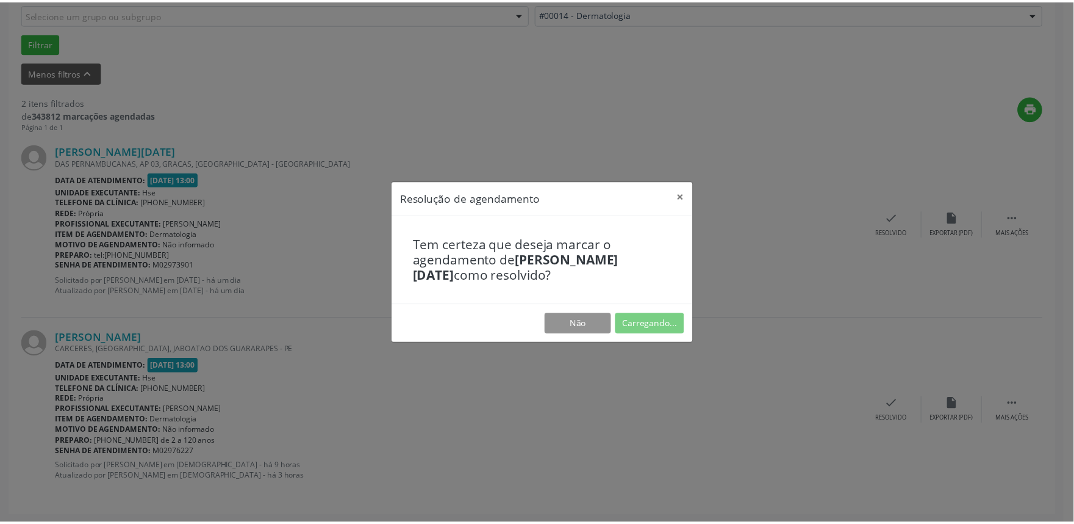
scroll to position [0, 0]
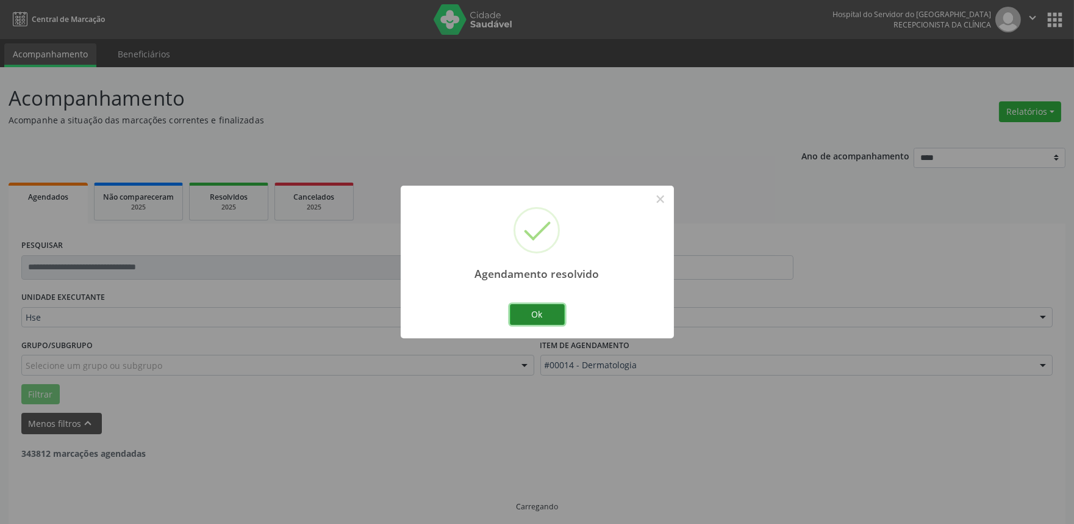
click at [534, 310] on button "Ok" at bounding box center [537, 314] width 55 height 21
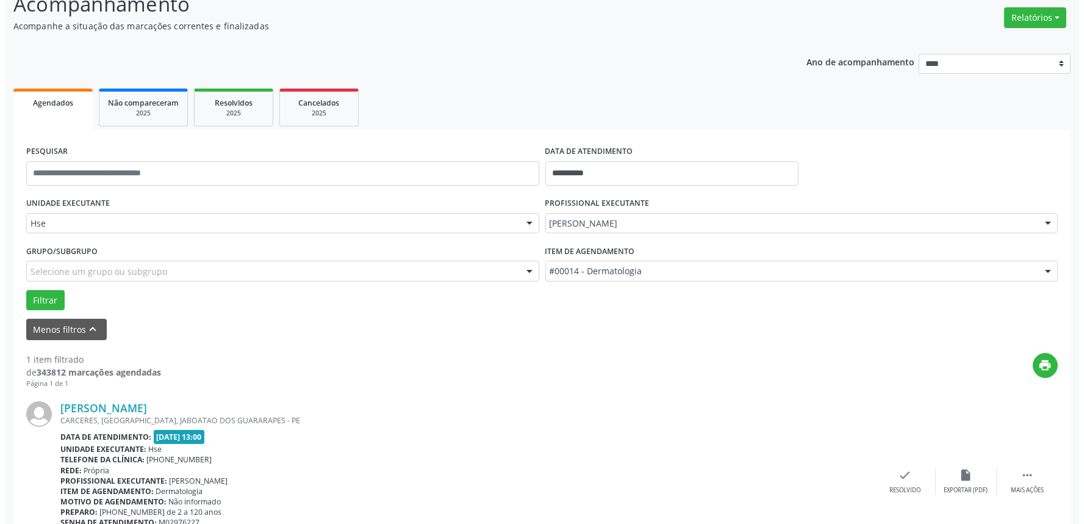
scroll to position [165, 0]
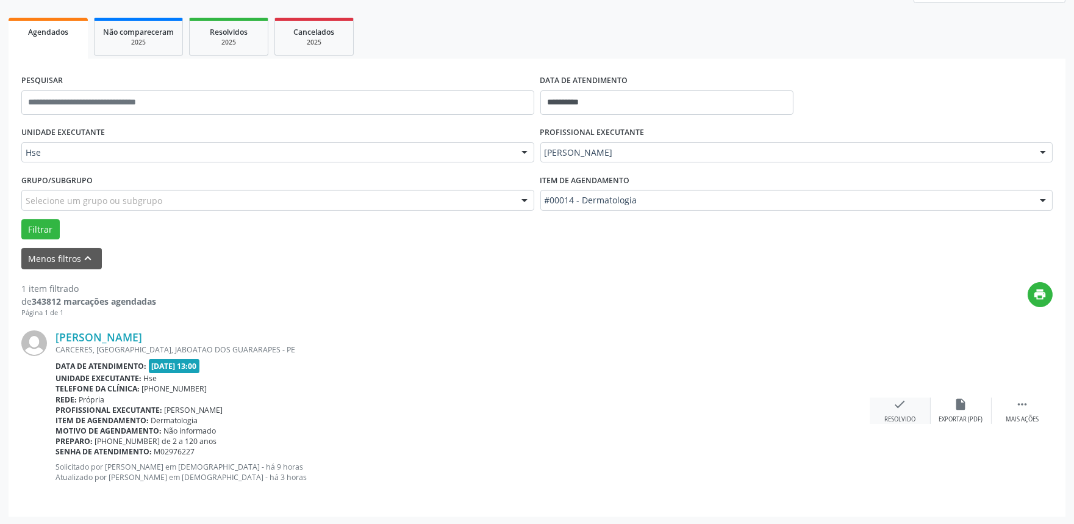
click at [899, 411] on div "check Resolvido" at bounding box center [900, 410] width 61 height 26
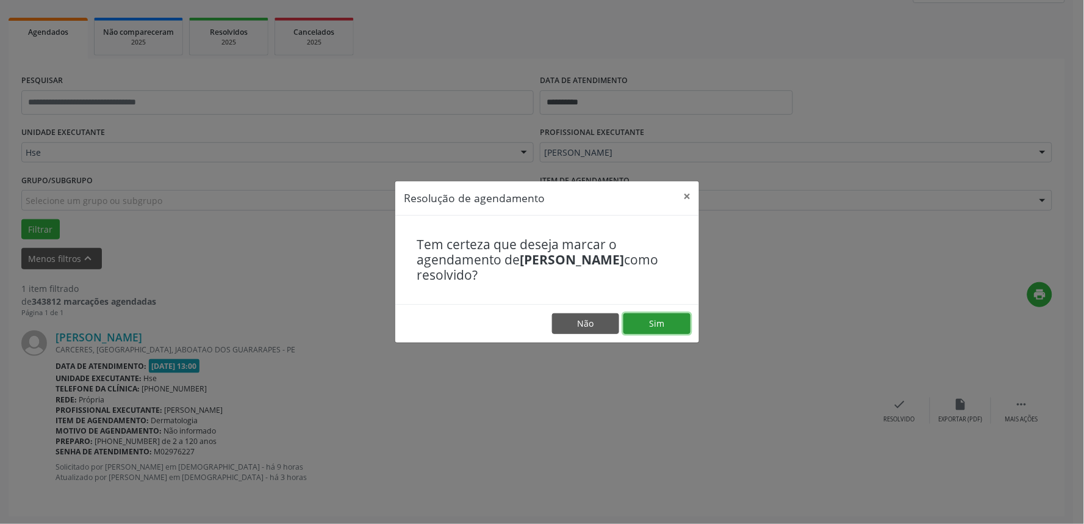
click at [653, 318] on button "Sim" at bounding box center [657, 323] width 67 height 21
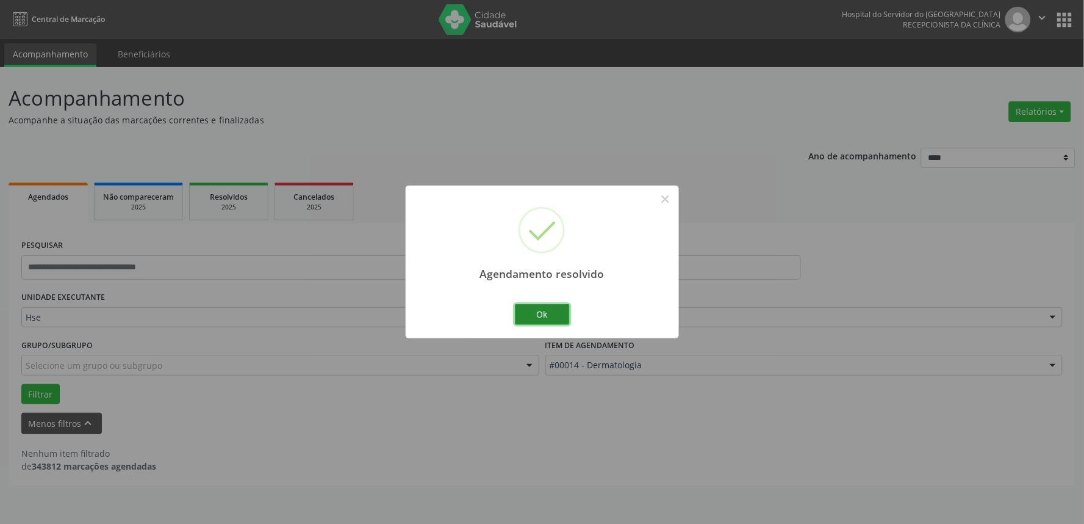
click at [536, 315] on button "Ok" at bounding box center [542, 314] width 55 height 21
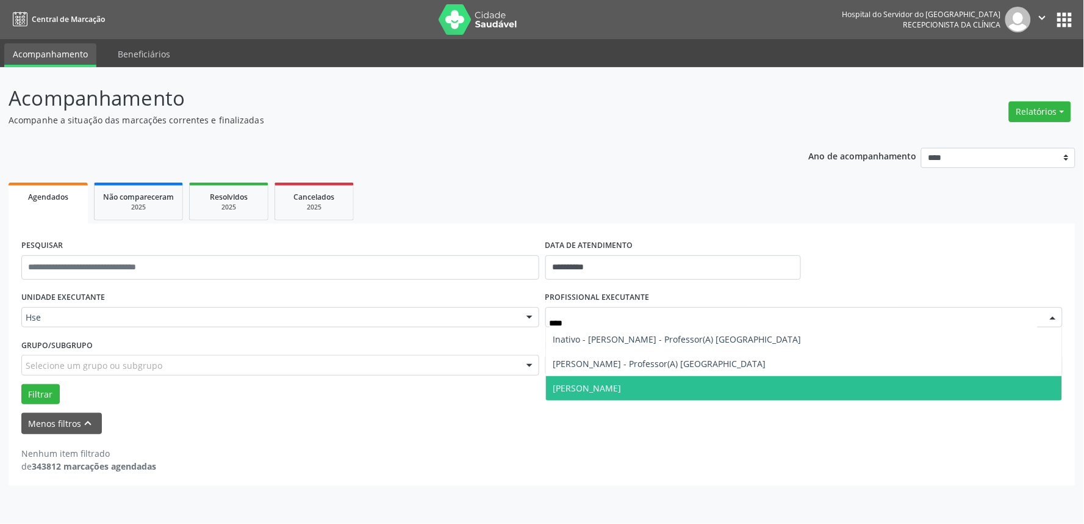
type input "*****"
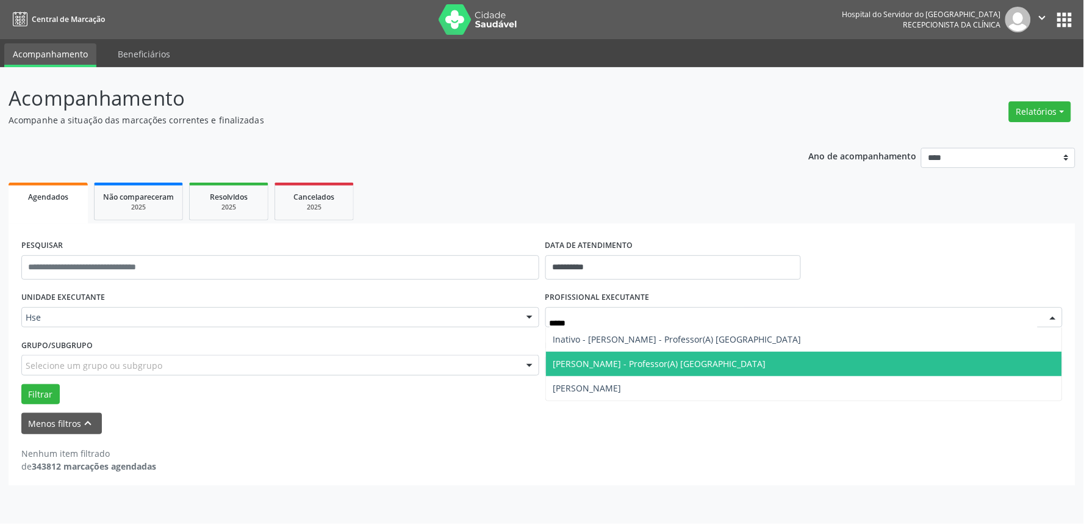
click at [606, 361] on span "[PERSON_NAME] - Professor(A) [GEOGRAPHIC_DATA]" at bounding box center [659, 364] width 213 height 12
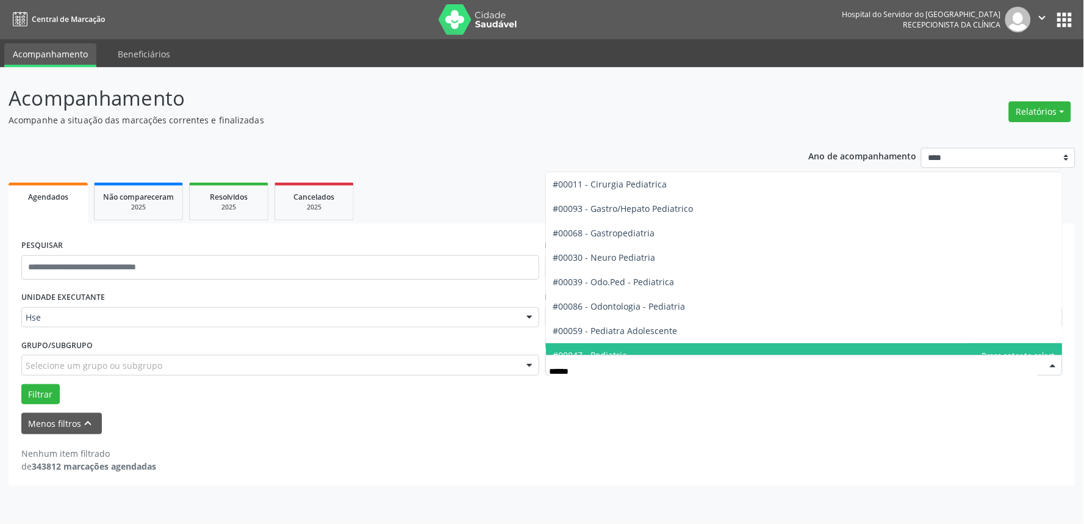
type input "*******"
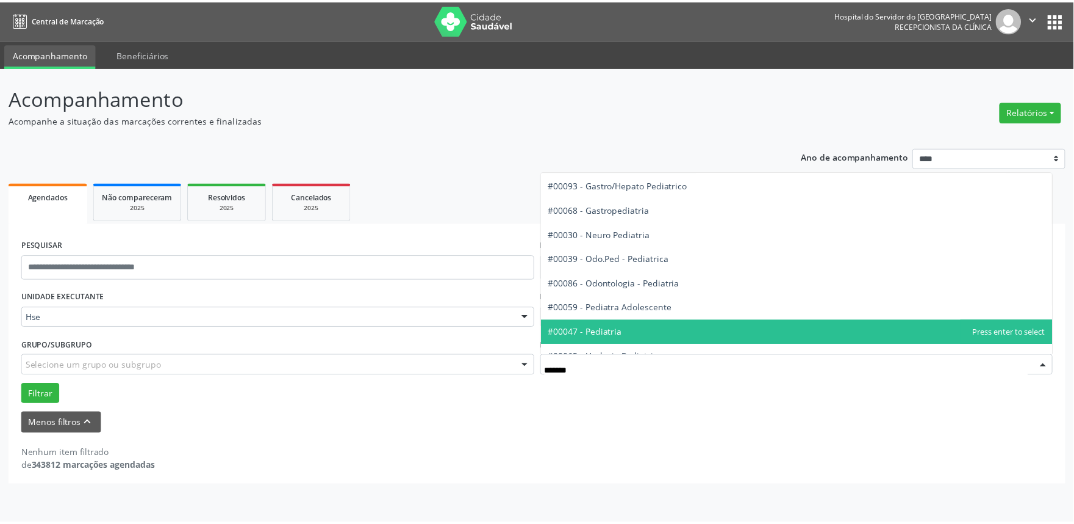
scroll to position [37, 0]
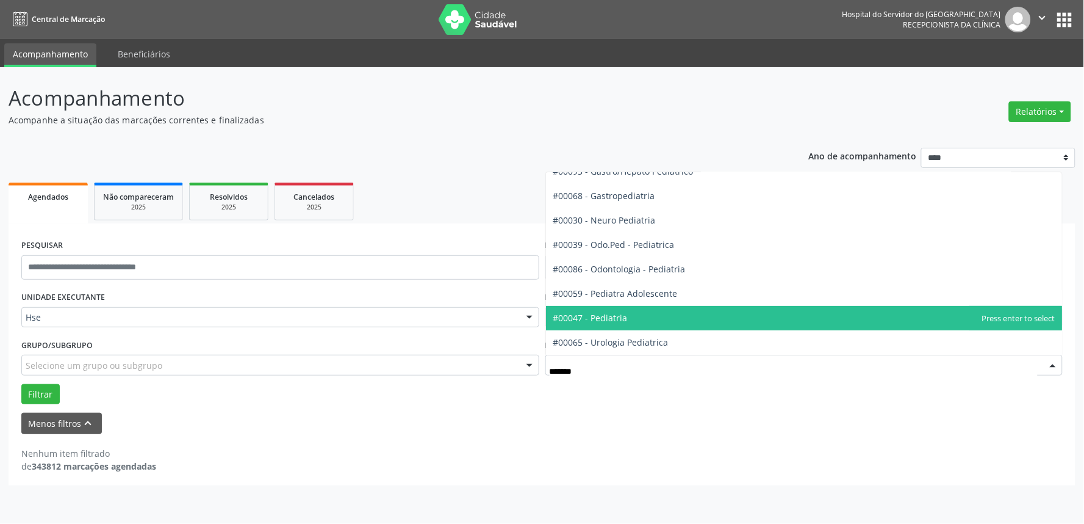
click at [607, 319] on span "#00047 - Pediatria" at bounding box center [590, 318] width 74 height 12
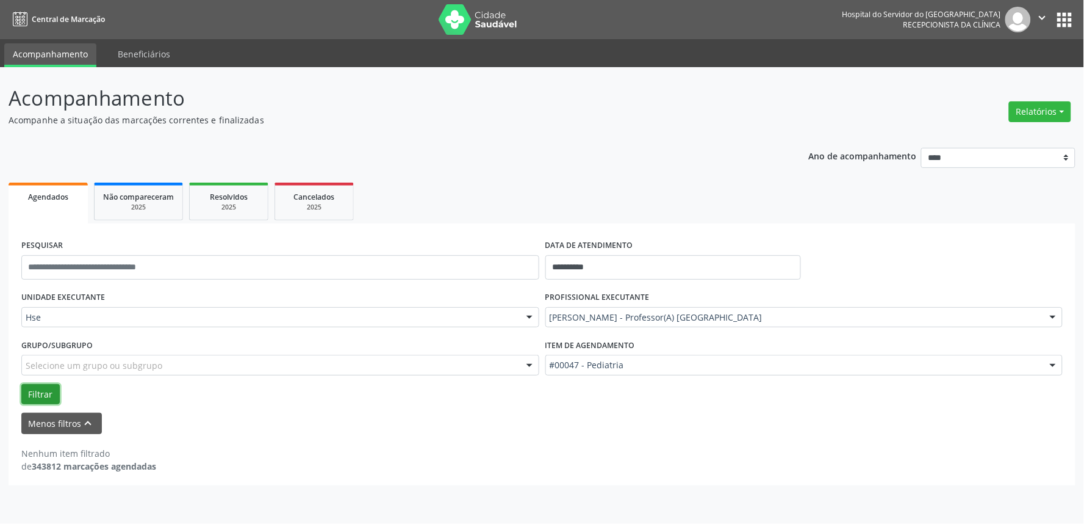
click at [41, 391] on button "Filtrar" at bounding box center [40, 394] width 38 height 21
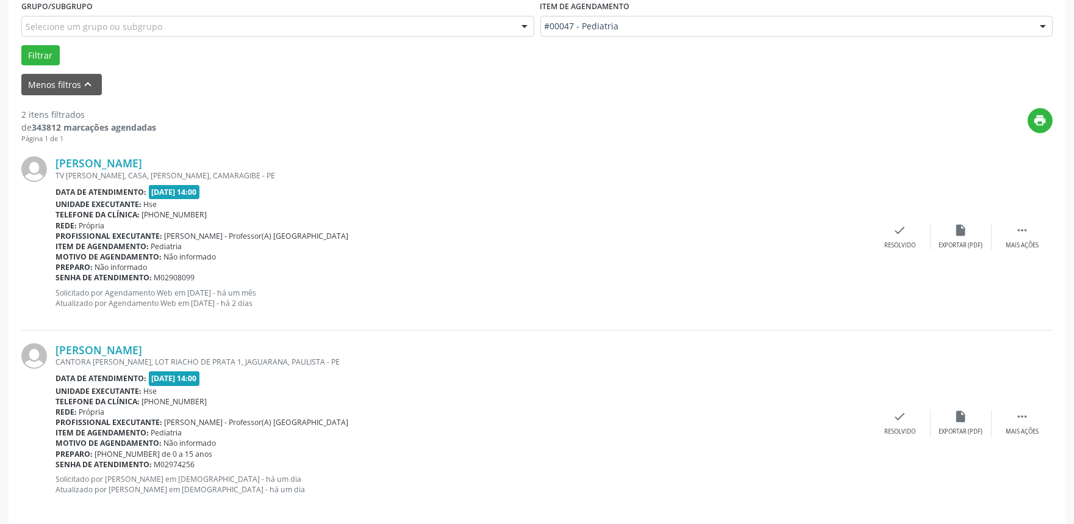
scroll to position [351, 0]
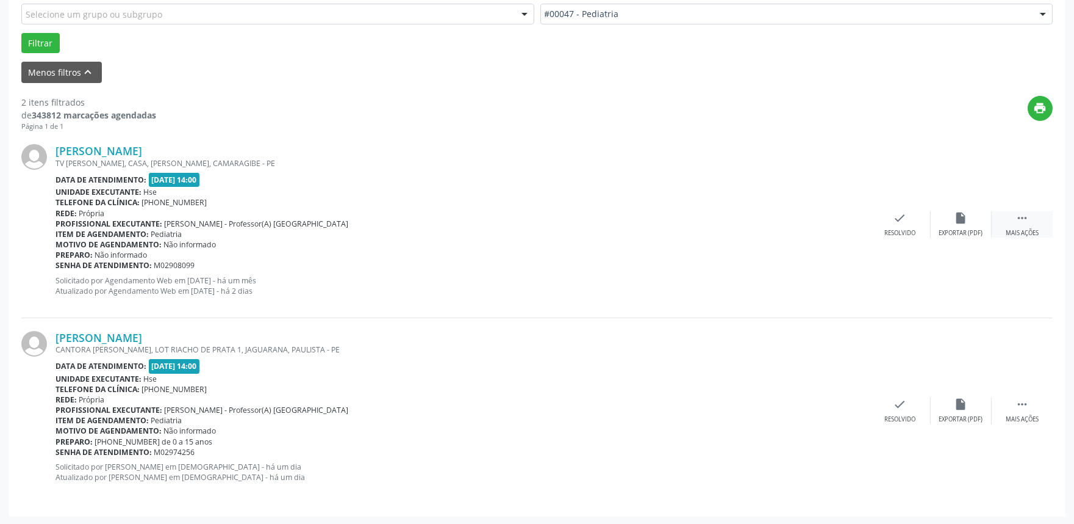
click at [1023, 232] on div "Mais ações" at bounding box center [1022, 233] width 33 height 9
click at [962, 232] on div "Não compareceu" at bounding box center [961, 233] width 52 height 9
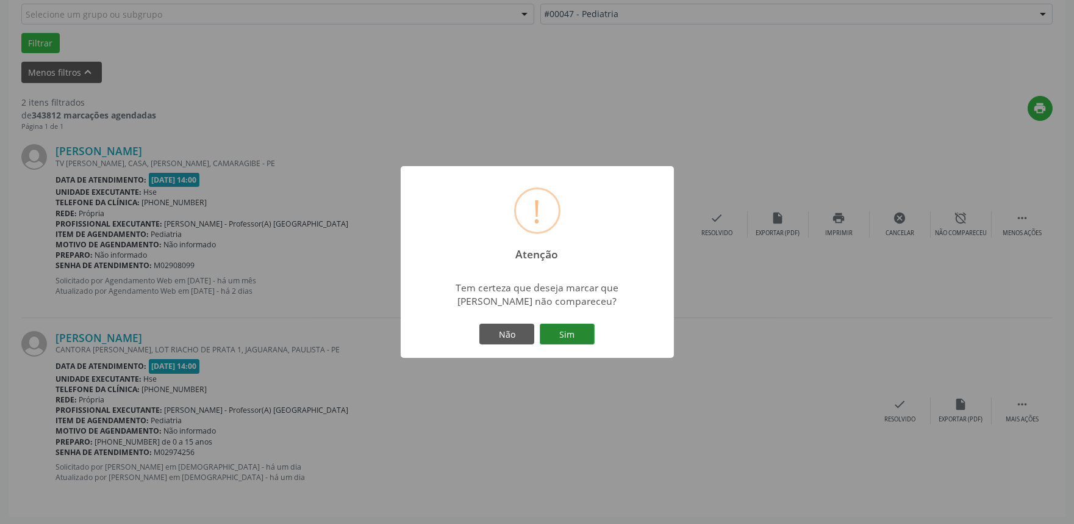
click at [562, 331] on button "Sim" at bounding box center [567, 333] width 55 height 21
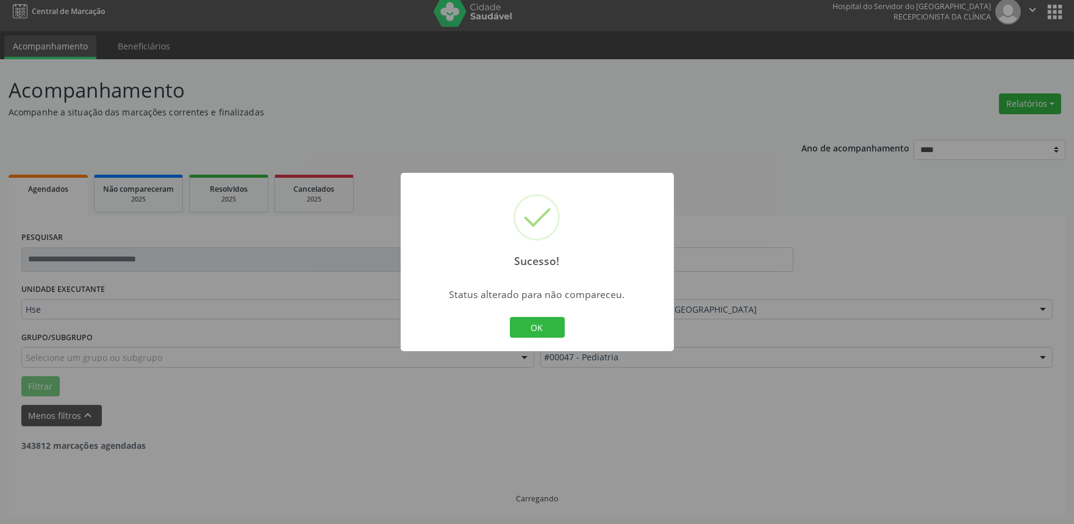
scroll to position [165, 0]
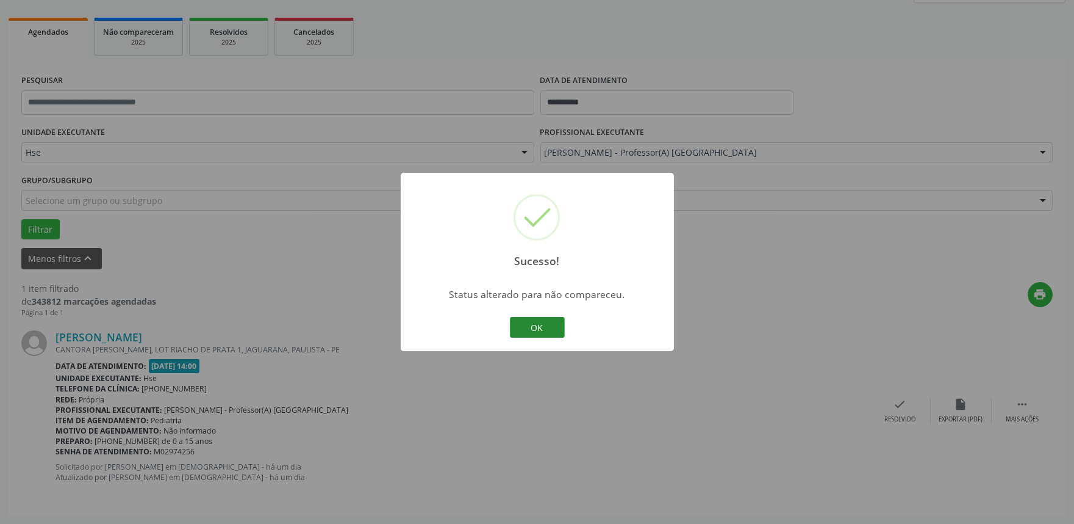
click at [538, 336] on button "OK" at bounding box center [537, 327] width 55 height 21
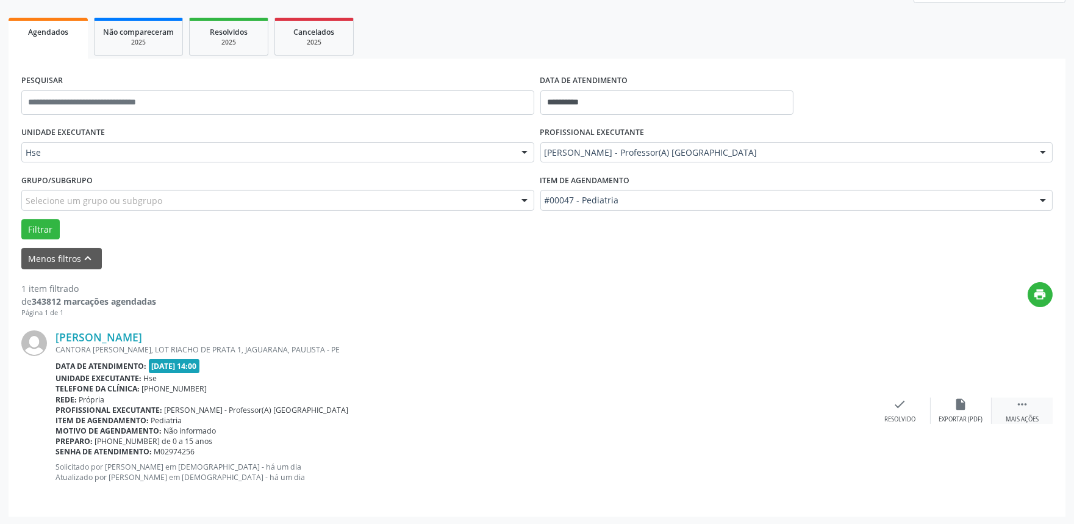
click at [1019, 409] on icon "" at bounding box center [1022, 403] width 13 height 13
click at [957, 409] on icon "alarm_off" at bounding box center [961, 403] width 13 height 13
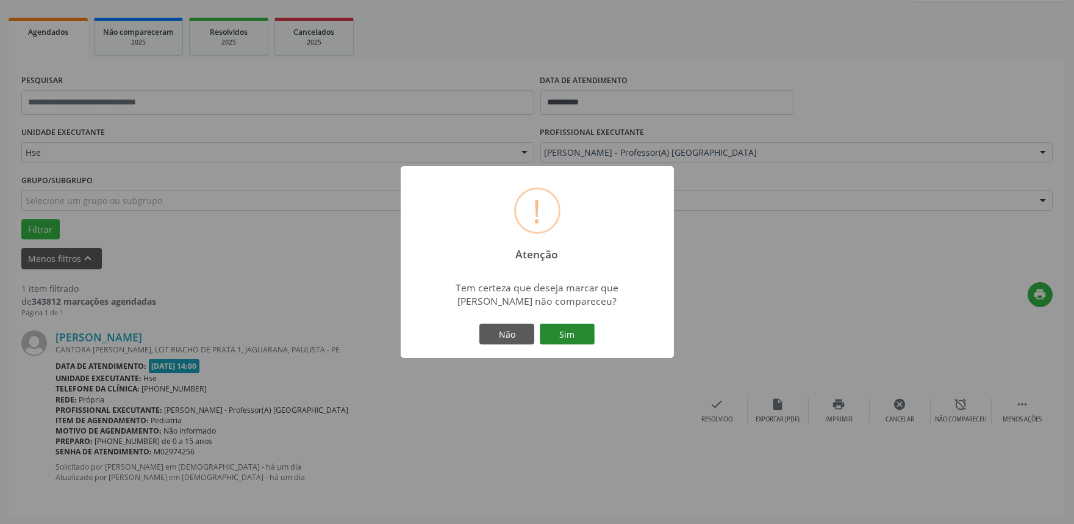
click at [581, 333] on button "Sim" at bounding box center [567, 333] width 55 height 21
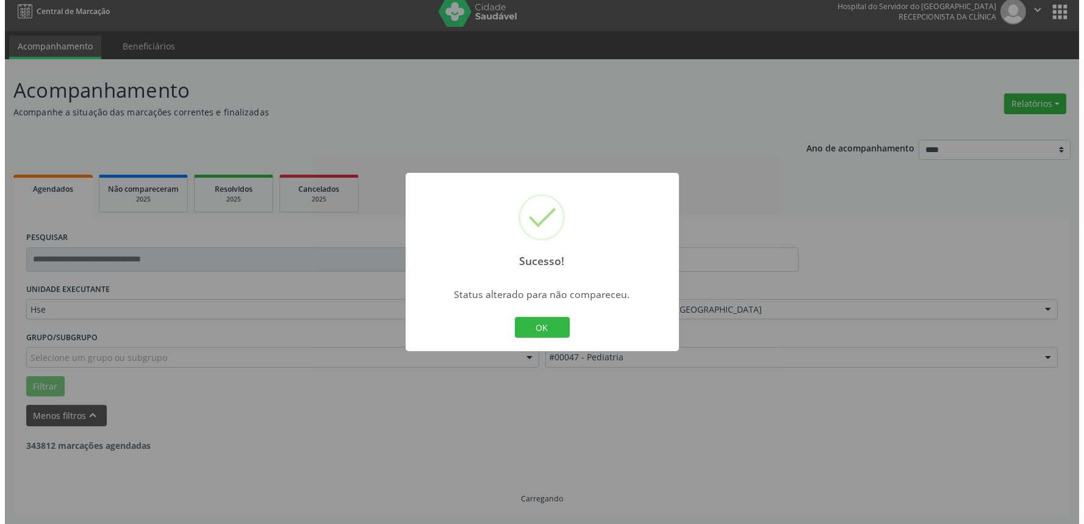
scroll to position [0, 0]
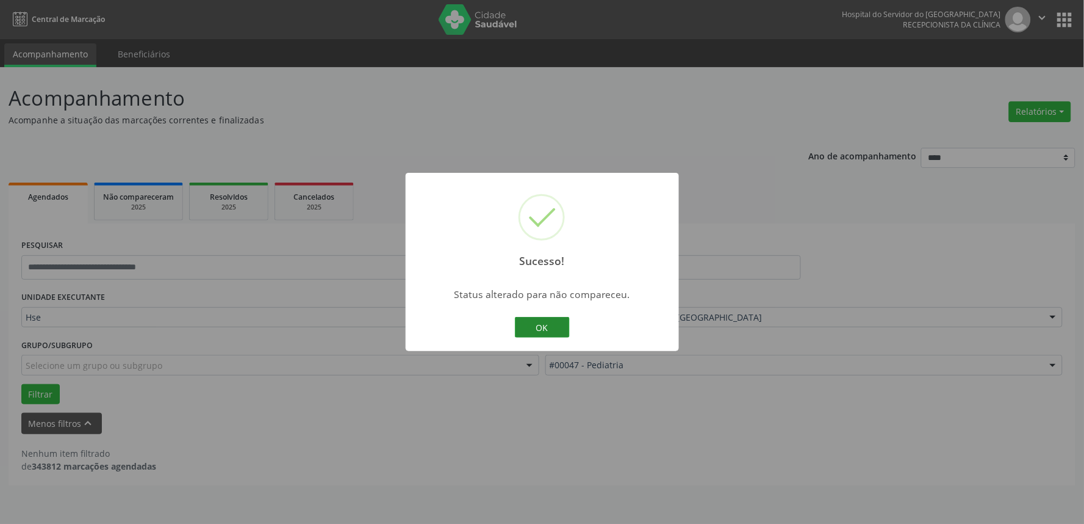
click at [549, 327] on button "OK" at bounding box center [542, 327] width 55 height 21
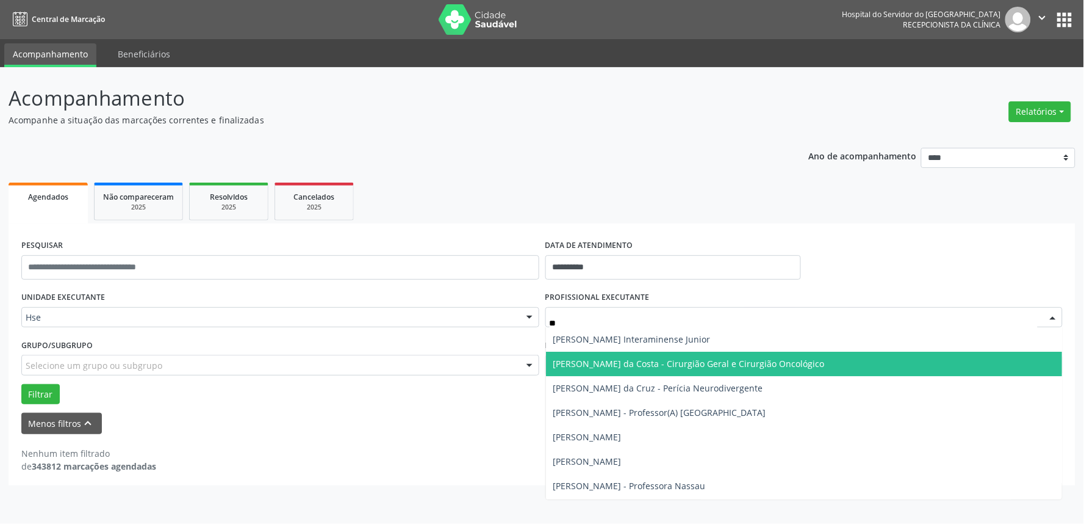
type input "*"
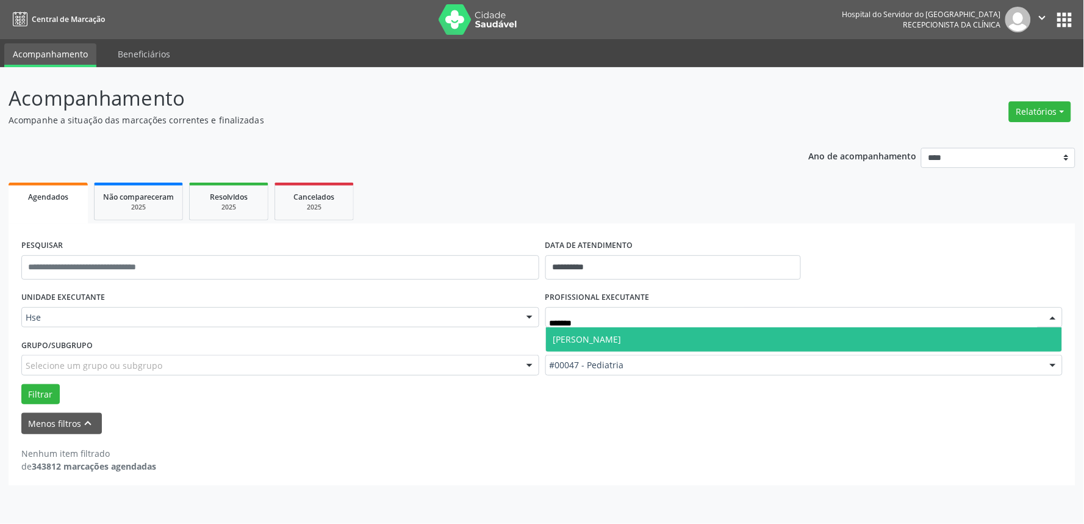
type input "********"
click at [622, 333] on span "[PERSON_NAME]" at bounding box center [587, 339] width 68 height 12
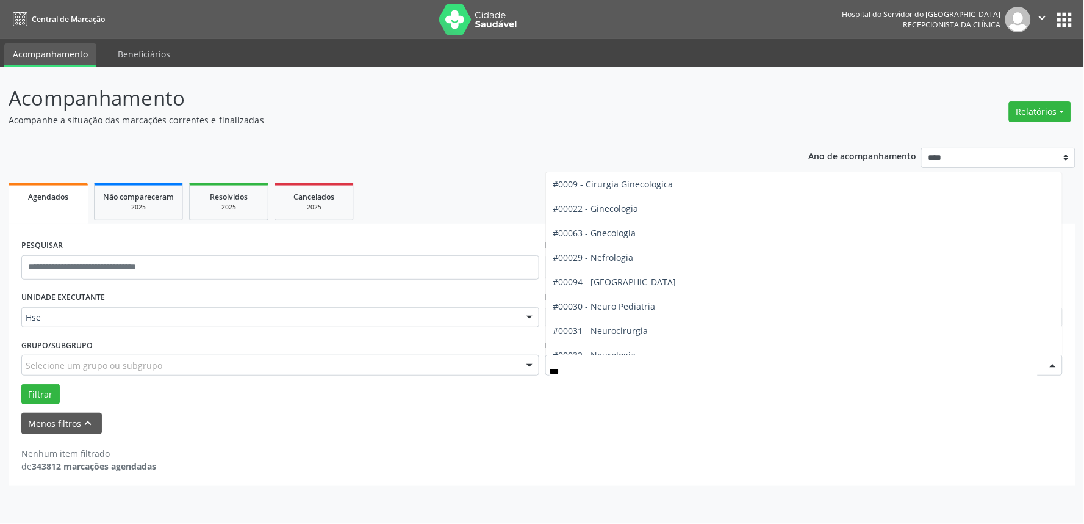
type input "****"
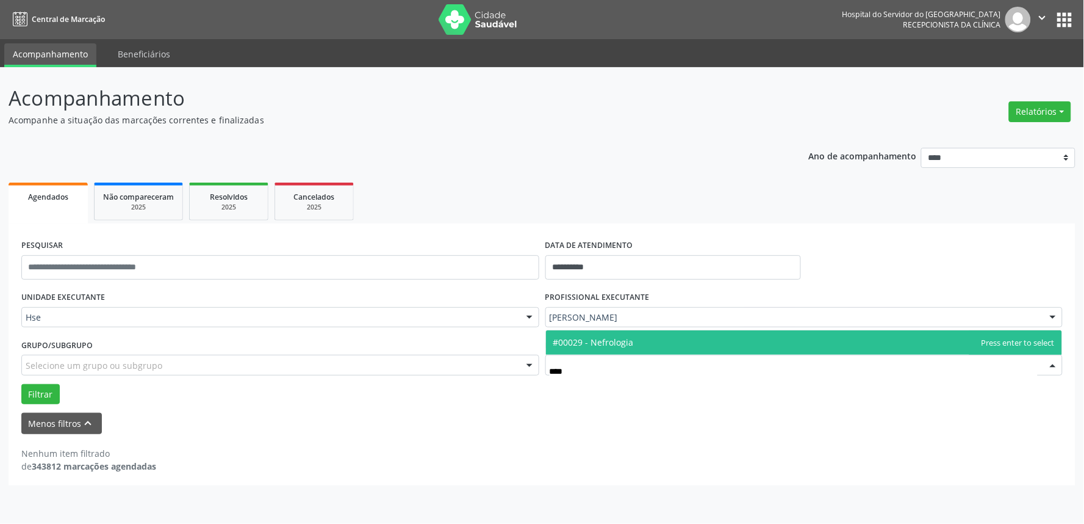
click at [624, 345] on span "#00029 - Nefrologia" at bounding box center [593, 342] width 81 height 12
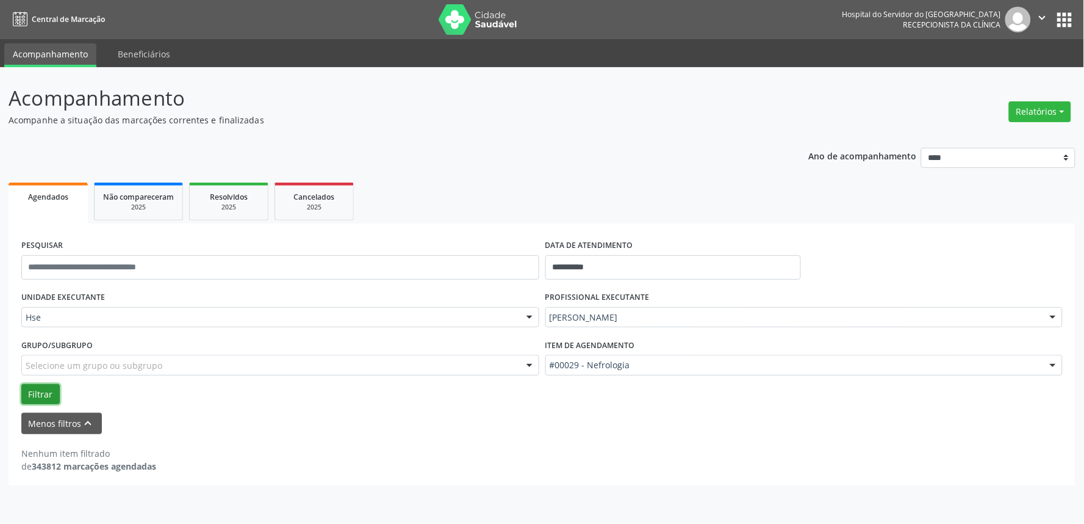
click at [40, 397] on button "Filtrar" at bounding box center [40, 394] width 38 height 21
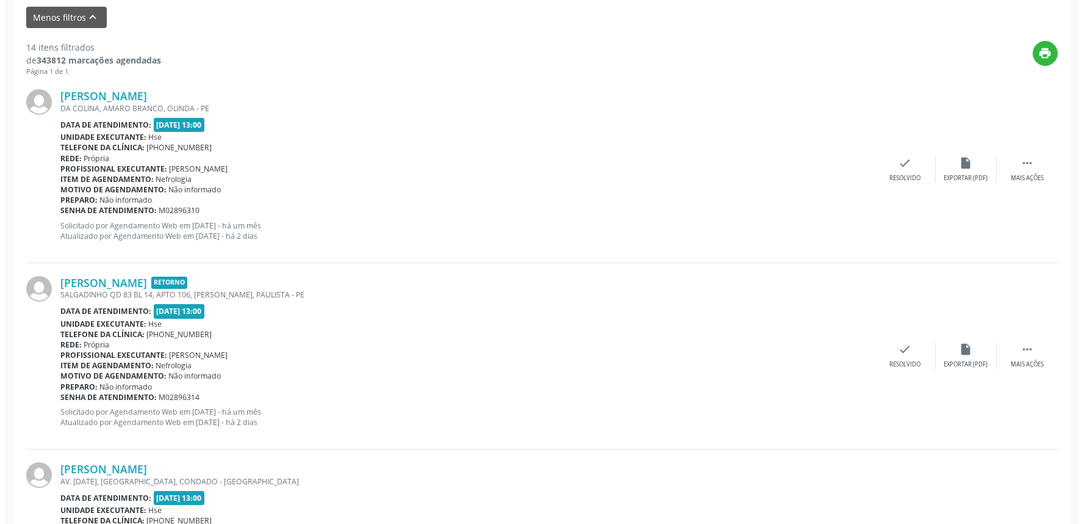
scroll to position [406, 0]
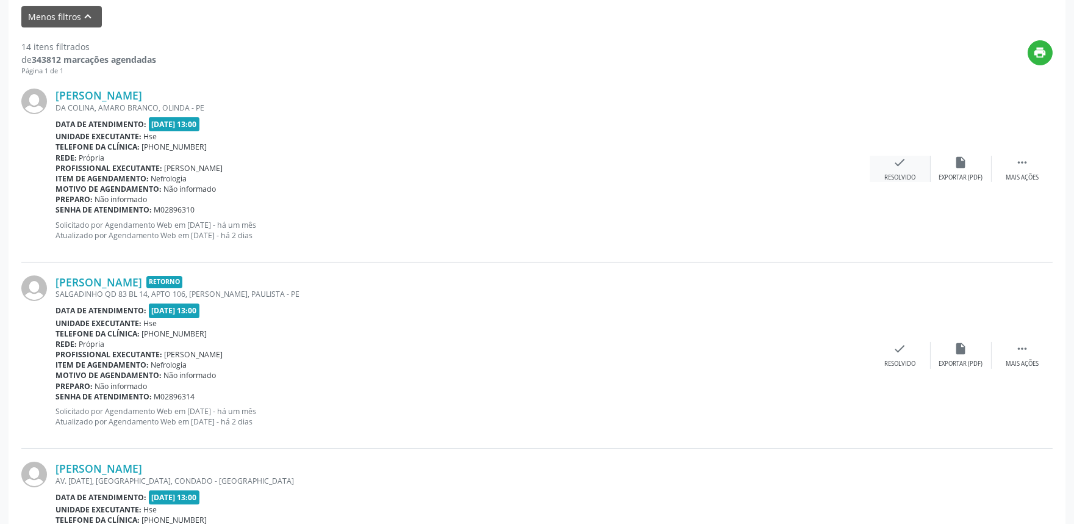
click at [900, 167] on icon "check" at bounding box center [900, 162] width 13 height 13
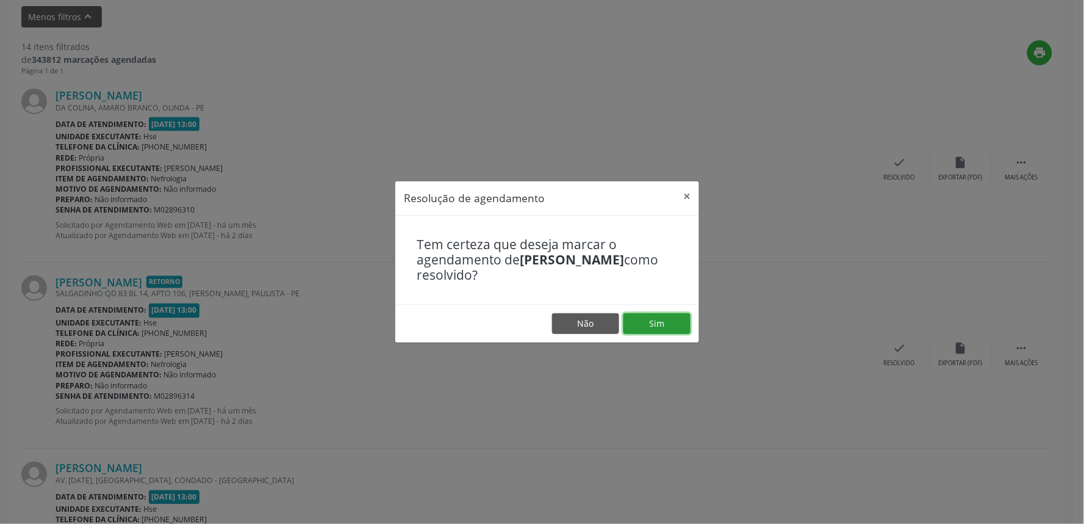
click at [676, 324] on button "Sim" at bounding box center [657, 323] width 67 height 21
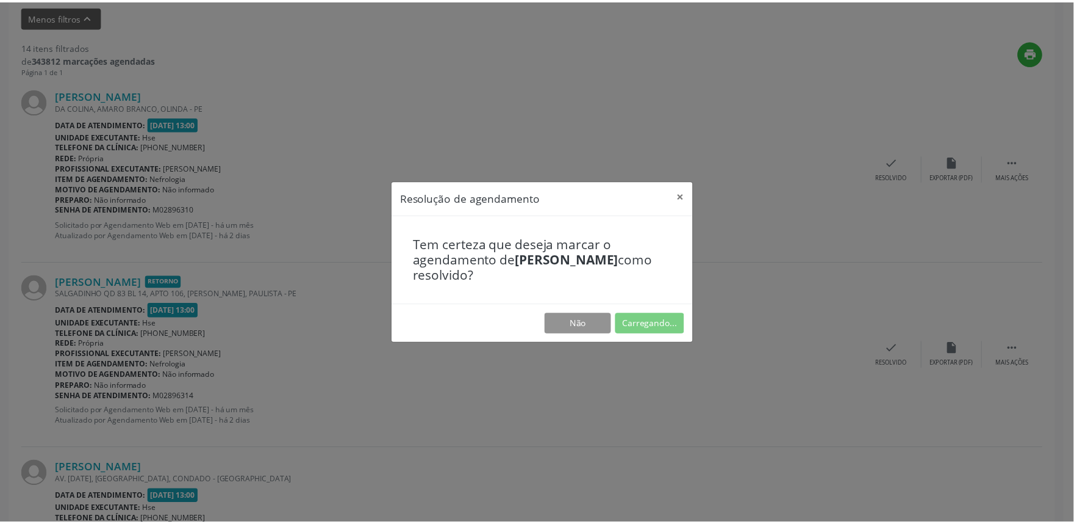
scroll to position [0, 0]
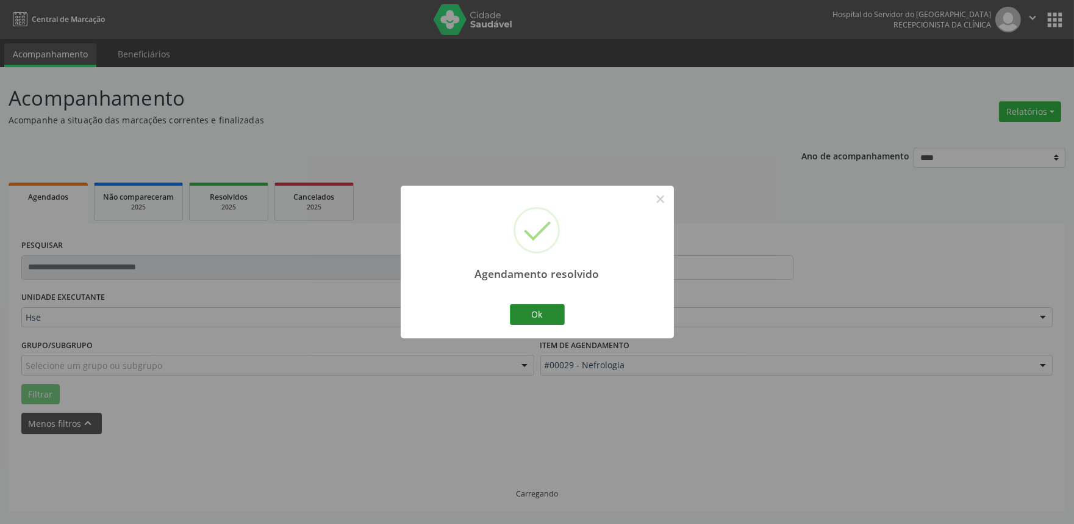
click at [543, 314] on button "Ok" at bounding box center [537, 314] width 55 height 21
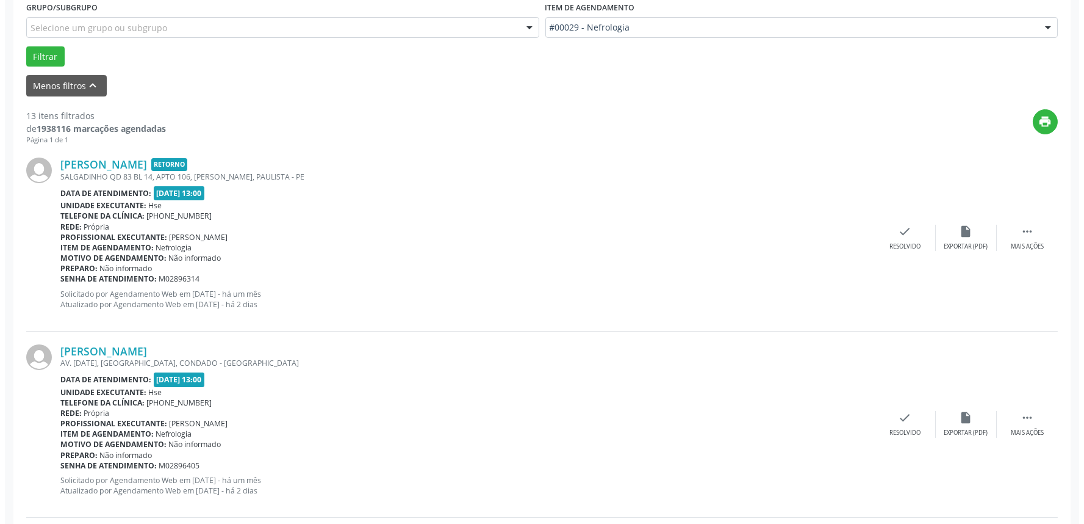
scroll to position [339, 0]
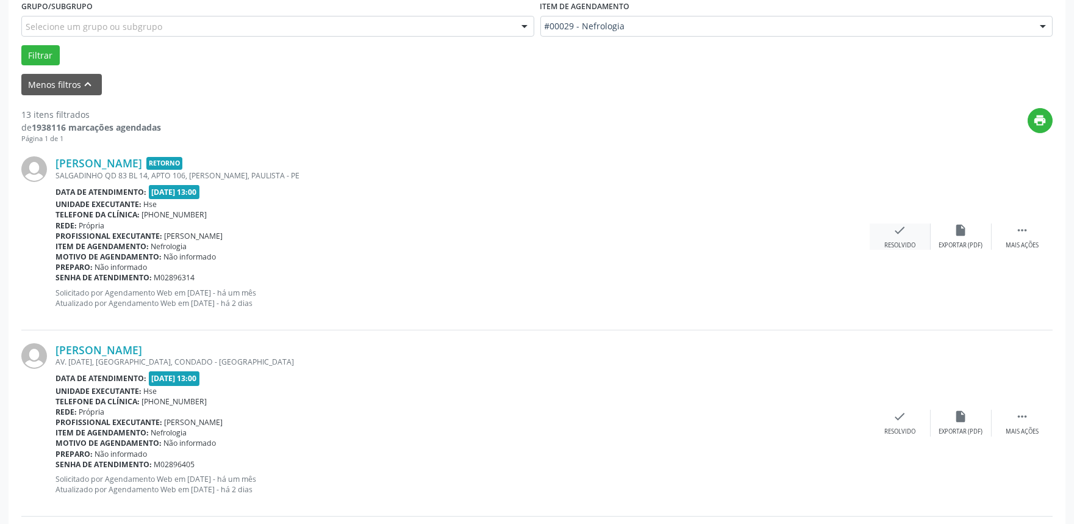
click at [896, 238] on div "check Resolvido" at bounding box center [900, 236] width 61 height 26
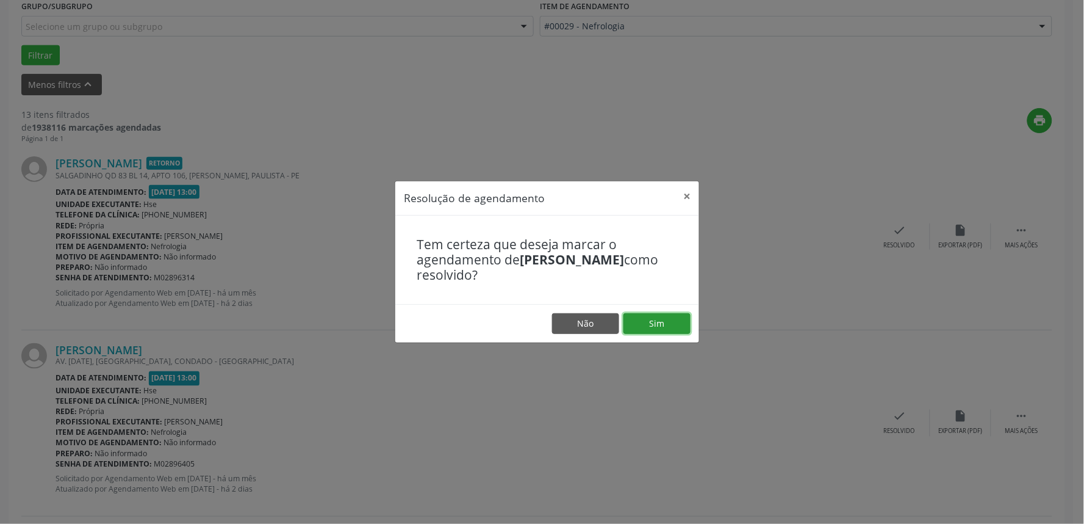
click at [684, 322] on button "Sim" at bounding box center [657, 323] width 67 height 21
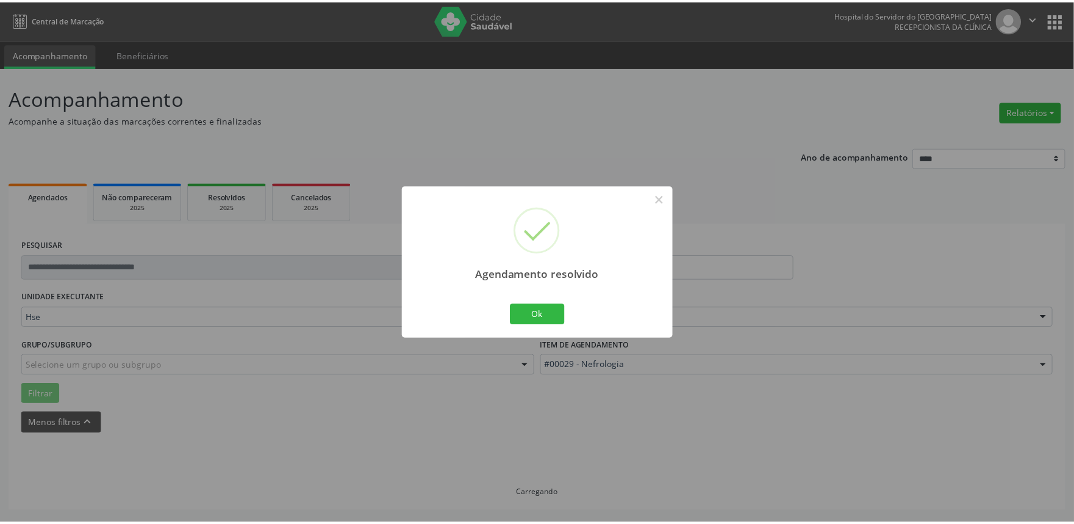
scroll to position [0, 0]
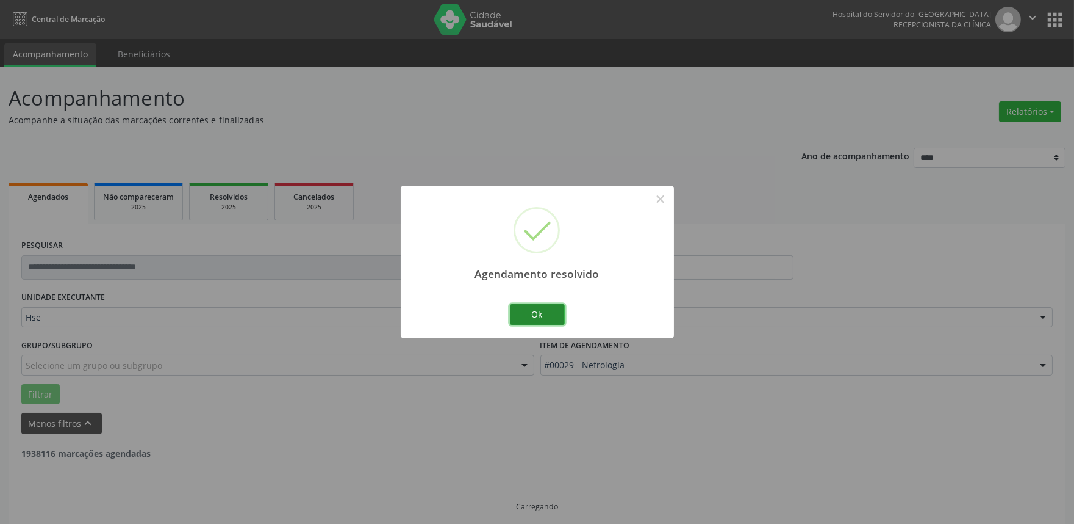
click at [532, 318] on button "Ok" at bounding box center [537, 314] width 55 height 21
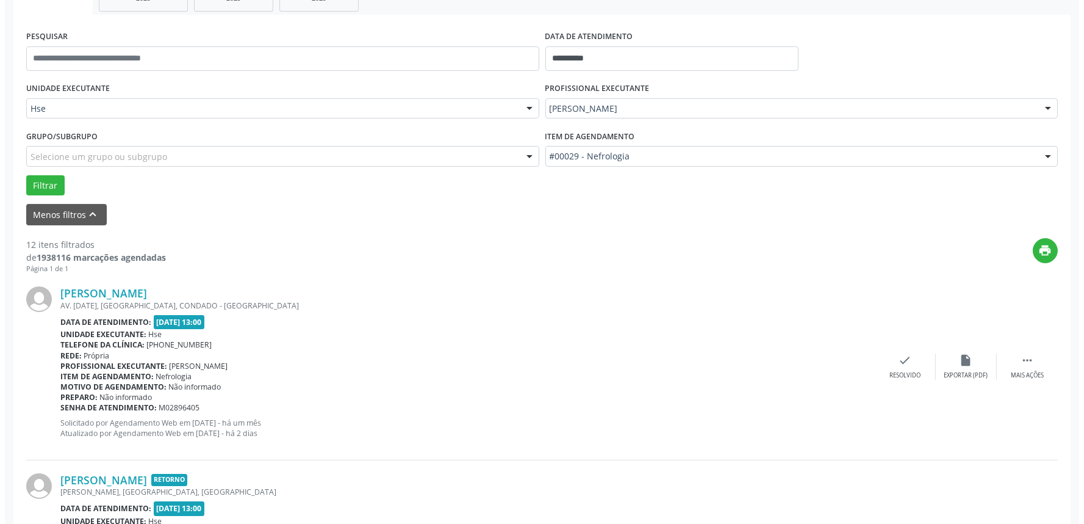
scroll to position [339, 0]
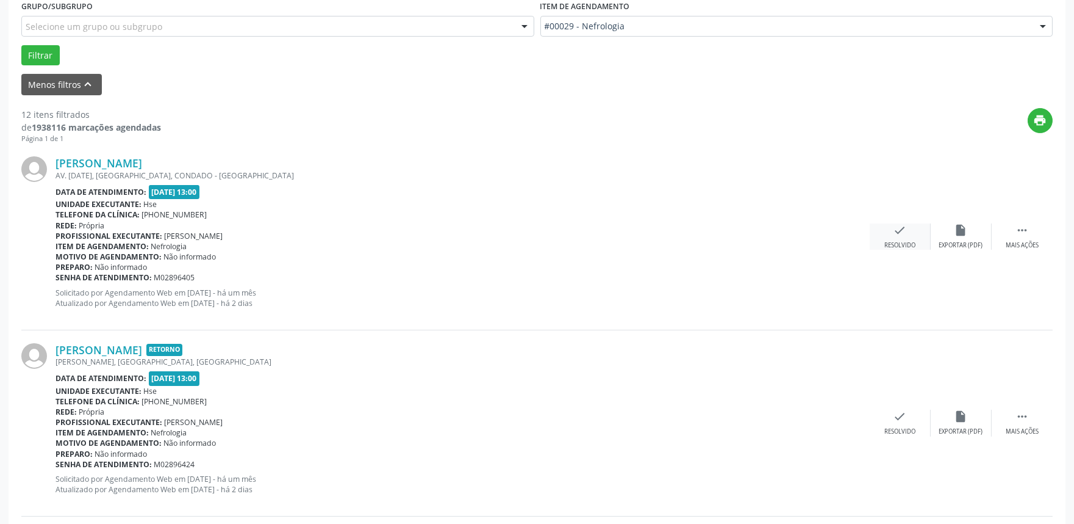
click at [898, 242] on div "Resolvido" at bounding box center [900, 245] width 31 height 9
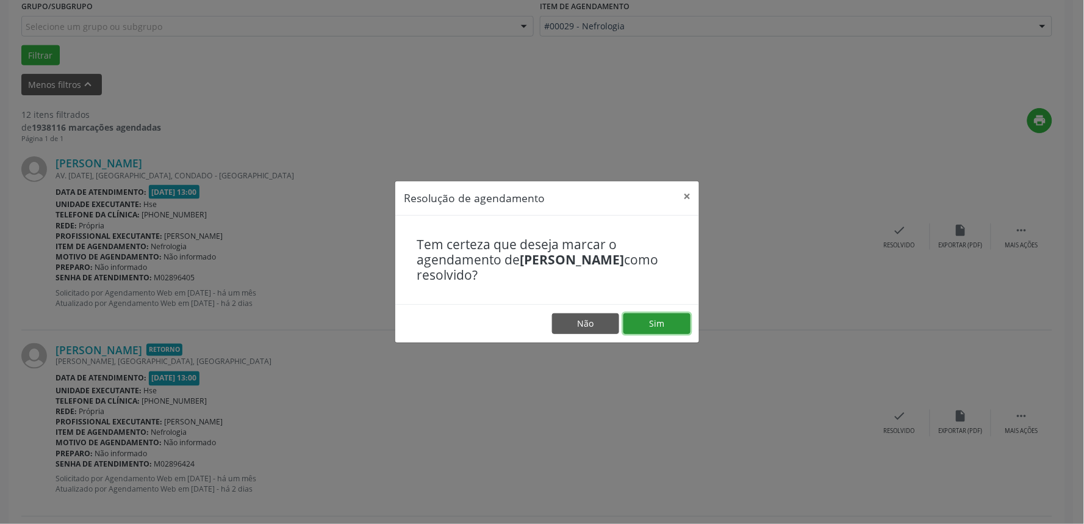
click at [669, 322] on button "Sim" at bounding box center [657, 323] width 67 height 21
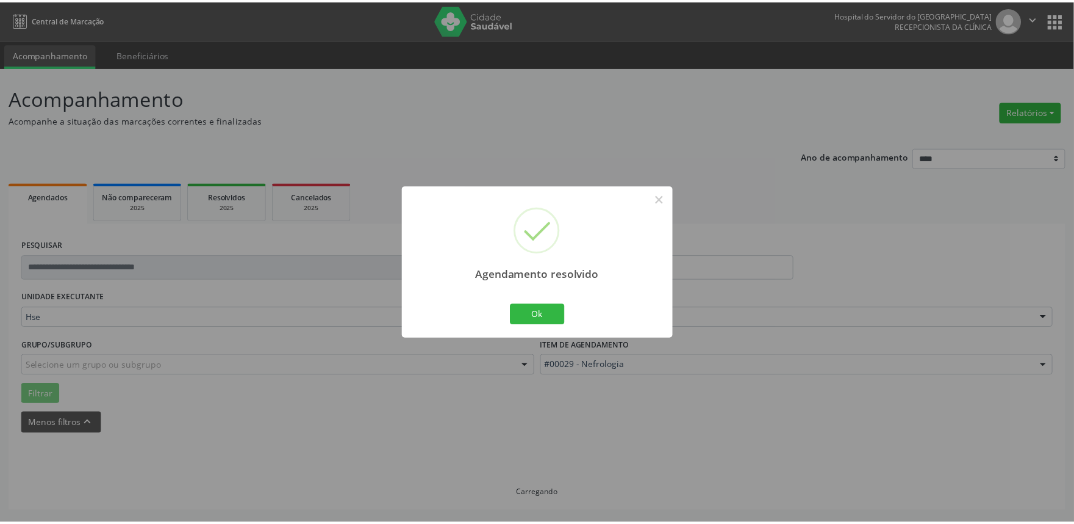
scroll to position [0, 0]
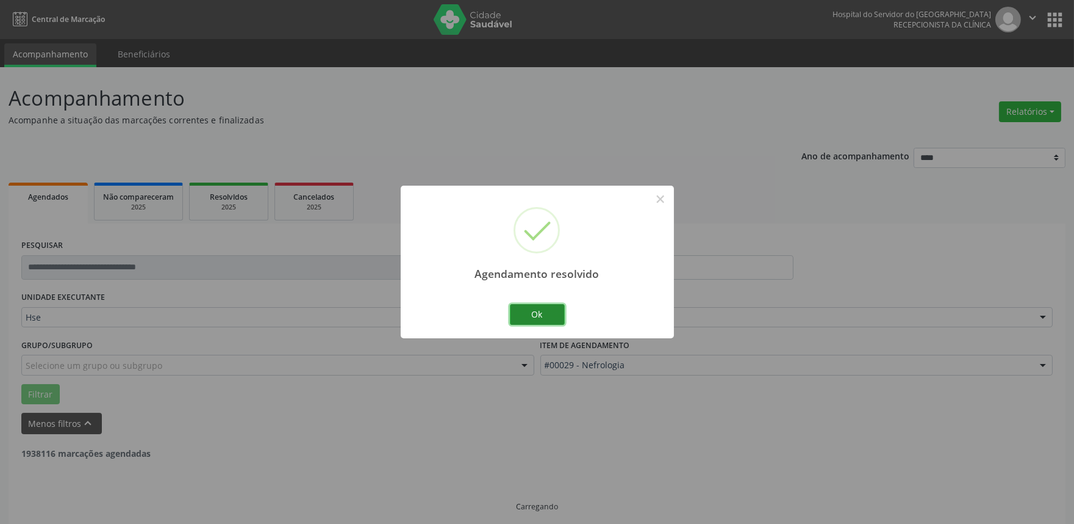
click at [546, 310] on button "Ok" at bounding box center [537, 314] width 55 height 21
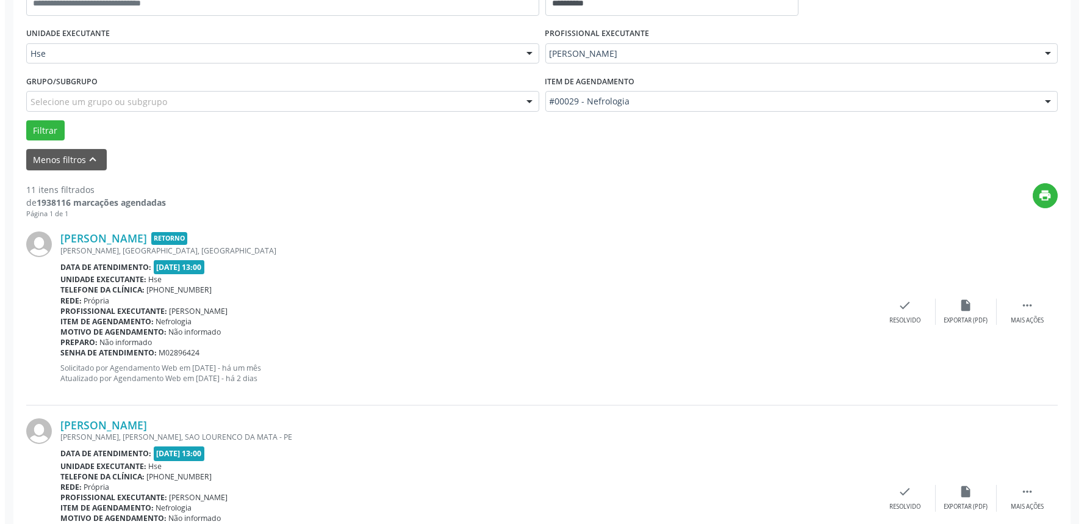
scroll to position [339, 0]
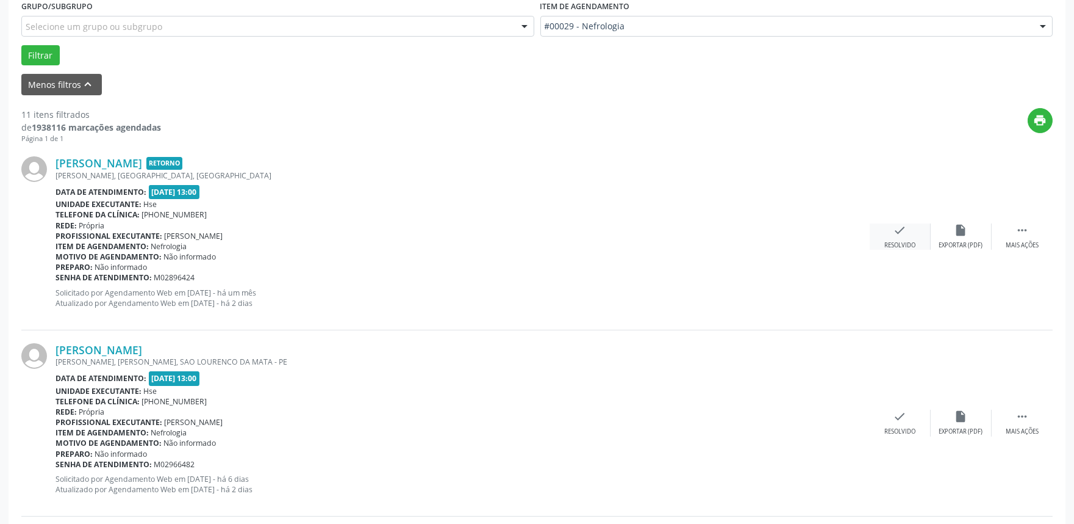
click at [891, 232] on div "check Resolvido" at bounding box center [900, 236] width 61 height 26
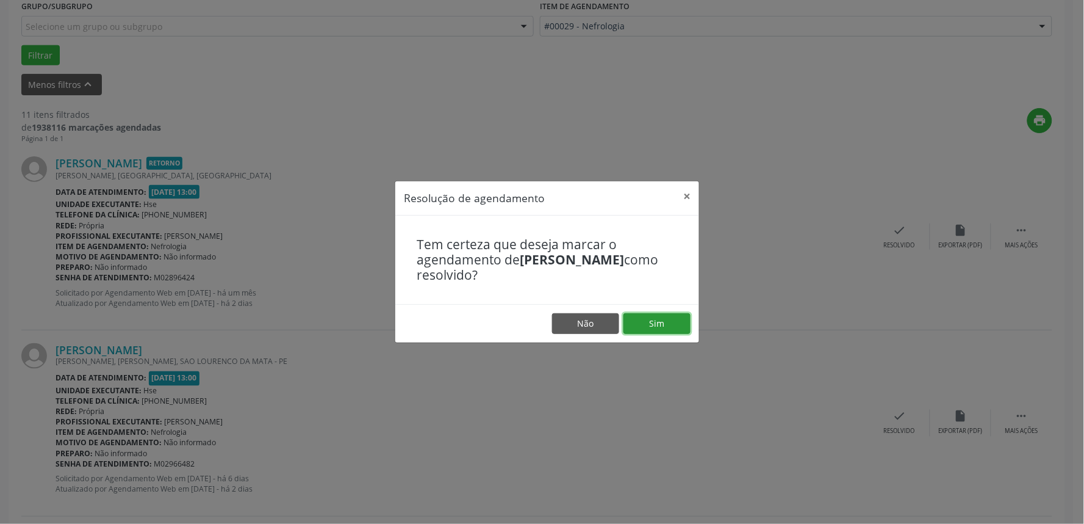
click at [655, 322] on button "Sim" at bounding box center [657, 323] width 67 height 21
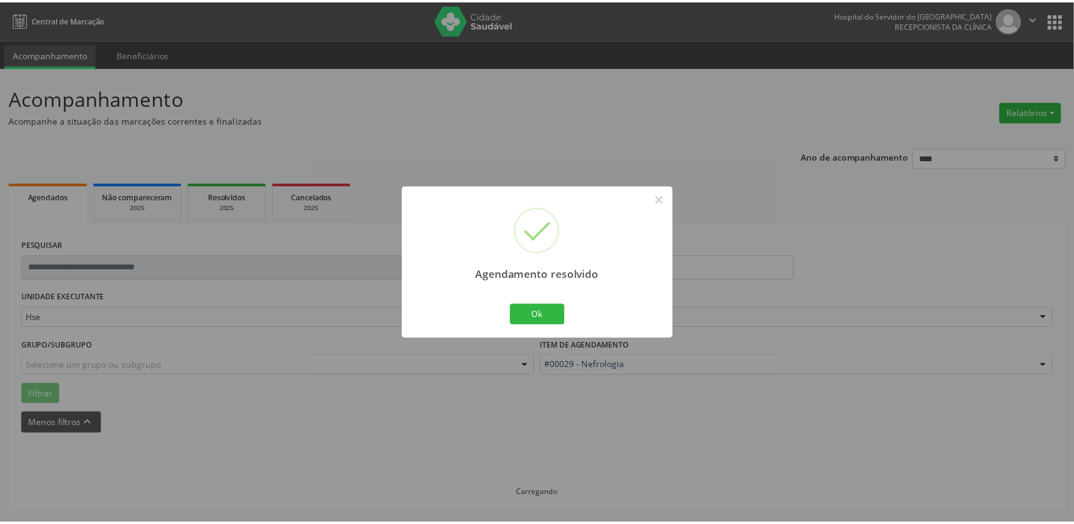
scroll to position [0, 0]
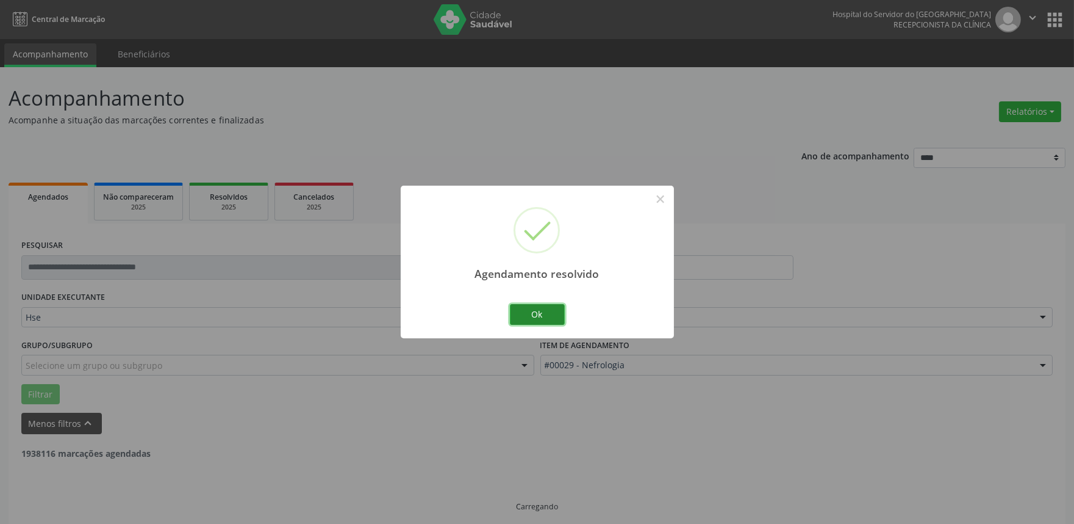
click at [561, 321] on button "Ok" at bounding box center [537, 314] width 55 height 21
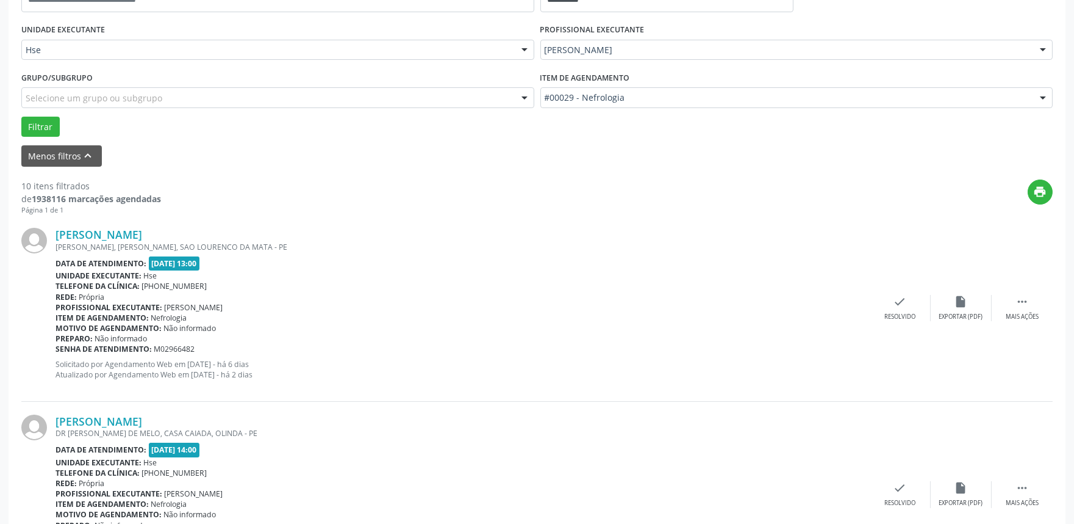
scroll to position [339, 0]
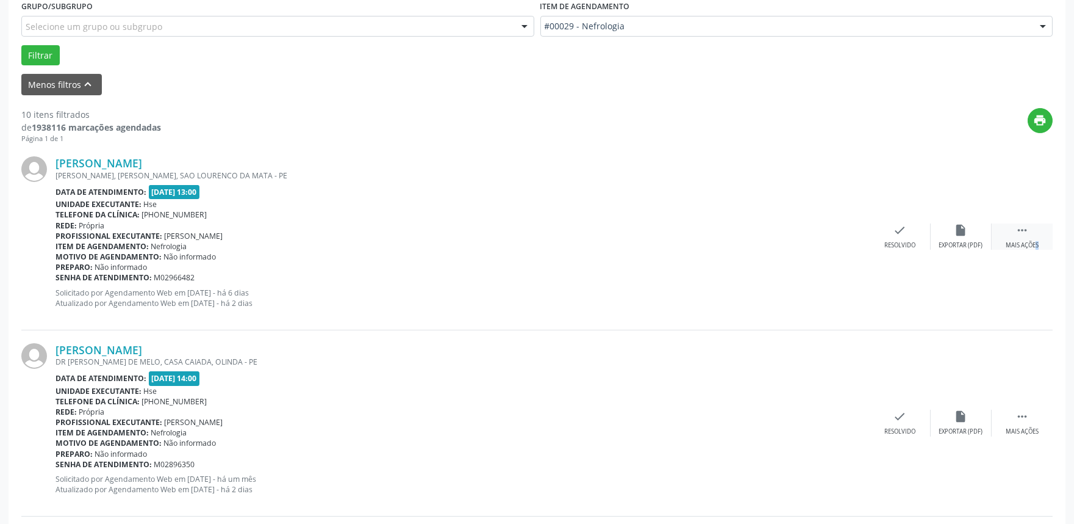
click at [1020, 241] on div "Mais ações" at bounding box center [1022, 245] width 33 height 9
click at [965, 244] on div "Não compareceu" at bounding box center [961, 245] width 52 height 9
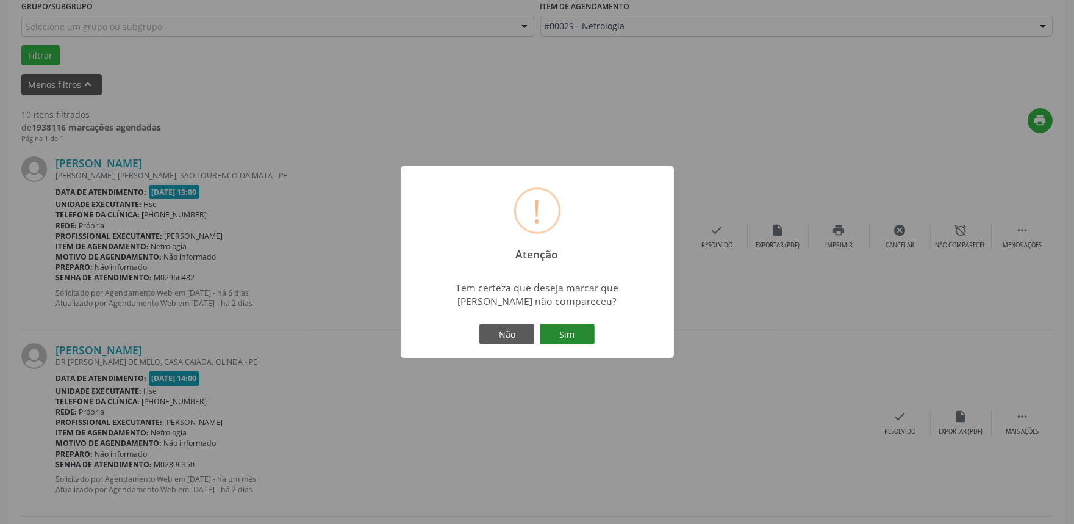
click at [575, 328] on button "Sim" at bounding box center [567, 333] width 55 height 21
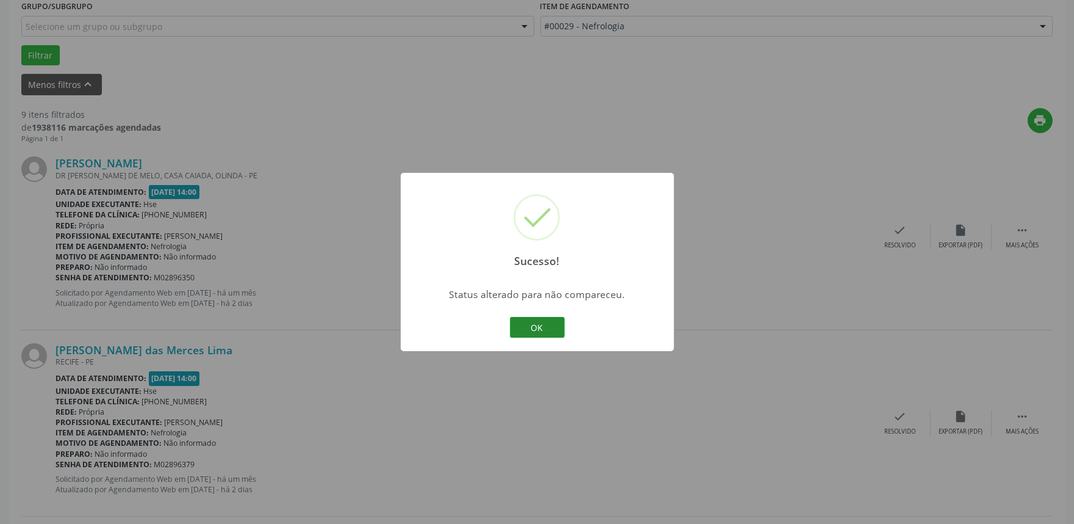
click at [549, 330] on button "OK" at bounding box center [537, 327] width 55 height 21
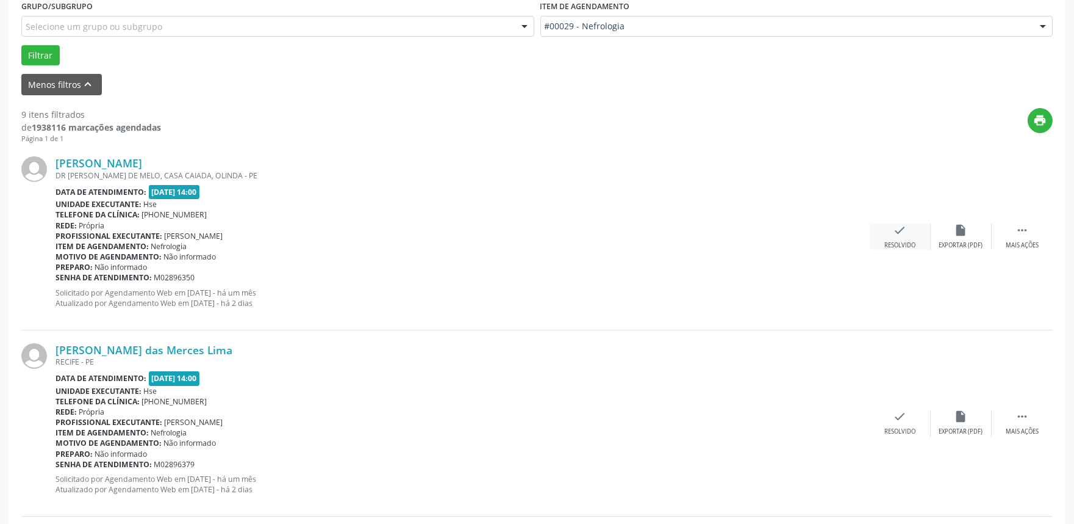
click at [891, 243] on div "Resolvido" at bounding box center [900, 245] width 31 height 9
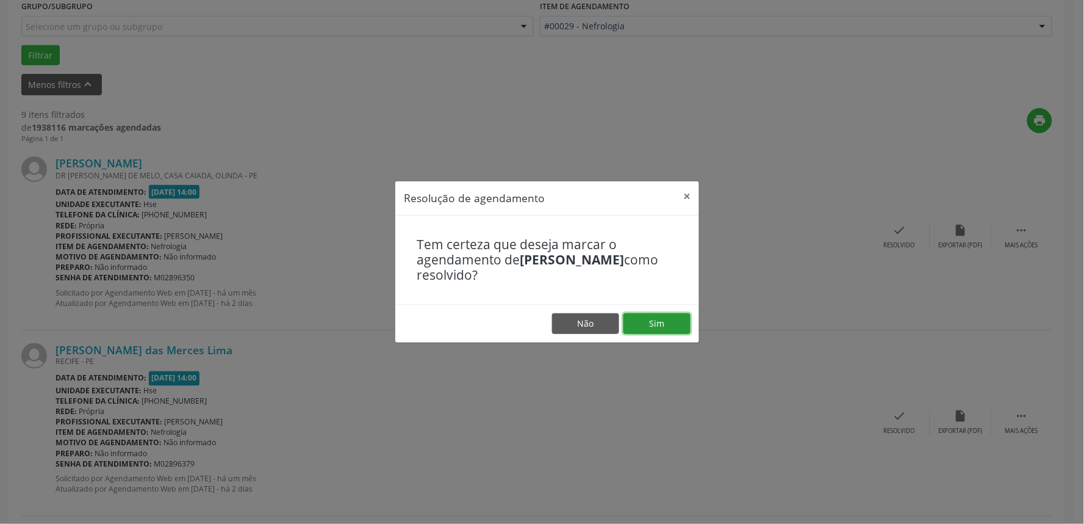
click at [669, 326] on button "Sim" at bounding box center [657, 323] width 67 height 21
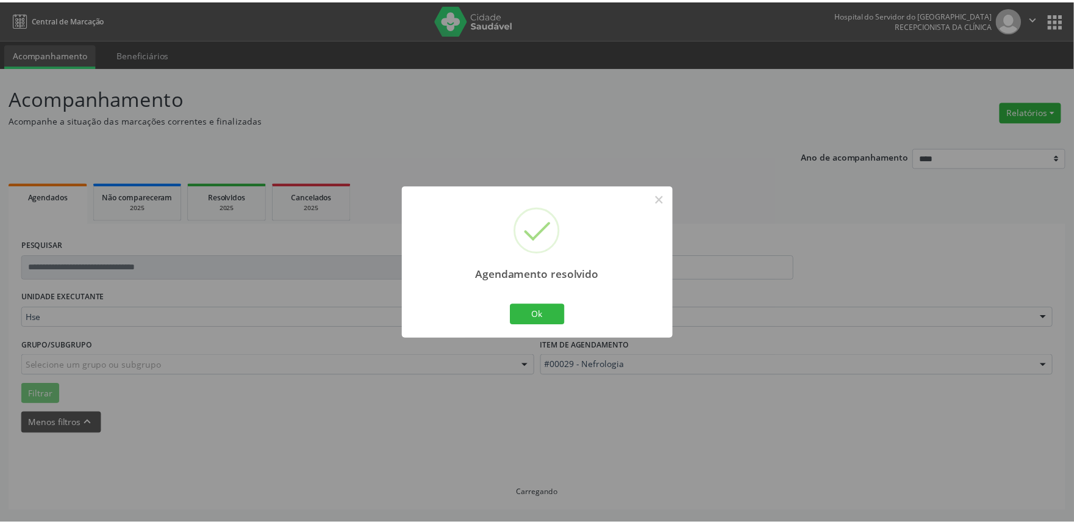
scroll to position [0, 0]
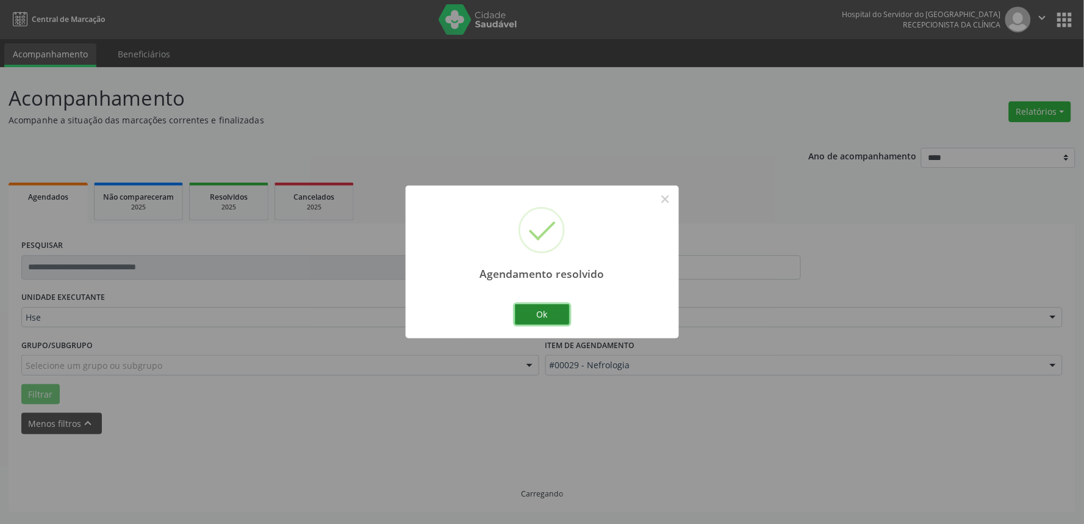
click at [542, 315] on button "Ok" at bounding box center [542, 314] width 55 height 21
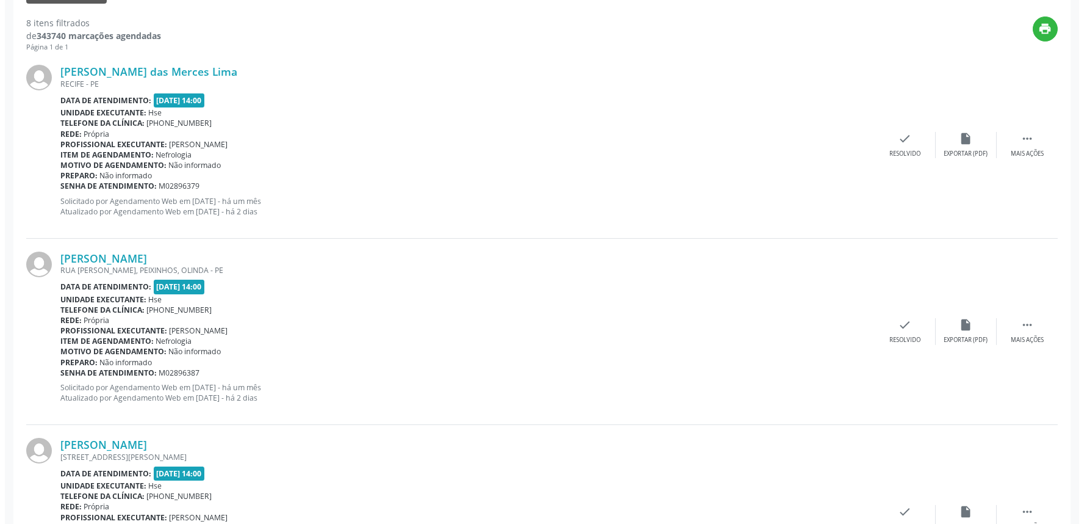
scroll to position [406, 0]
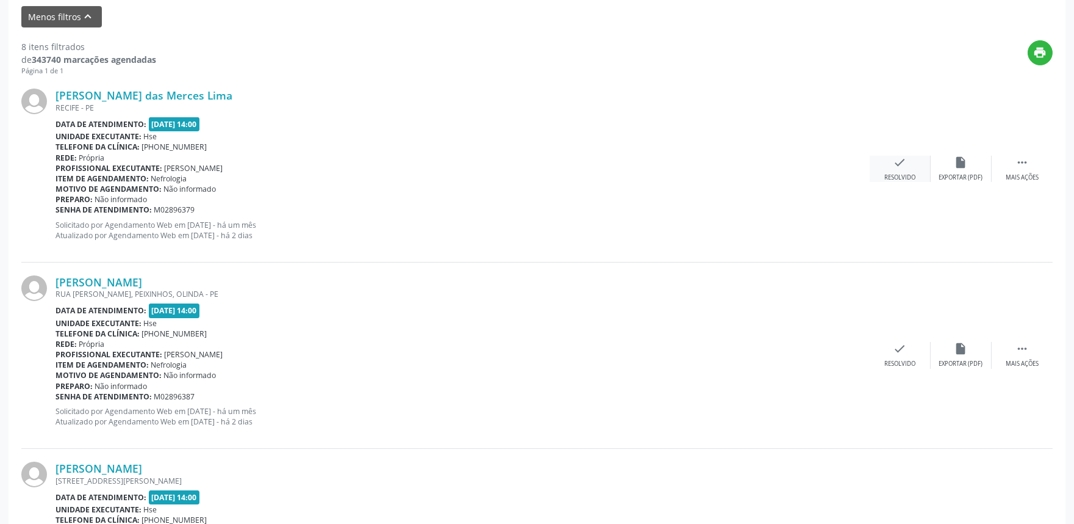
click at [898, 175] on div "Resolvido" at bounding box center [900, 177] width 31 height 9
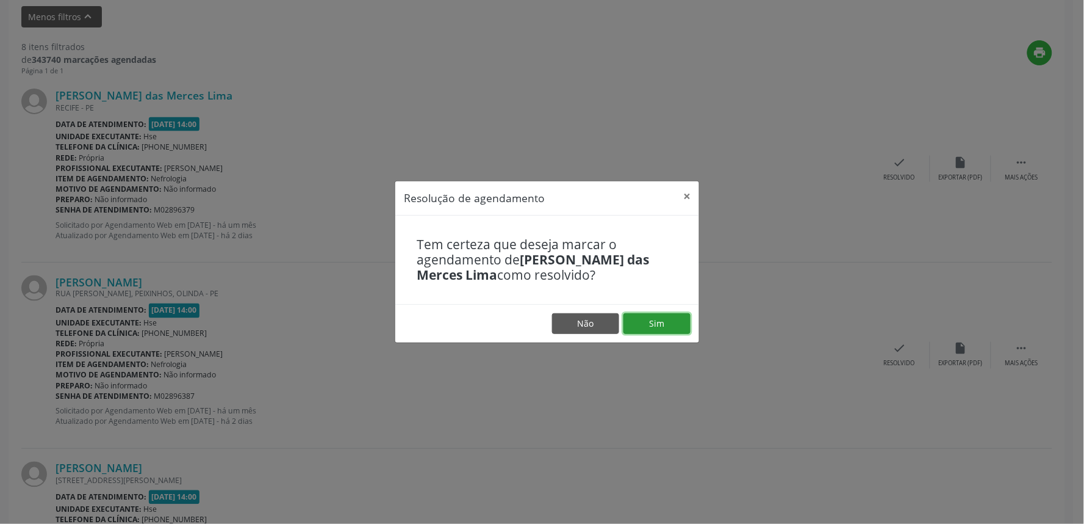
click at [674, 319] on button "Sim" at bounding box center [657, 323] width 67 height 21
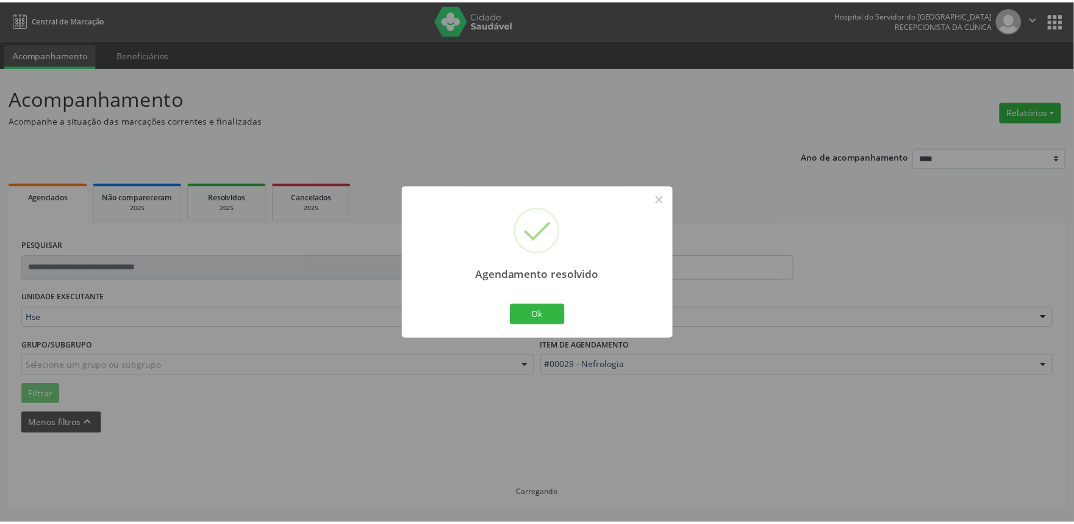
scroll to position [0, 0]
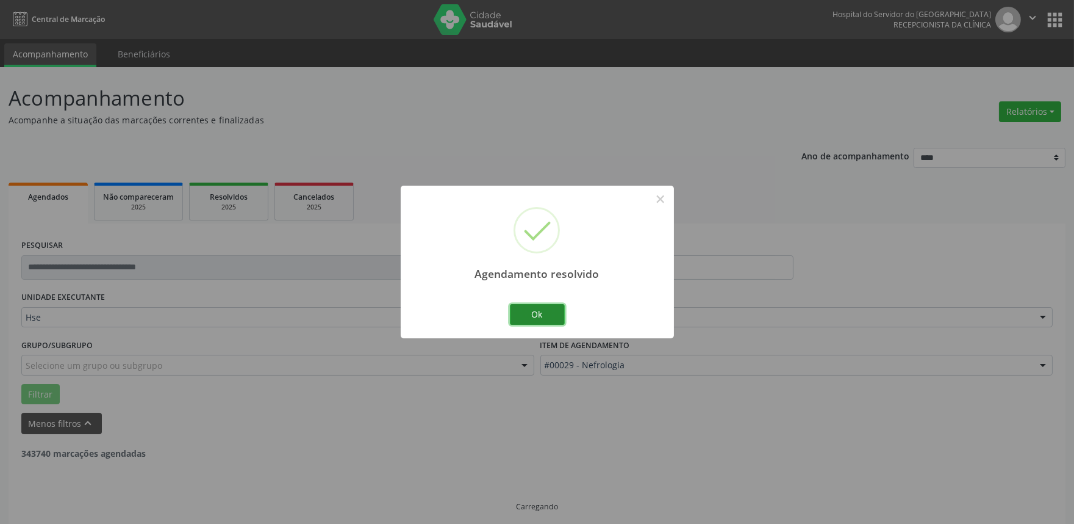
click at [541, 316] on button "Ok" at bounding box center [537, 314] width 55 height 21
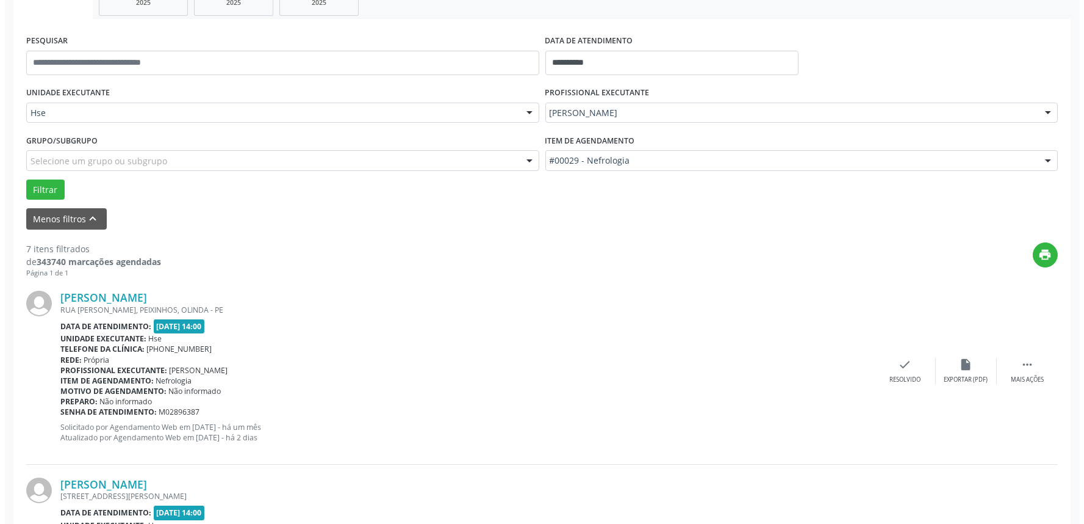
scroll to position [271, 0]
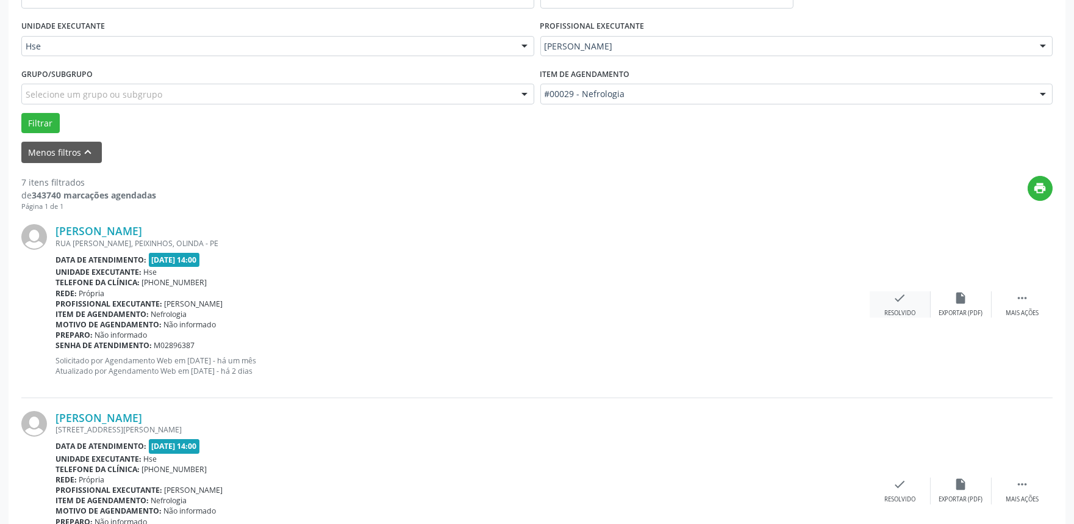
click at [885, 309] on div "Resolvido" at bounding box center [900, 313] width 31 height 9
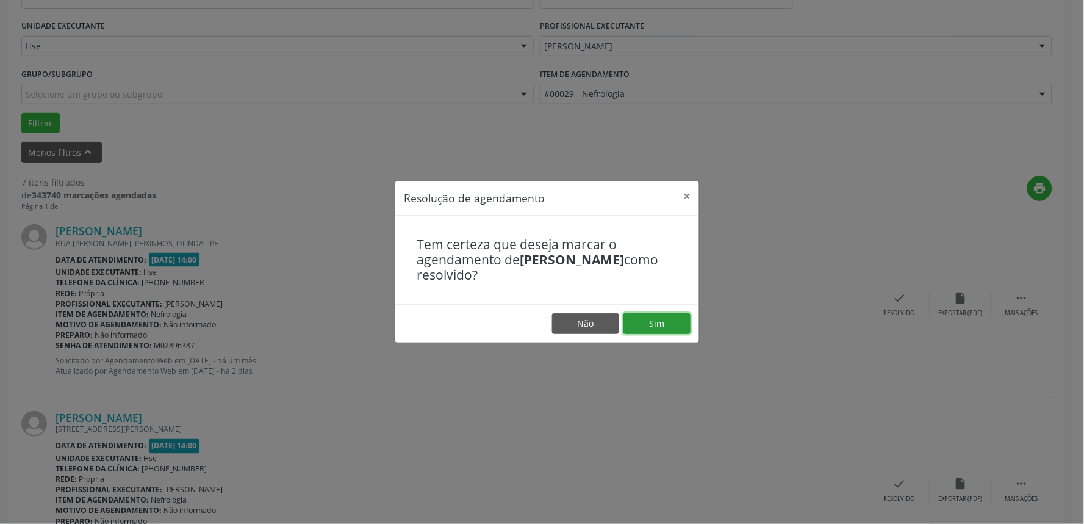
click at [661, 326] on button "Sim" at bounding box center [657, 323] width 67 height 21
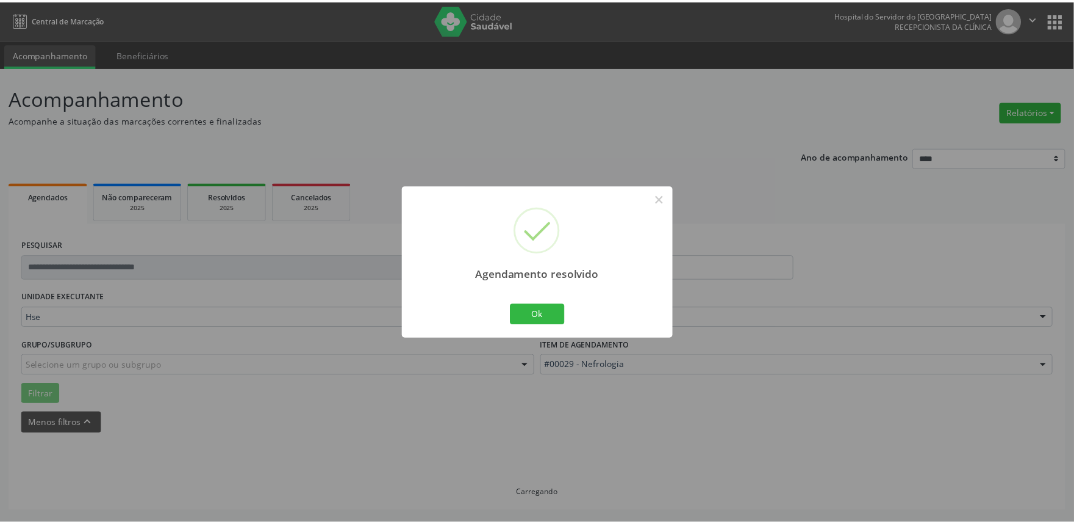
scroll to position [0, 0]
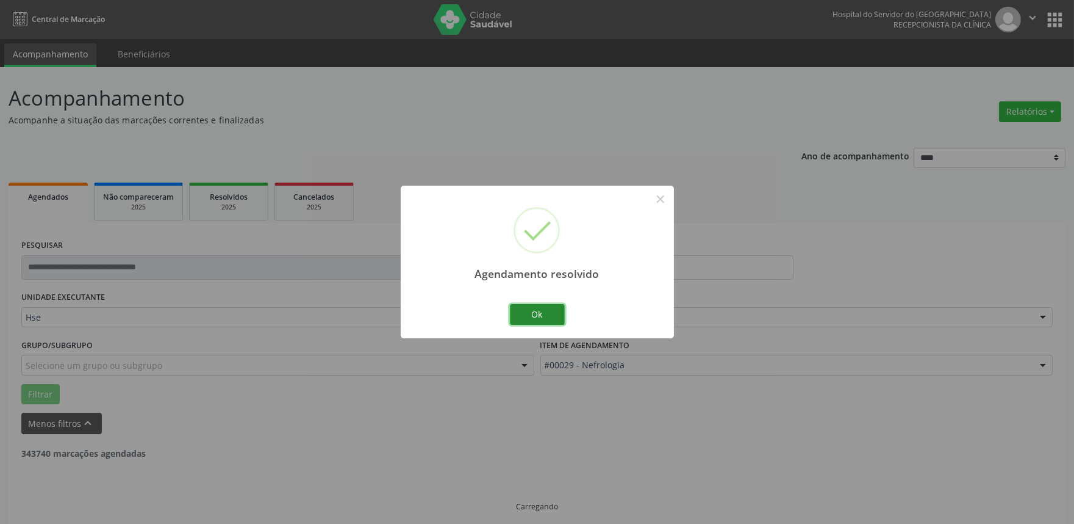
click at [547, 315] on button "Ok" at bounding box center [537, 314] width 55 height 21
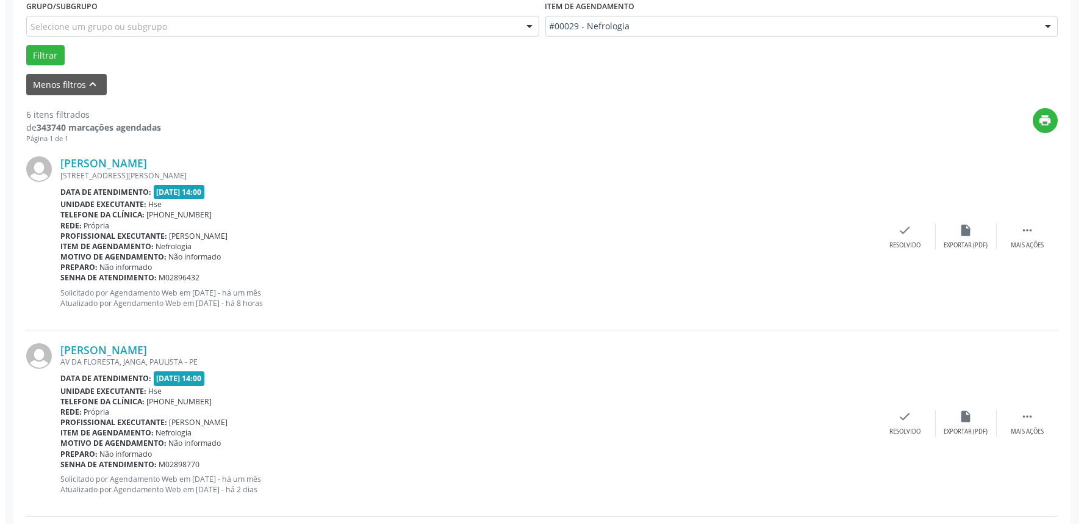
scroll to position [406, 0]
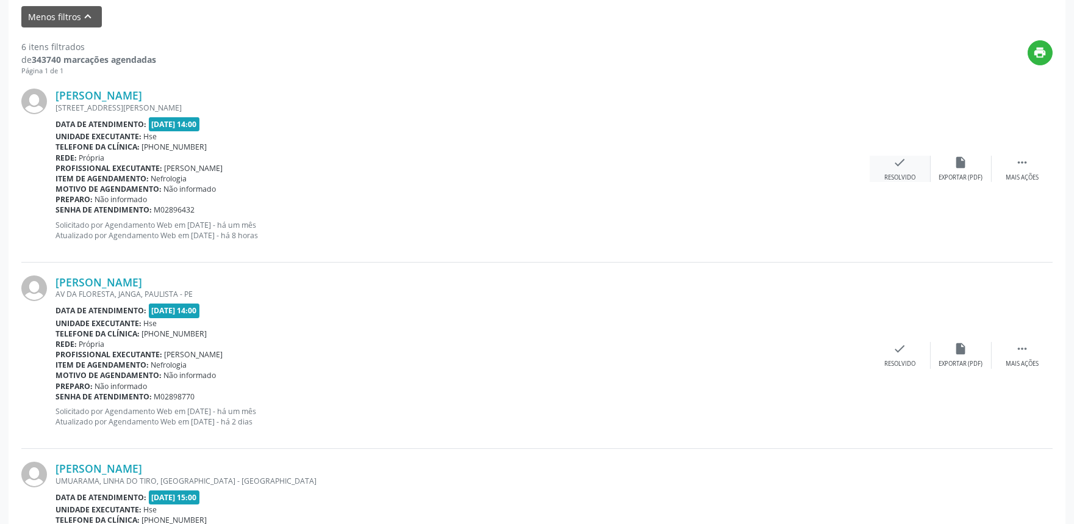
click at [899, 178] on div "Resolvido" at bounding box center [900, 177] width 31 height 9
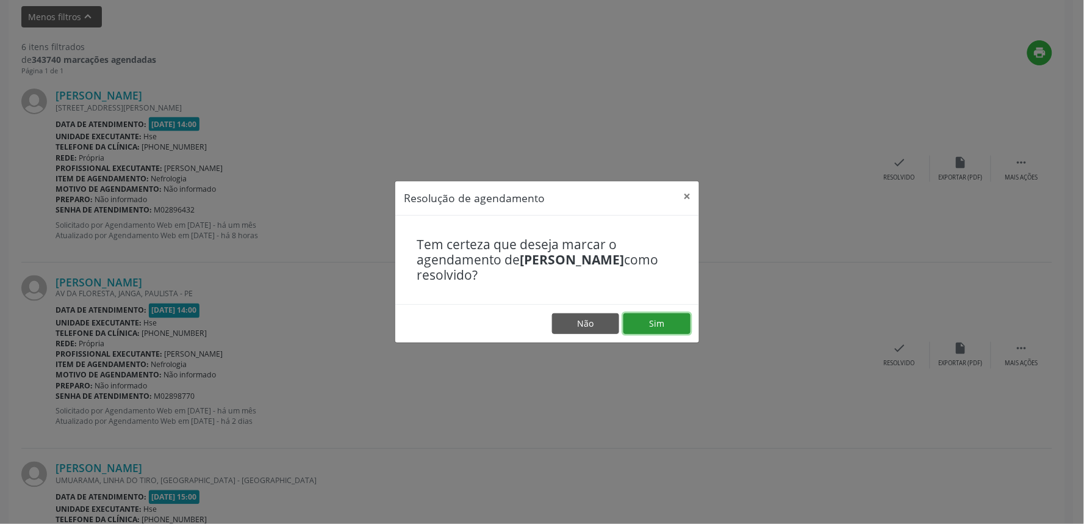
click at [674, 327] on button "Sim" at bounding box center [657, 323] width 67 height 21
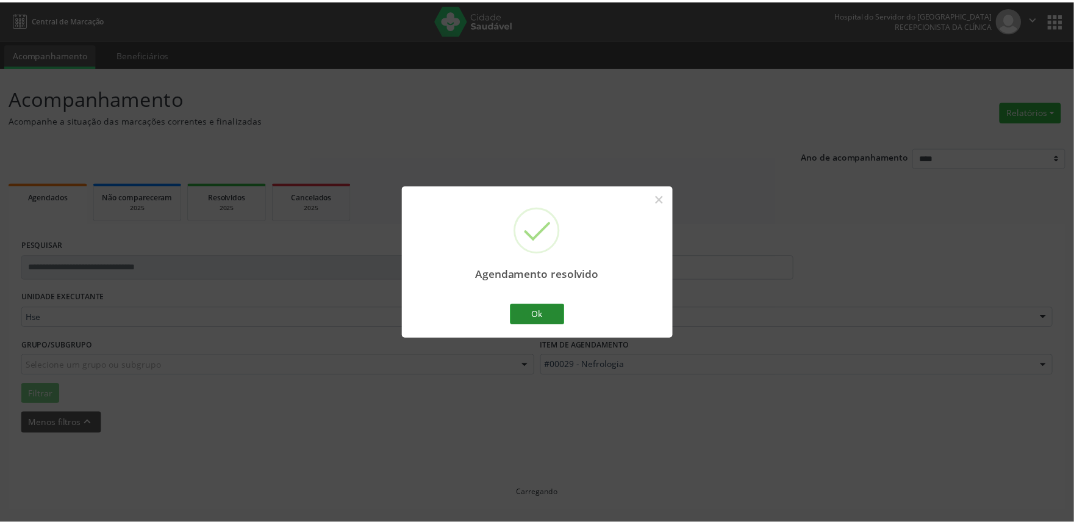
scroll to position [0, 0]
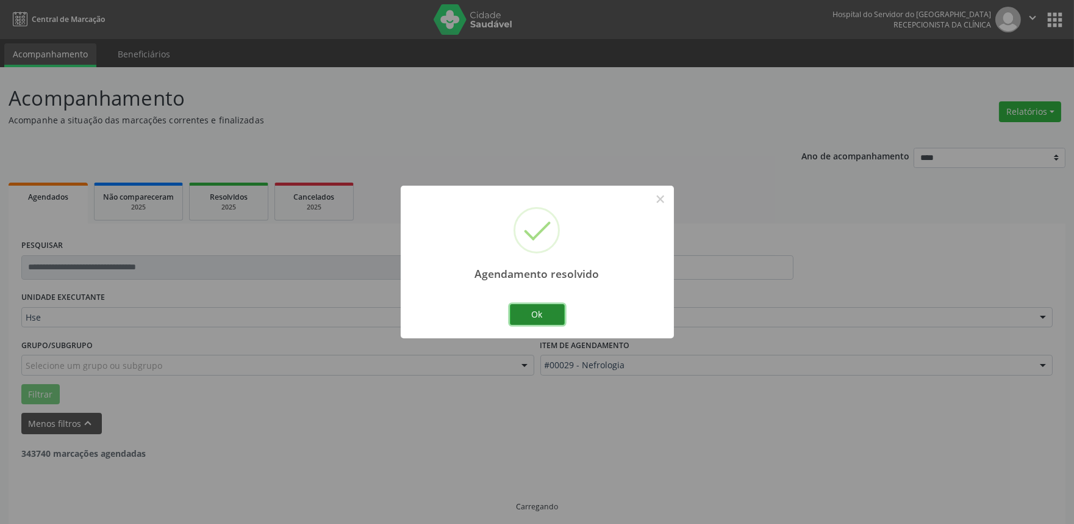
click at [536, 315] on button "Ok" at bounding box center [537, 314] width 55 height 21
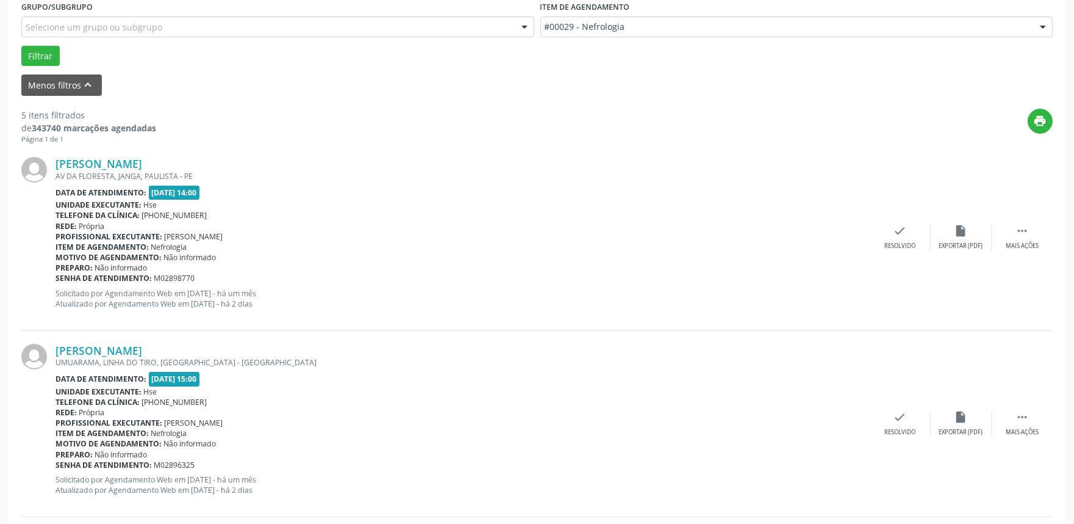
scroll to position [339, 0]
drag, startPoint x: 459, startPoint y: 298, endPoint x: 747, endPoint y: 387, distance: 301.6
click at [747, 387] on div "Unidade executante: Hse" at bounding box center [463, 391] width 815 height 10
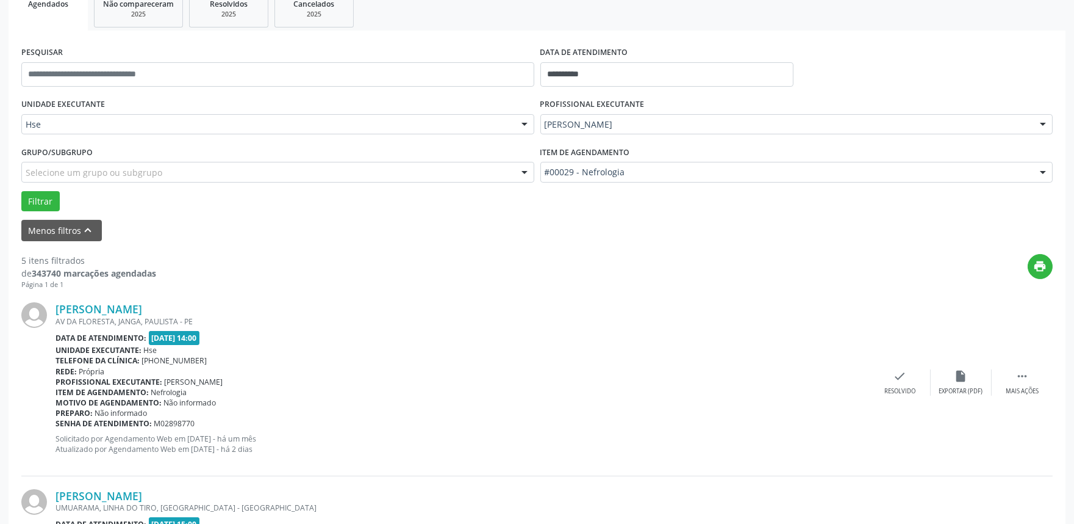
scroll to position [390, 0]
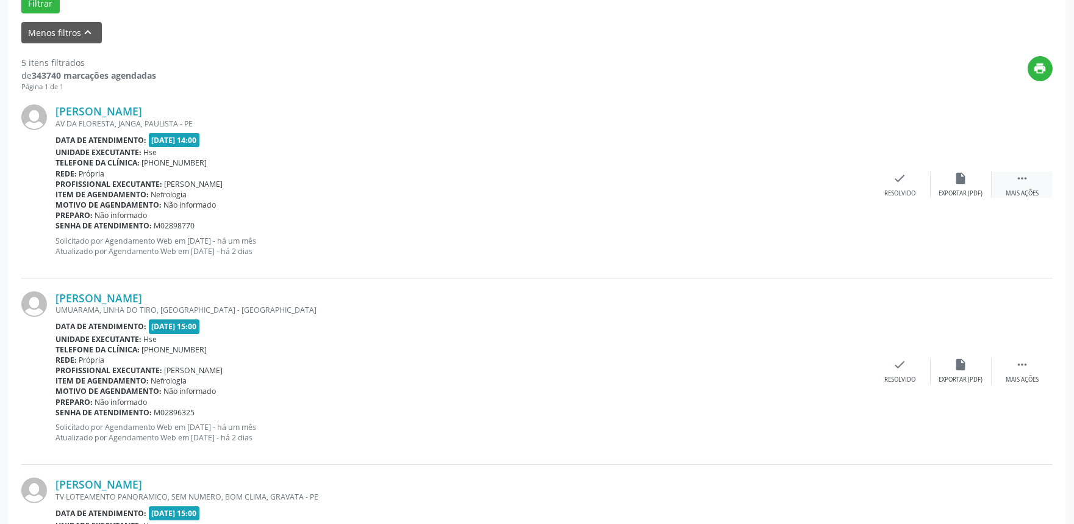
click at [1018, 186] on div " Mais ações" at bounding box center [1022, 184] width 61 height 26
click at [958, 190] on div "Não compareceu" at bounding box center [961, 193] width 52 height 9
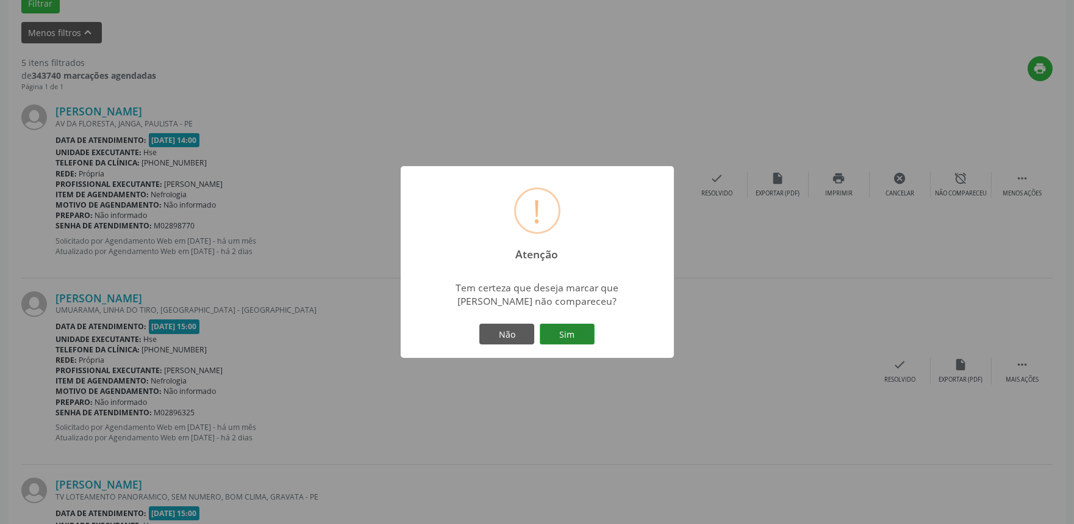
click at [583, 330] on button "Sim" at bounding box center [567, 333] width 55 height 21
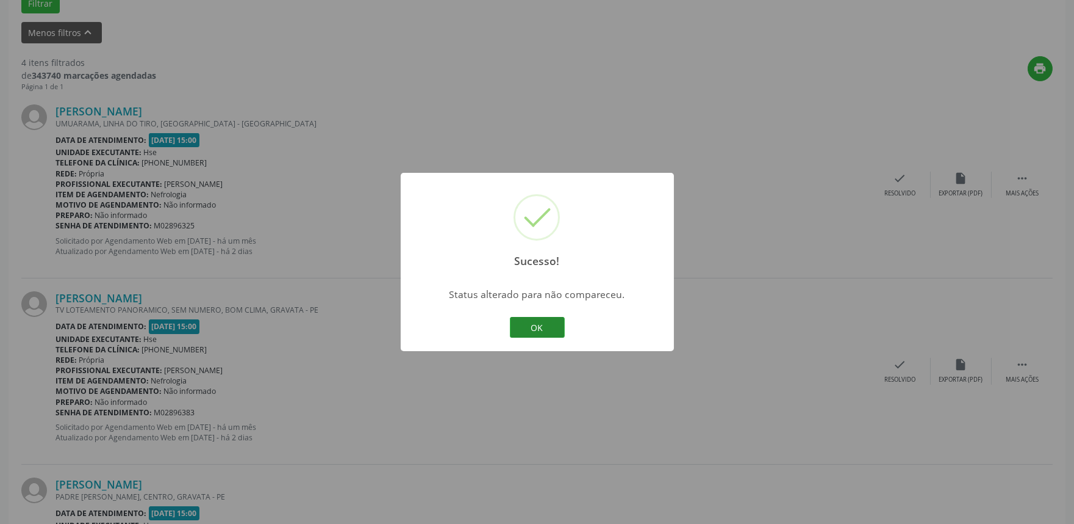
click at [533, 329] on button "OK" at bounding box center [537, 327] width 55 height 21
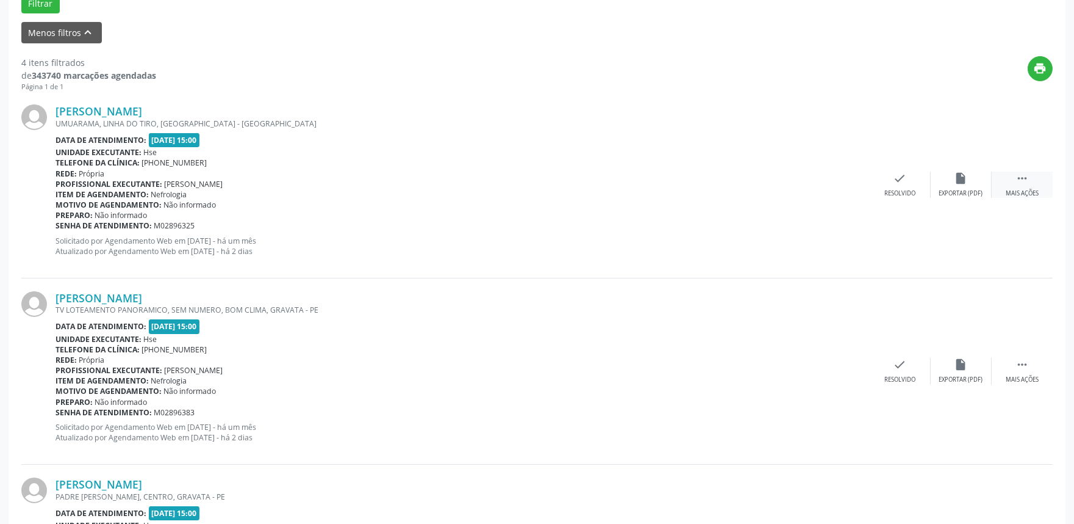
click at [1022, 190] on div "Mais ações" at bounding box center [1022, 193] width 33 height 9
click at [956, 187] on div "alarm_off Não compareceu" at bounding box center [961, 184] width 61 height 26
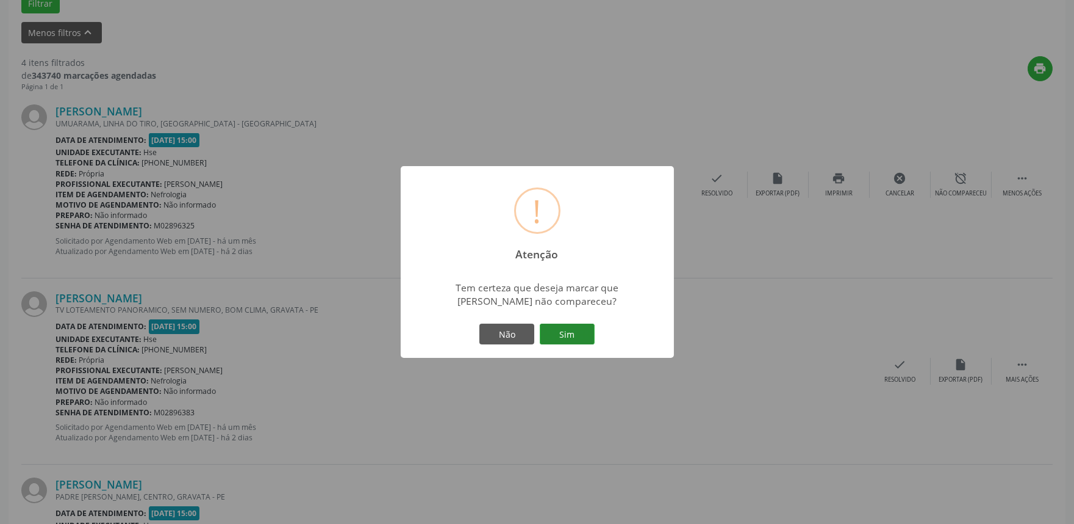
click at [578, 329] on button "Sim" at bounding box center [567, 333] width 55 height 21
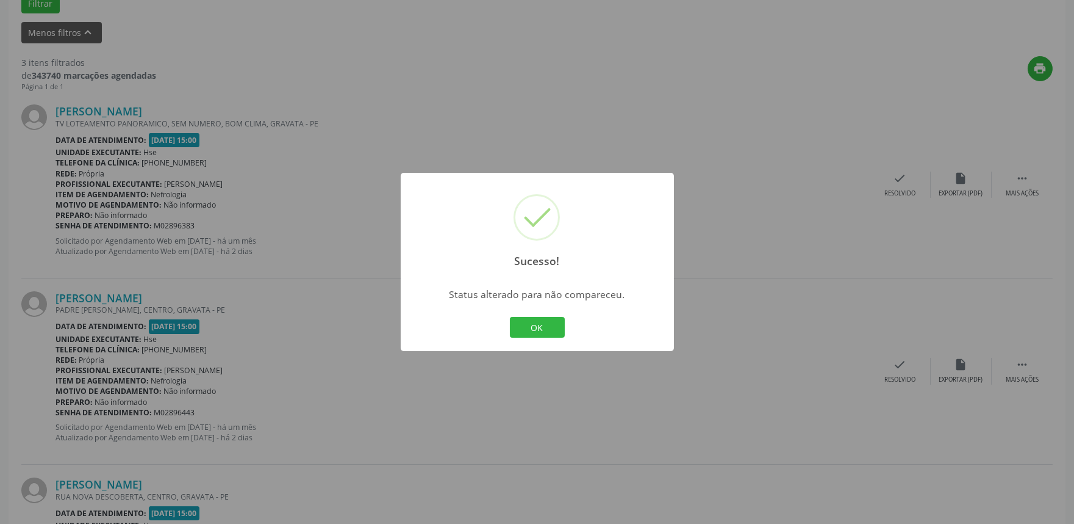
click at [526, 311] on div "Sucesso! × Status alterado para não compareceu. OK Cancel" at bounding box center [537, 262] width 273 height 178
click at [538, 333] on button "OK" at bounding box center [537, 327] width 55 height 21
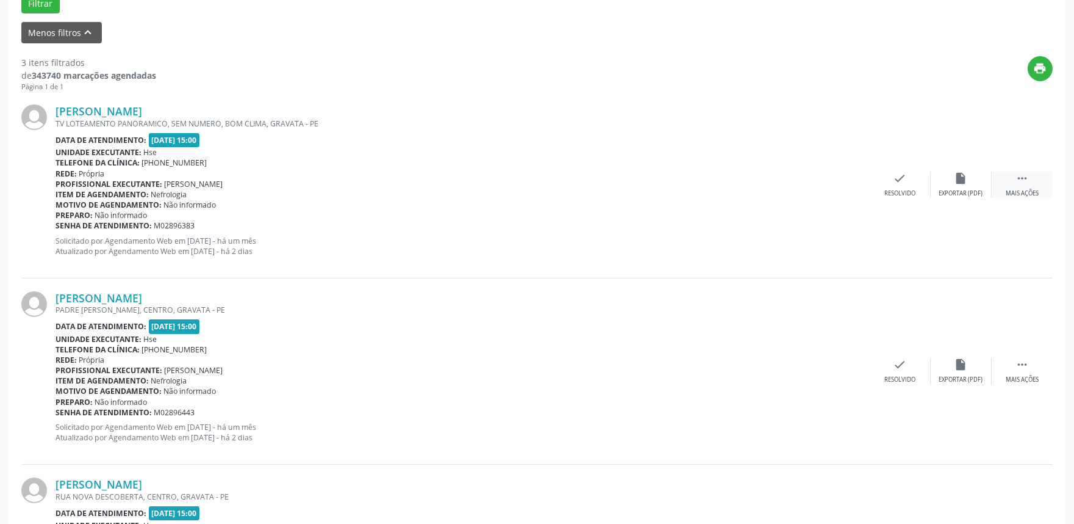
click at [1017, 191] on div "Mais ações" at bounding box center [1022, 193] width 33 height 9
click at [968, 185] on div "alarm_off Não compareceu" at bounding box center [961, 184] width 61 height 26
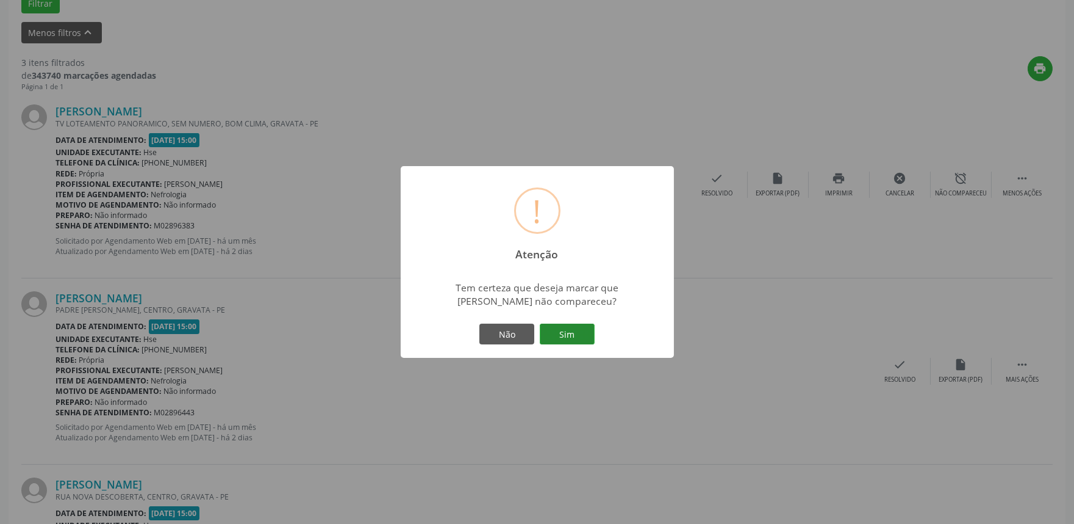
click at [557, 339] on button "Sim" at bounding box center [567, 333] width 55 height 21
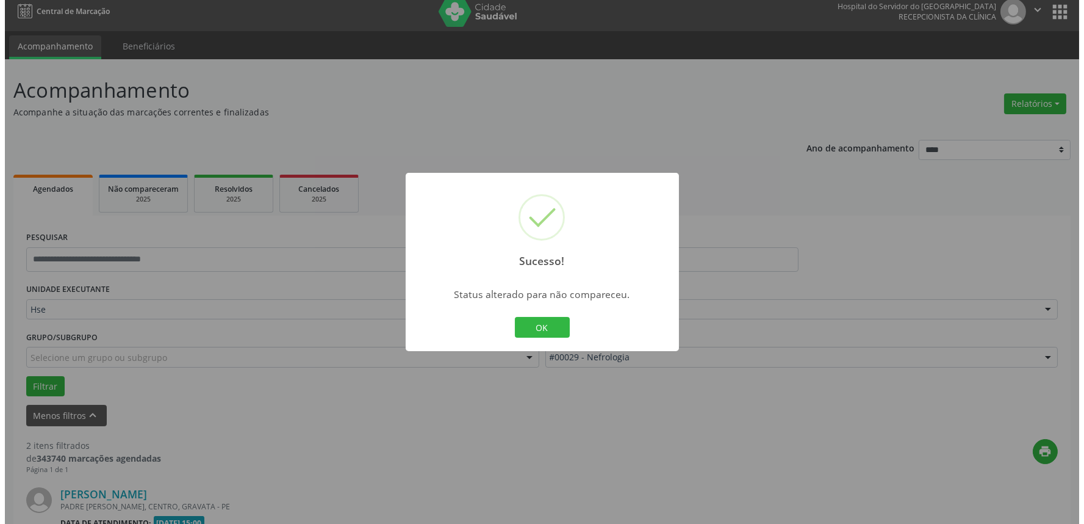
scroll to position [351, 0]
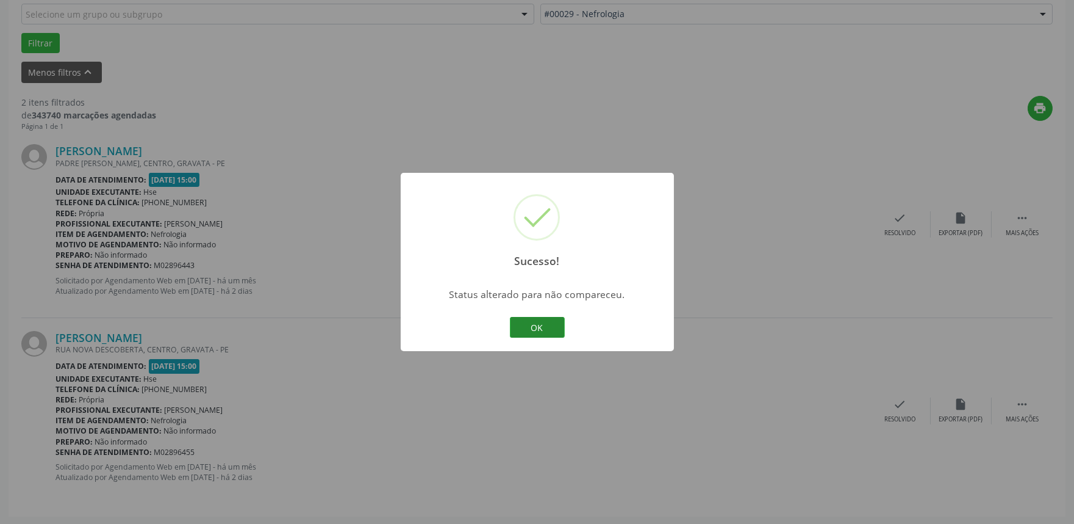
click at [528, 328] on button "OK" at bounding box center [537, 327] width 55 height 21
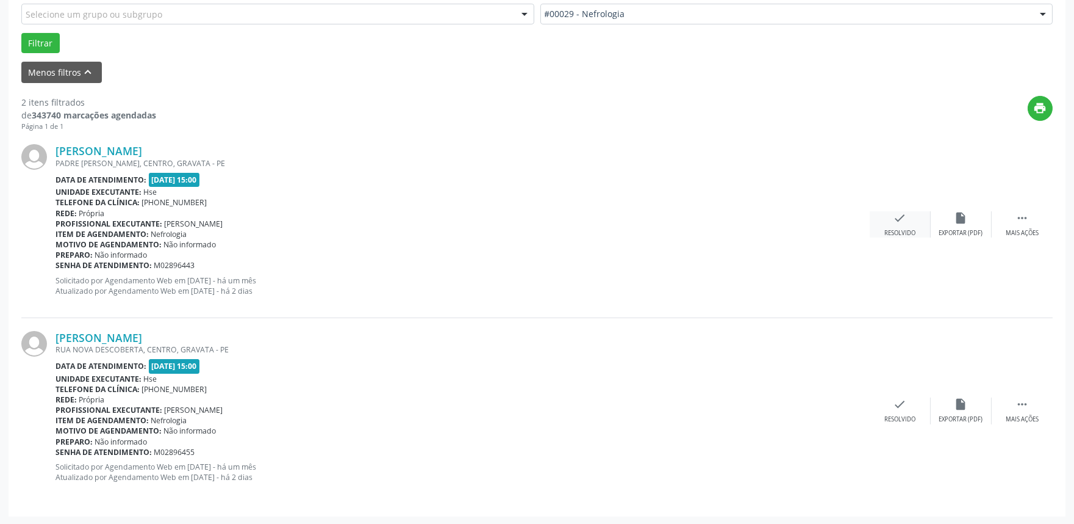
click at [894, 221] on icon "check" at bounding box center [900, 217] width 13 height 13
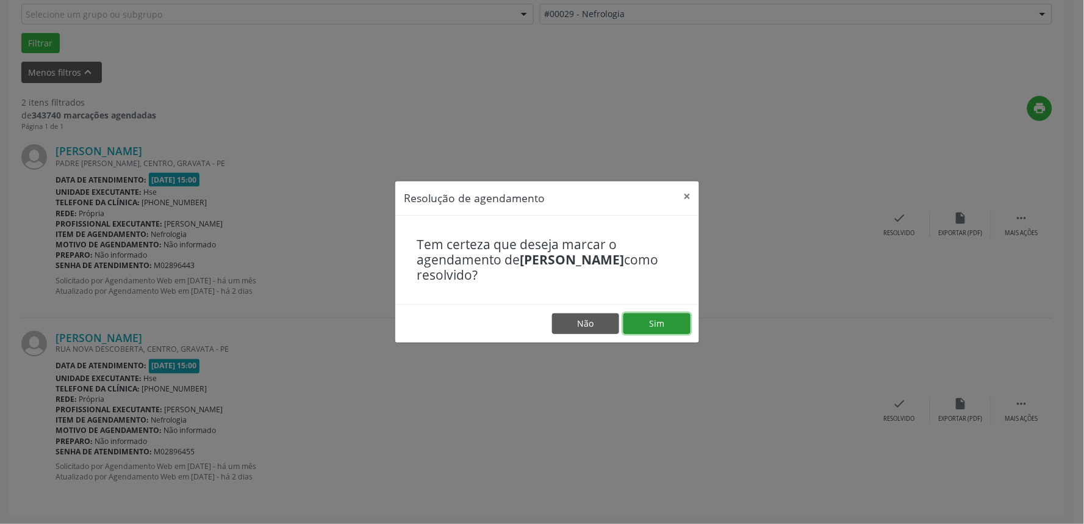
click at [660, 325] on button "Sim" at bounding box center [657, 323] width 67 height 21
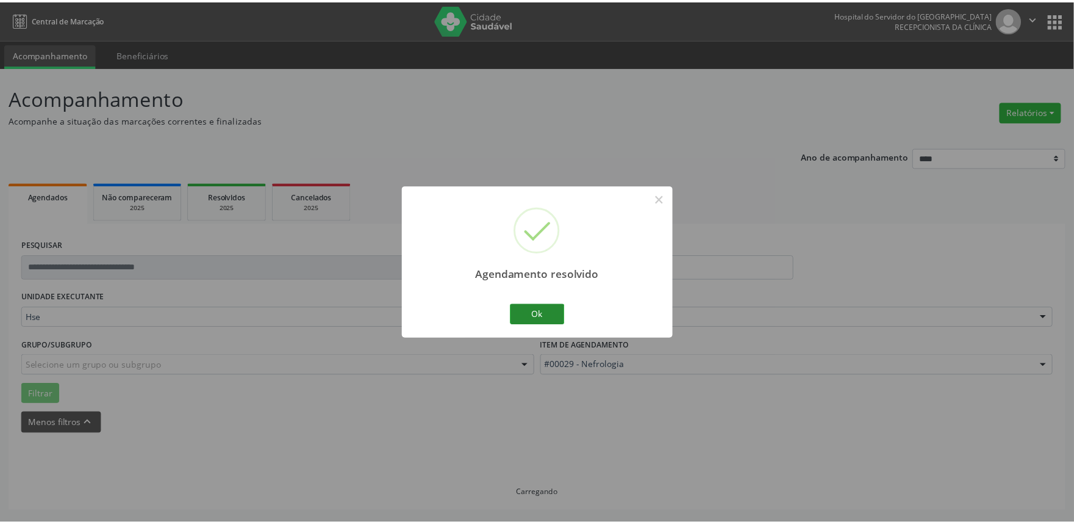
scroll to position [0, 0]
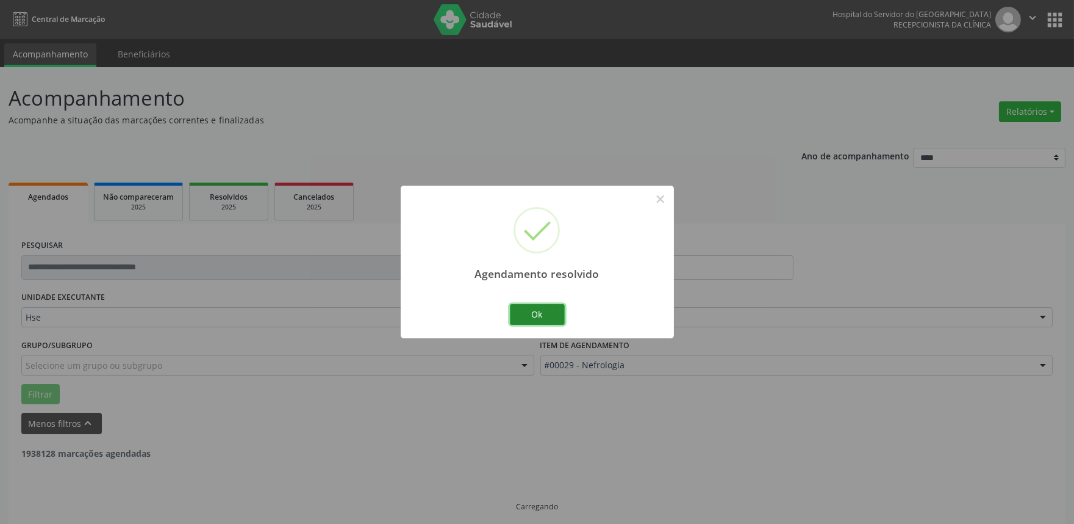
click at [538, 315] on button "Ok" at bounding box center [537, 314] width 55 height 21
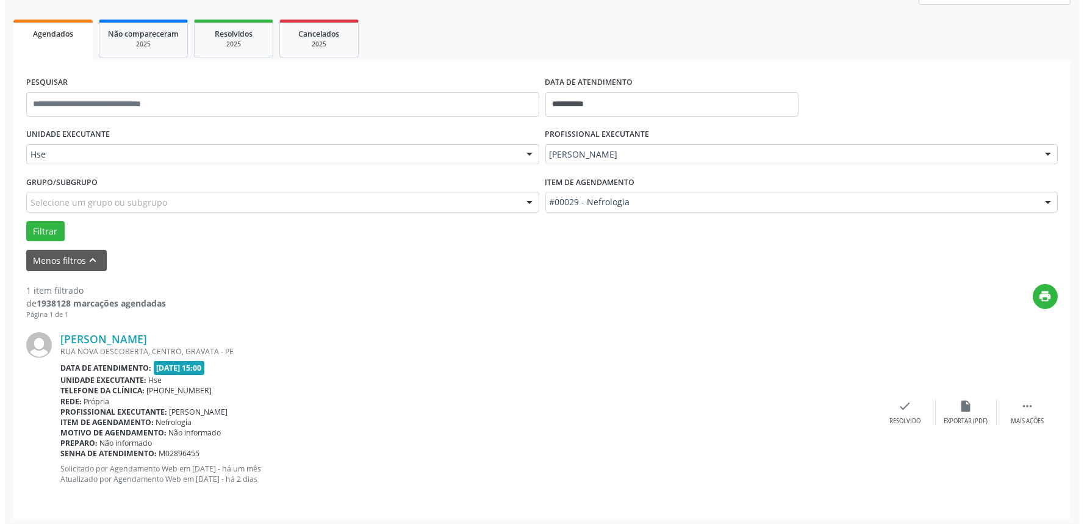
scroll to position [165, 0]
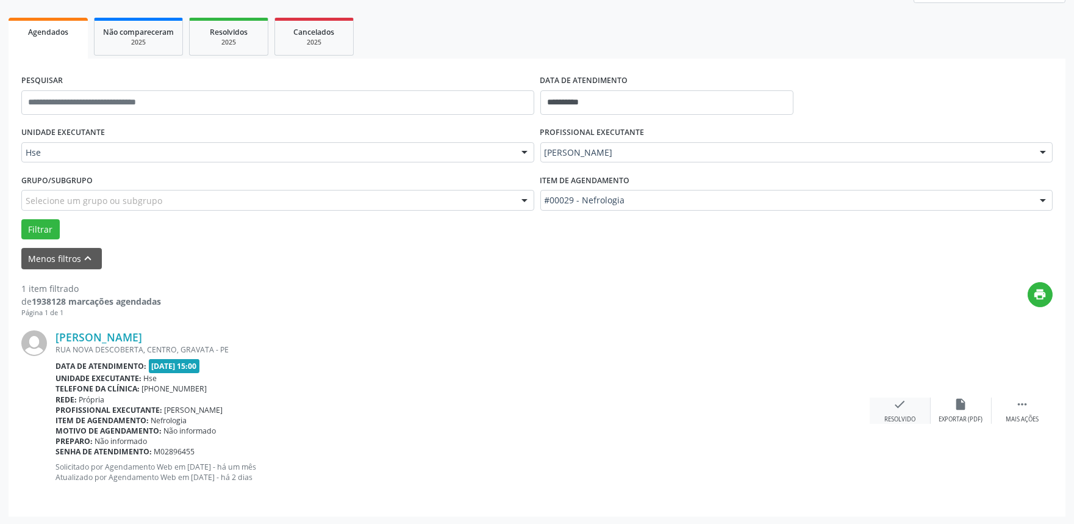
click at [893, 409] on div "check Resolvido" at bounding box center [900, 410] width 61 height 26
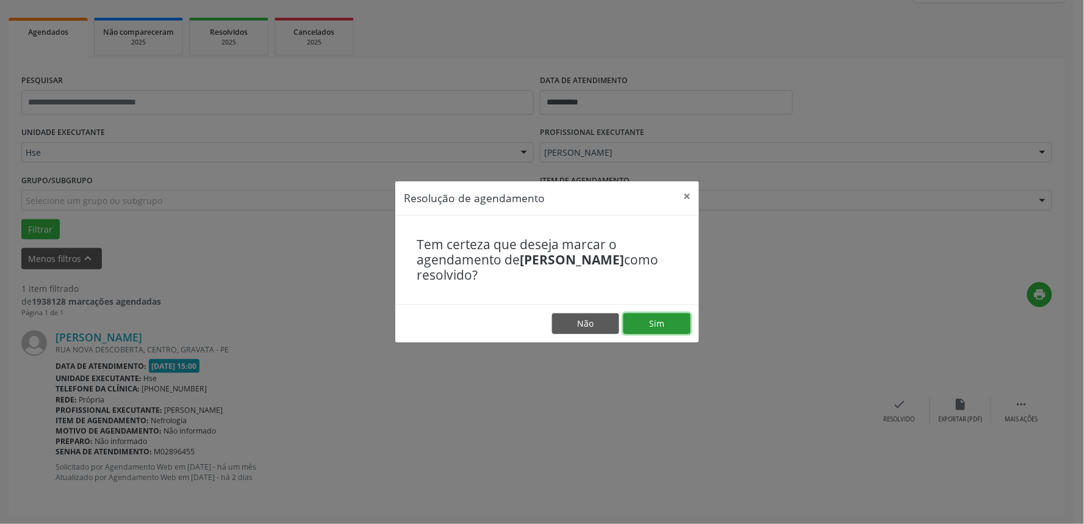
click at [652, 322] on button "Sim" at bounding box center [657, 323] width 67 height 21
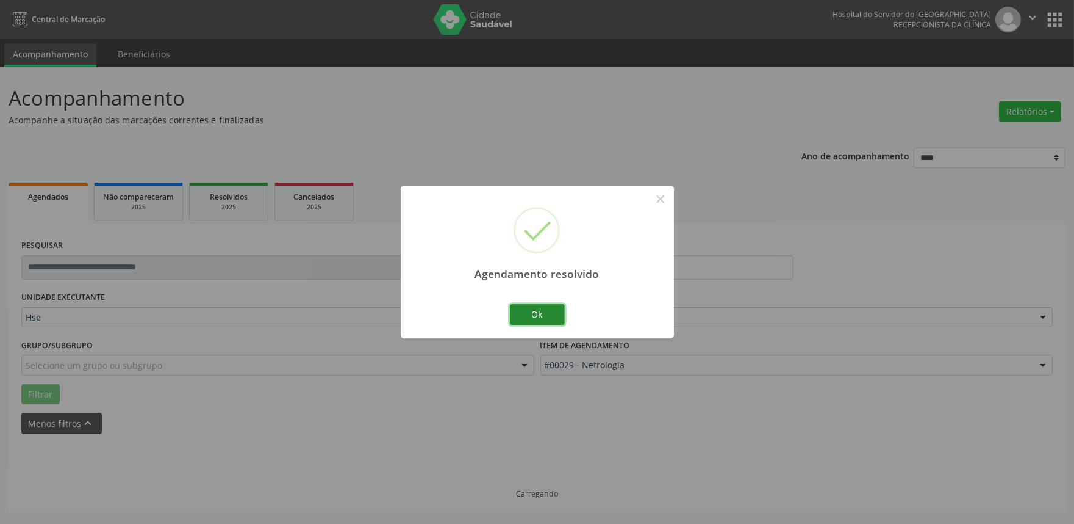
click at [539, 318] on button "Ok" at bounding box center [537, 314] width 55 height 21
